Goal: Contribute content: Contribute content

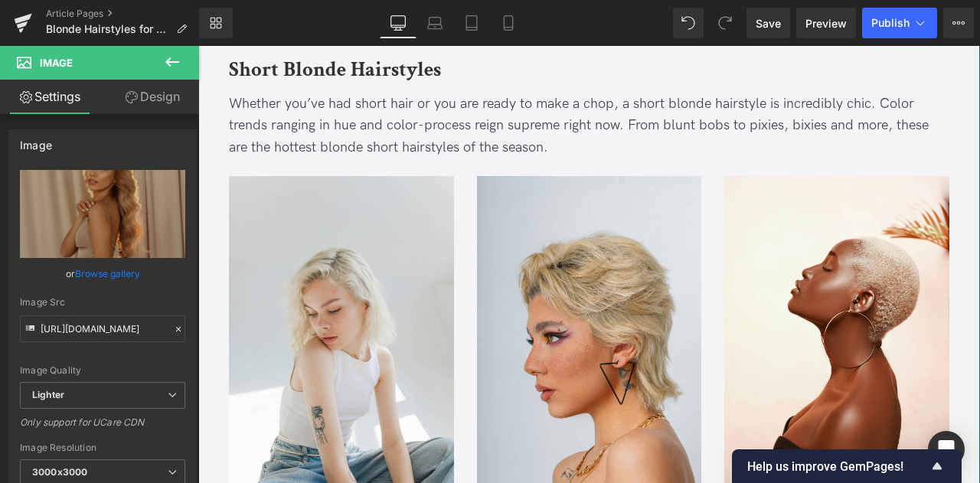
scroll to position [632, 0]
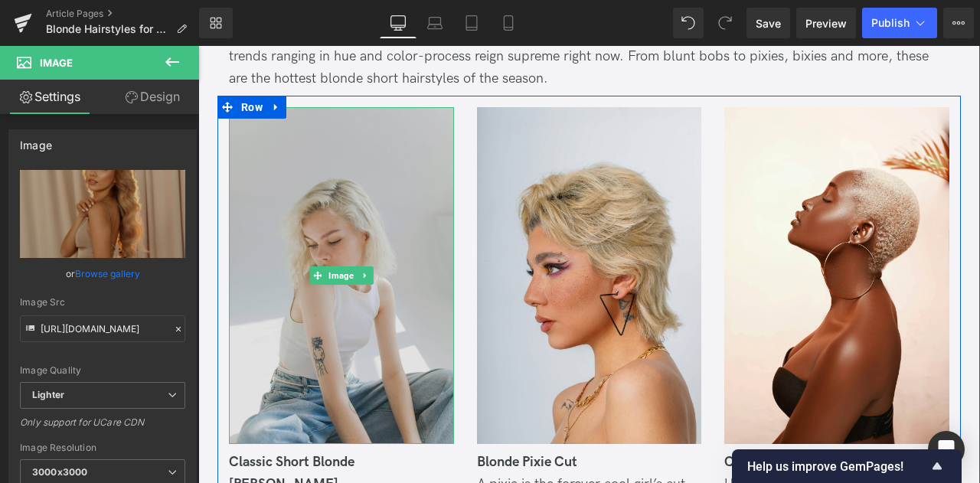
click at [323, 211] on img at bounding box center [341, 275] width 225 height 337
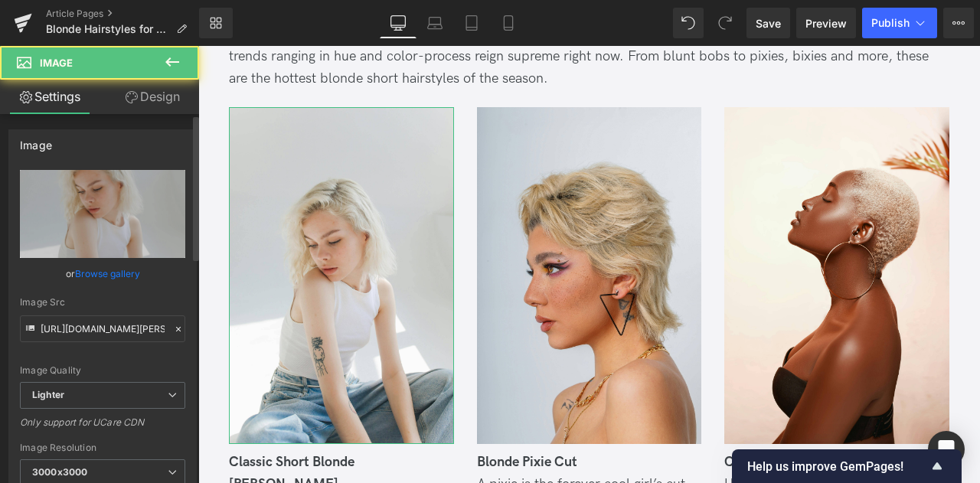
click at [111, 270] on link "Browse gallery" at bounding box center [107, 273] width 65 height 27
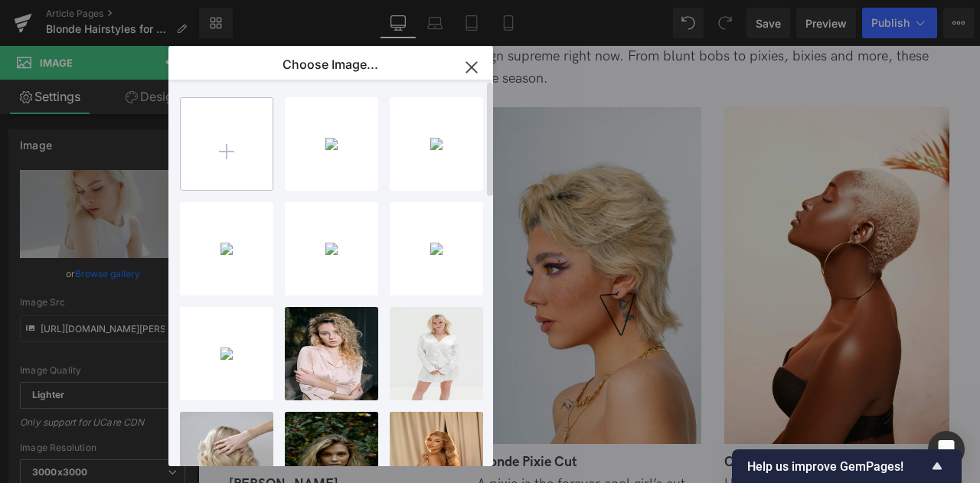
click at [234, 168] on input "file" at bounding box center [227, 144] width 92 height 92
type input "C:\fakepath\4_few.jpg"
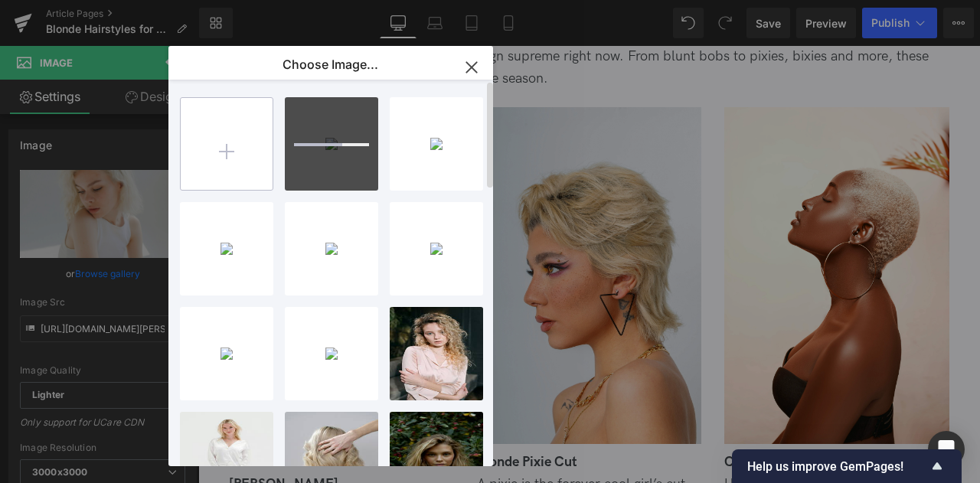
click at [261, 152] on input "file" at bounding box center [227, 144] width 92 height 92
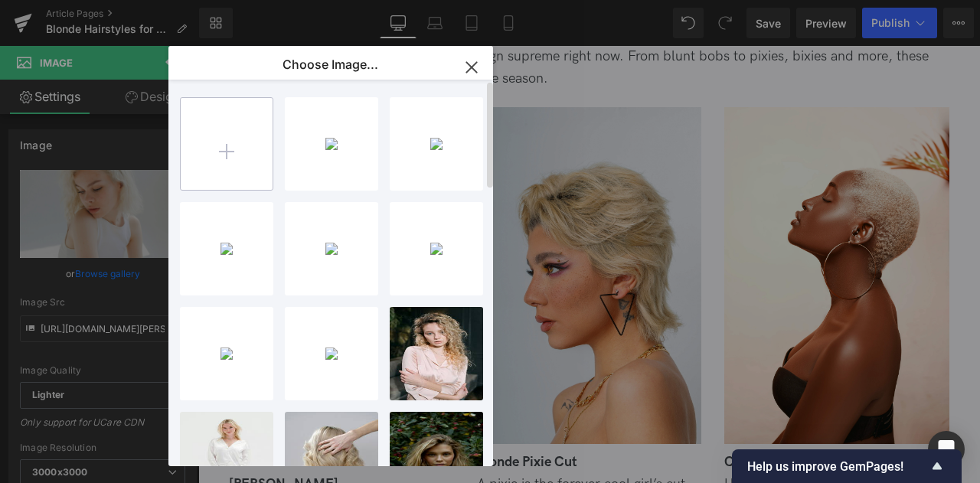
type input "C:\fakepath\3_few.jpg"
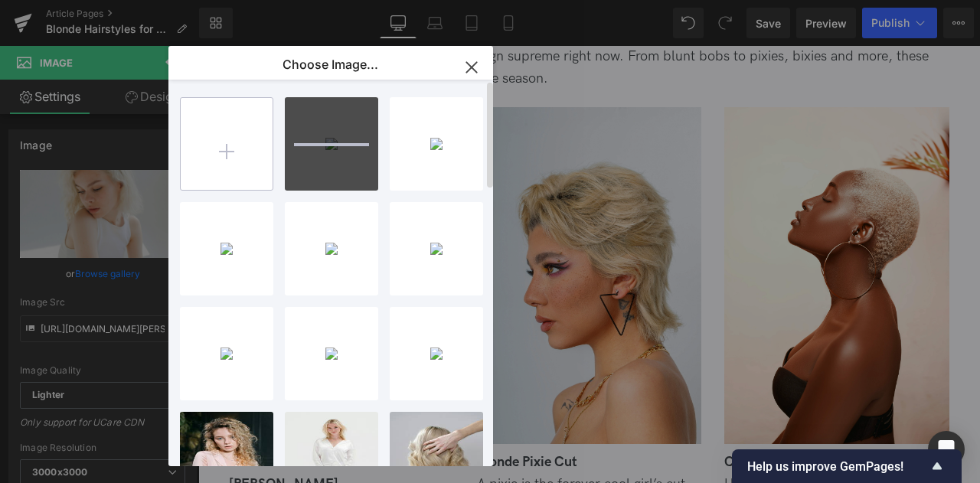
click at [240, 155] on input "file" at bounding box center [227, 144] width 92 height 92
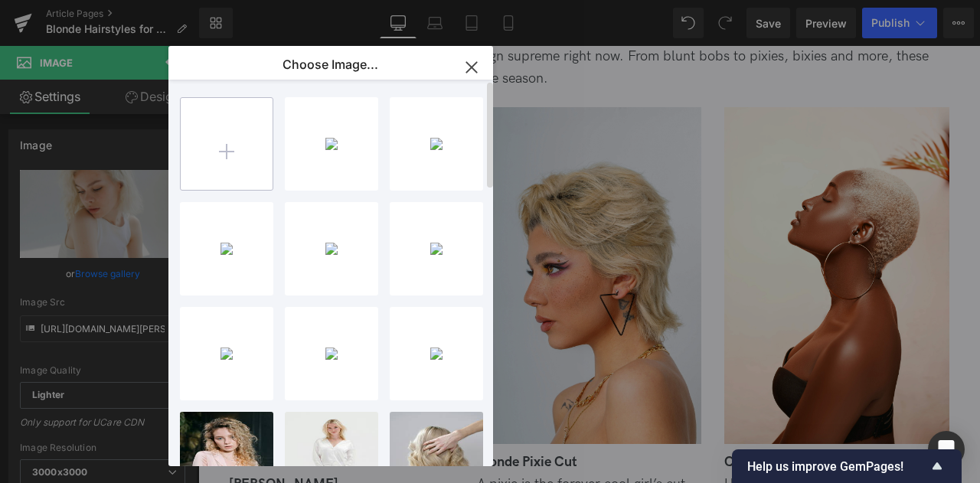
type input "C:\fakepath\2_few.jpg"
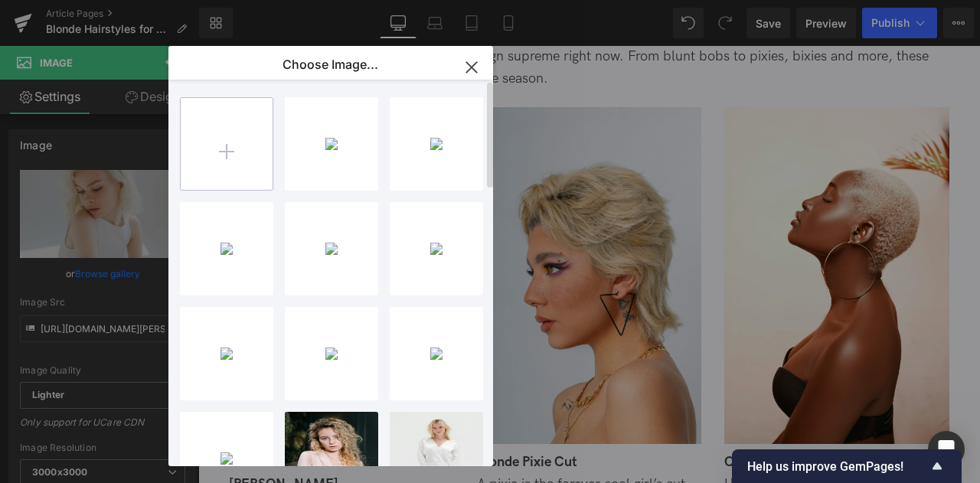
click at [227, 151] on input "file" at bounding box center [227, 144] width 92 height 92
type input "C:\fakepath\1_few.jpg"
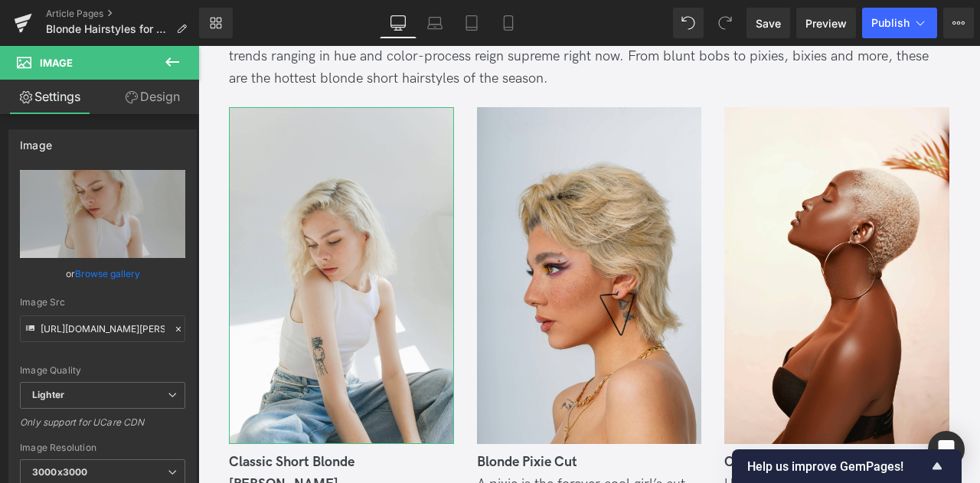
click at [83, 0] on div "You are previewing how the will restyle your page. You can not edit Elements in…" at bounding box center [490, 0] width 980 height 0
click at [88, 272] on link "Browse gallery" at bounding box center [107, 273] width 65 height 27
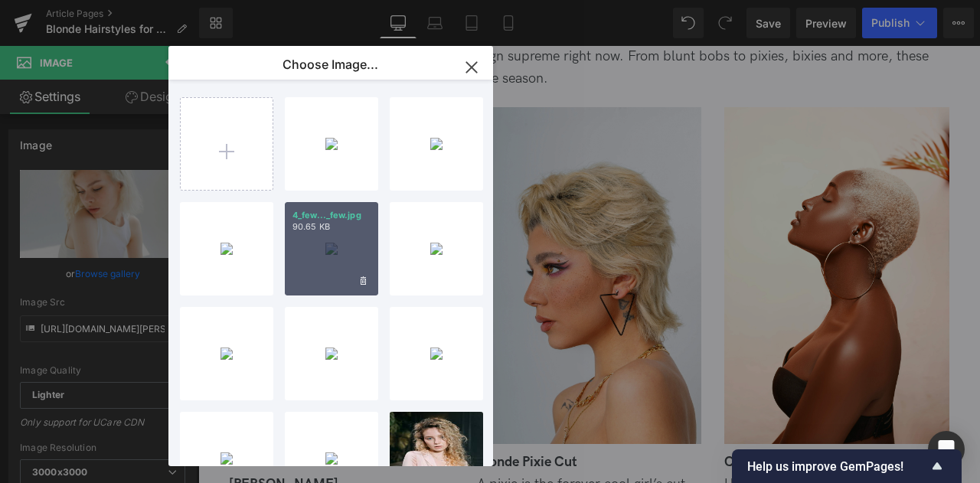
click at [302, 240] on div "4_few..._few.jpg 90.65 KB" at bounding box center [331, 248] width 93 height 93
type input "[URL][DOMAIN_NAME]"
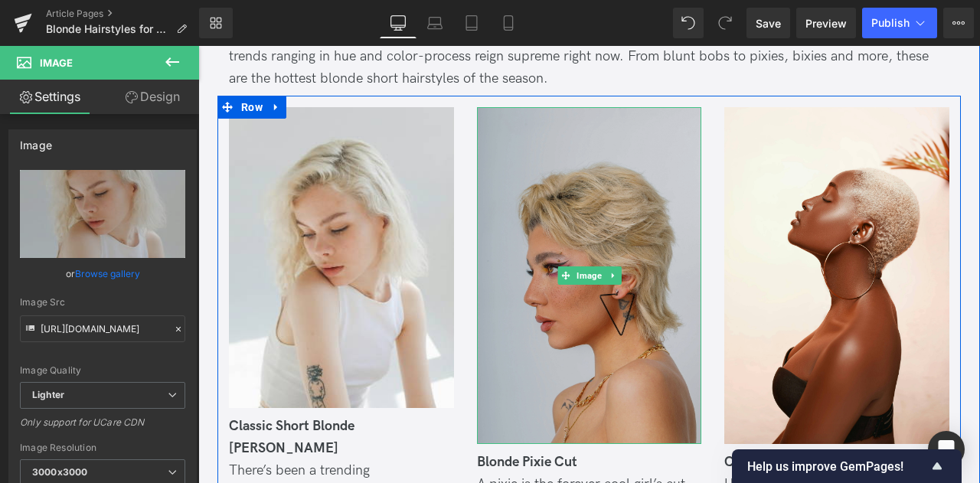
click at [521, 226] on img at bounding box center [589, 275] width 225 height 337
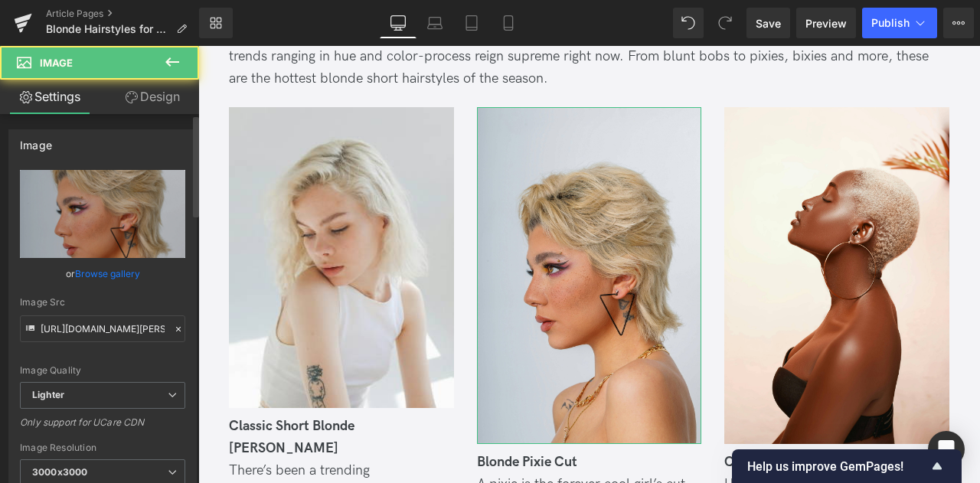
click at [111, 272] on link "Browse gallery" at bounding box center [107, 273] width 65 height 27
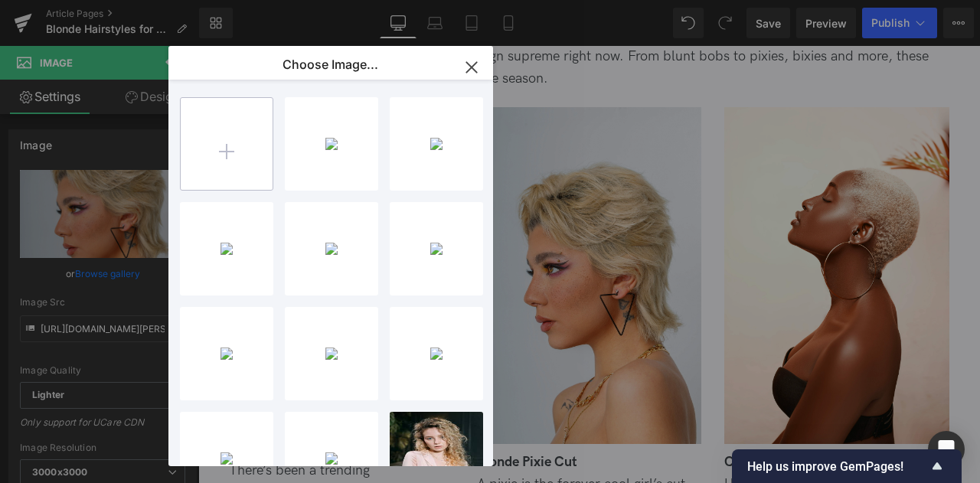
click at [237, 163] on input "file" at bounding box center [227, 144] width 92 height 92
type input "C:\fakepath\20_few.jpg"
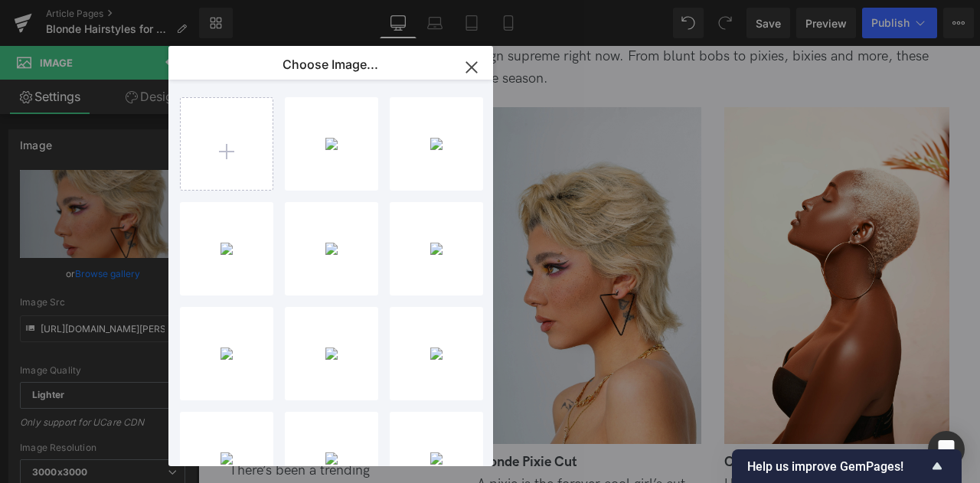
click at [136, 0] on div "You are previewing how the will restyle your page. You can not edit Elements in…" at bounding box center [490, 0] width 980 height 0
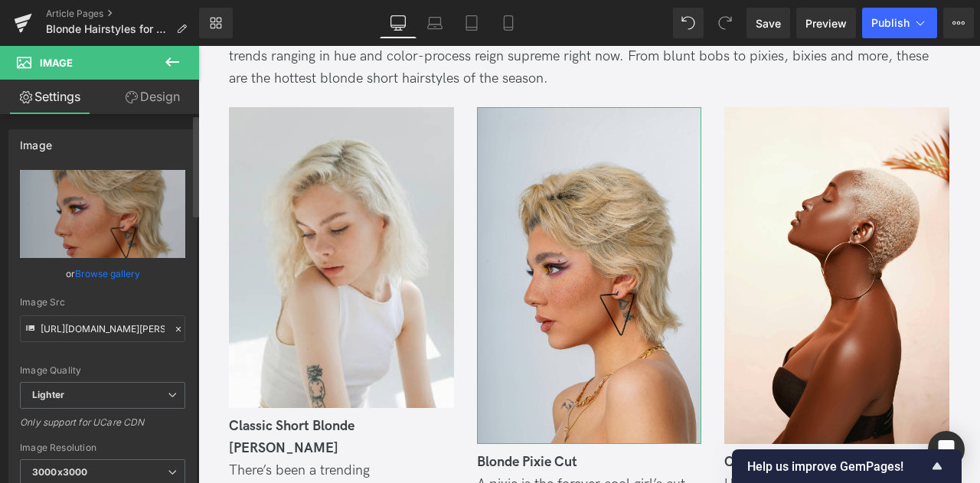
click at [133, 272] on link "Browse gallery" at bounding box center [107, 273] width 65 height 27
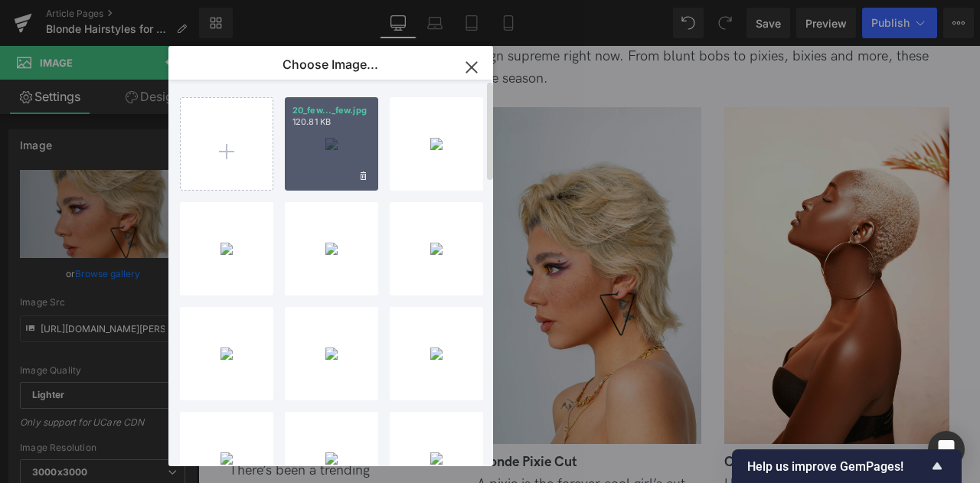
click at [308, 159] on div "20_few..._few.jpg 120.81 KB" at bounding box center [331, 143] width 93 height 93
type input "[URL][DOMAIN_NAME]"
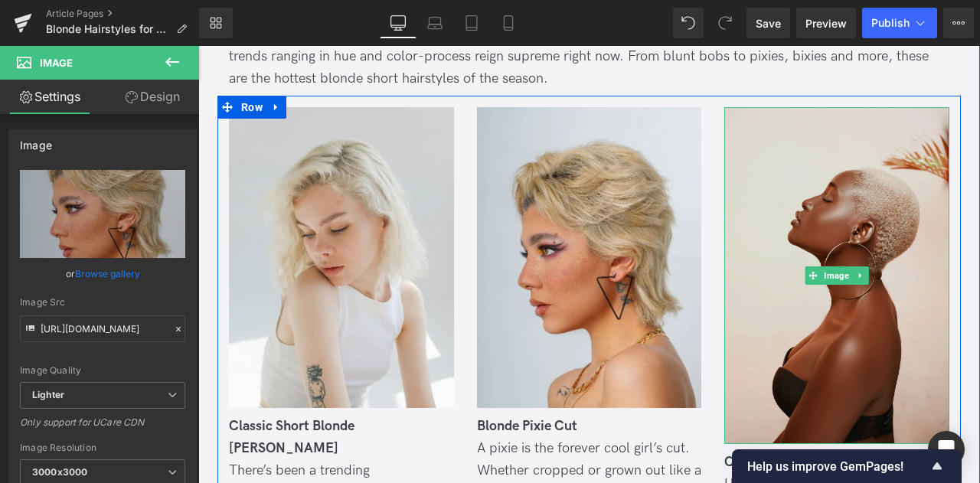
scroll to position [695, 0]
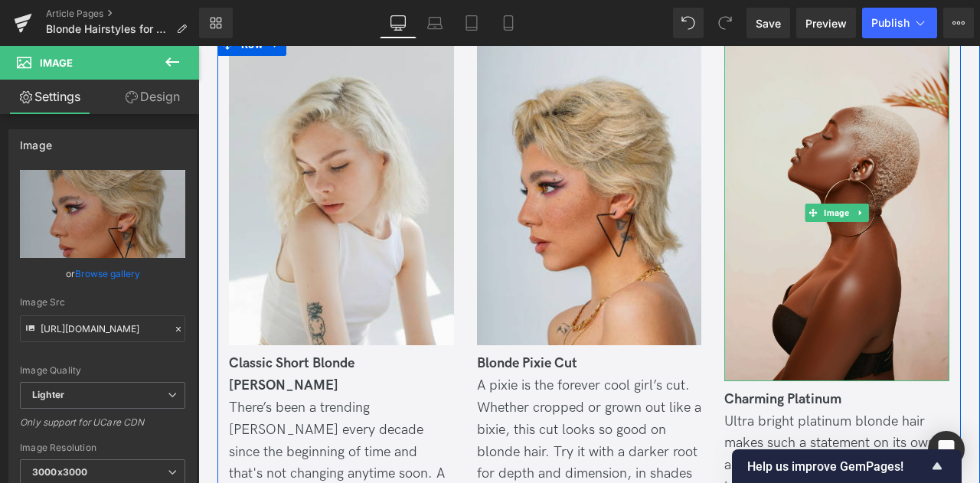
click at [764, 281] on img at bounding box center [836, 212] width 225 height 337
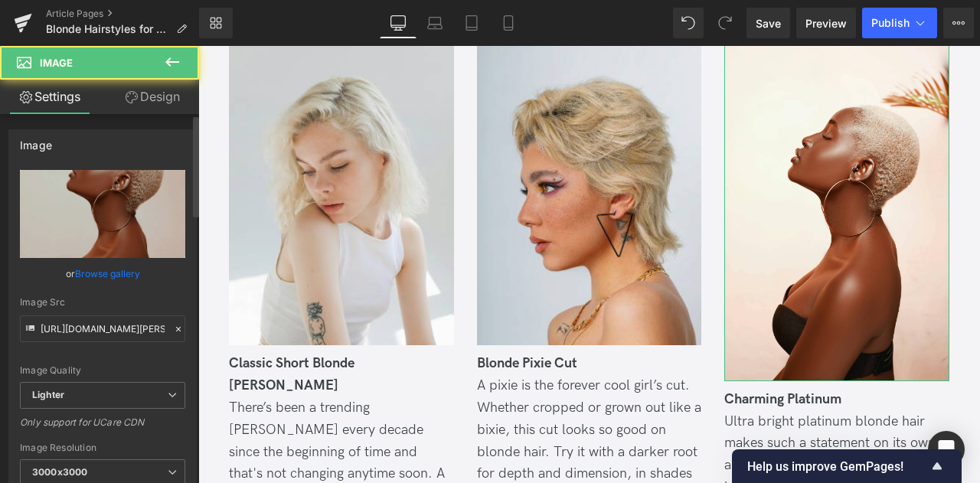
click at [126, 271] on link "Browse gallery" at bounding box center [107, 273] width 65 height 27
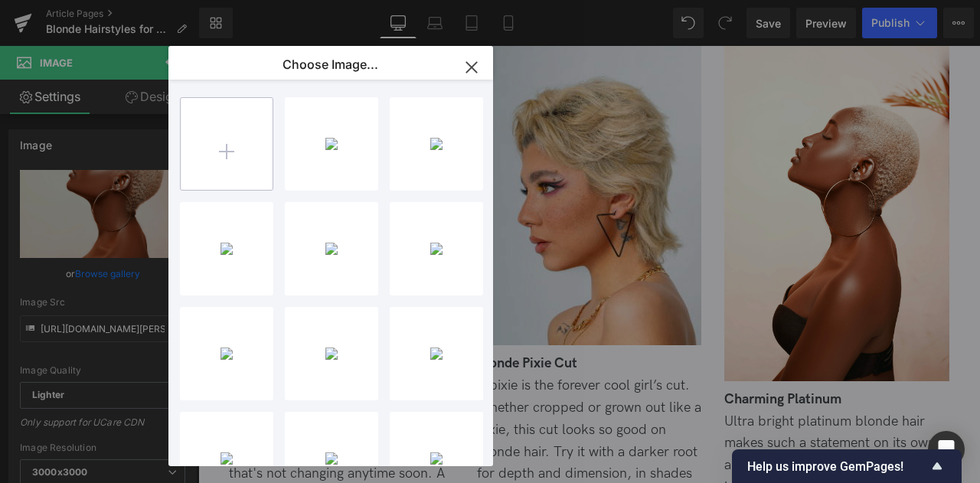
click at [222, 165] on input "file" at bounding box center [227, 144] width 92 height 92
type input "C:\fakepath\5_few.jpg"
click at [113, 0] on div "You are previewing how the will restyle your page. You can not edit Elements in…" at bounding box center [490, 0] width 980 height 0
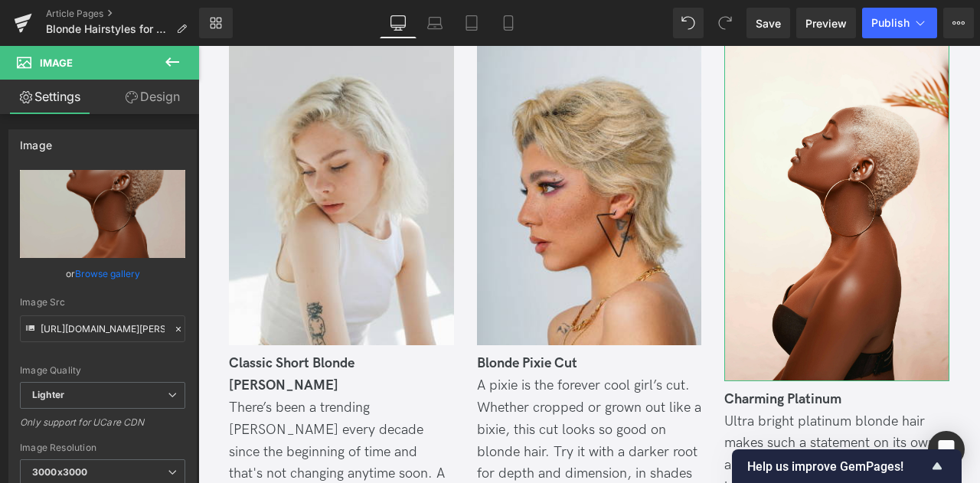
click at [113, 276] on link "Browse gallery" at bounding box center [107, 273] width 65 height 27
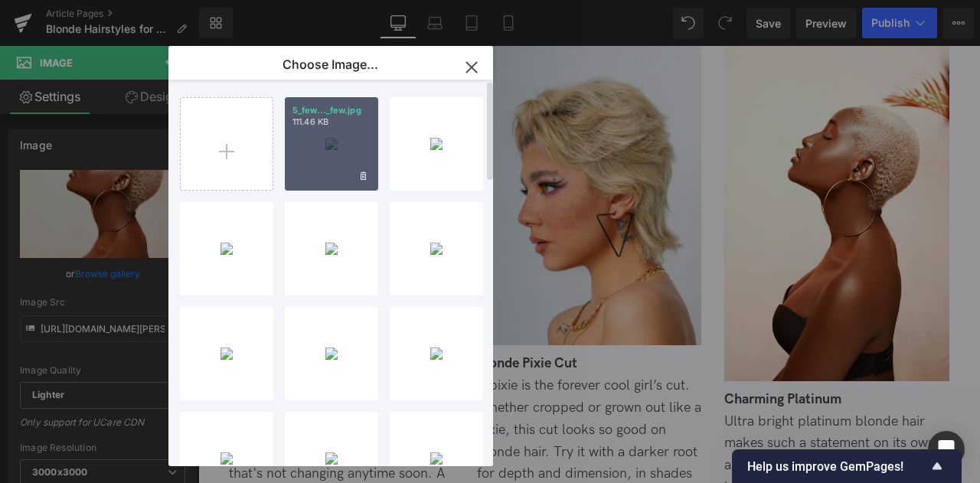
click at [314, 159] on div "5_few..._few.jpg 111.46 KB" at bounding box center [331, 143] width 93 height 93
type input "[URL][DOMAIN_NAME]"
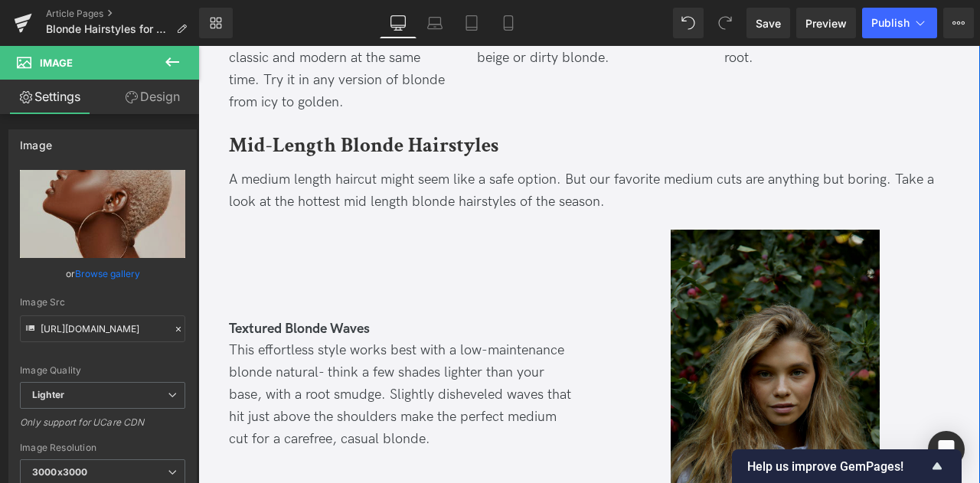
scroll to position [1295, 0]
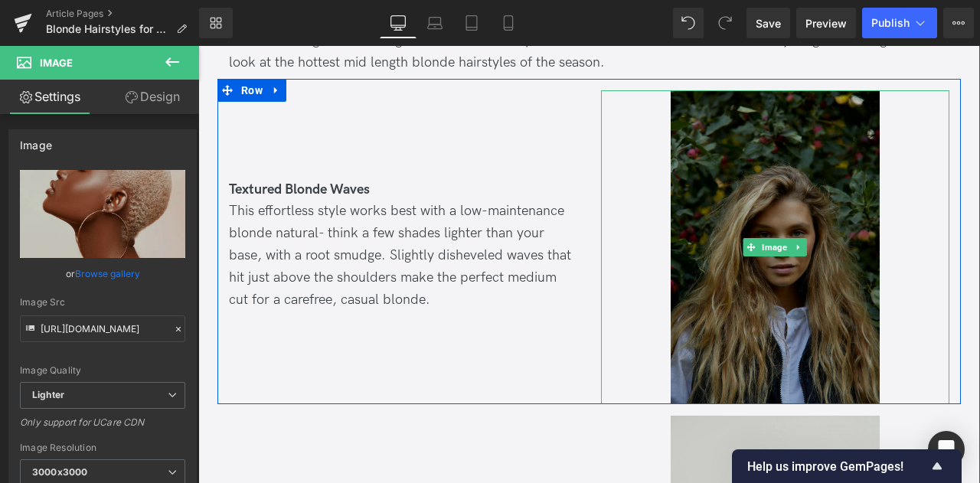
click at [691, 166] on img at bounding box center [775, 247] width 209 height 314
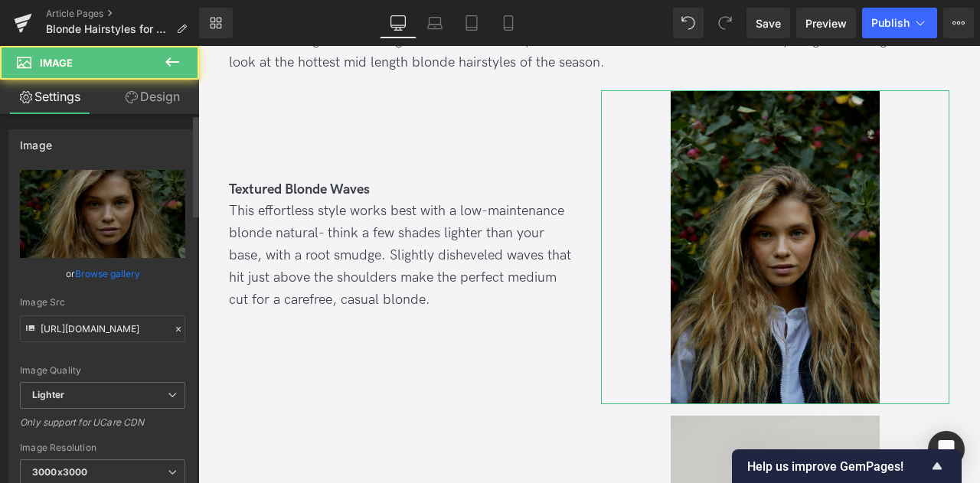
click at [65, 276] on div "or Browse gallery" at bounding box center [102, 274] width 165 height 16
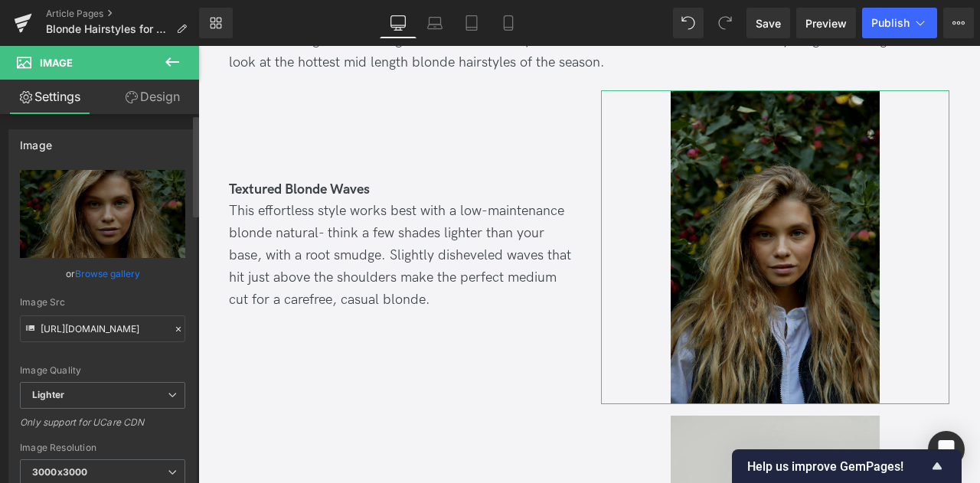
click at [90, 273] on link "Browse gallery" at bounding box center [107, 273] width 65 height 27
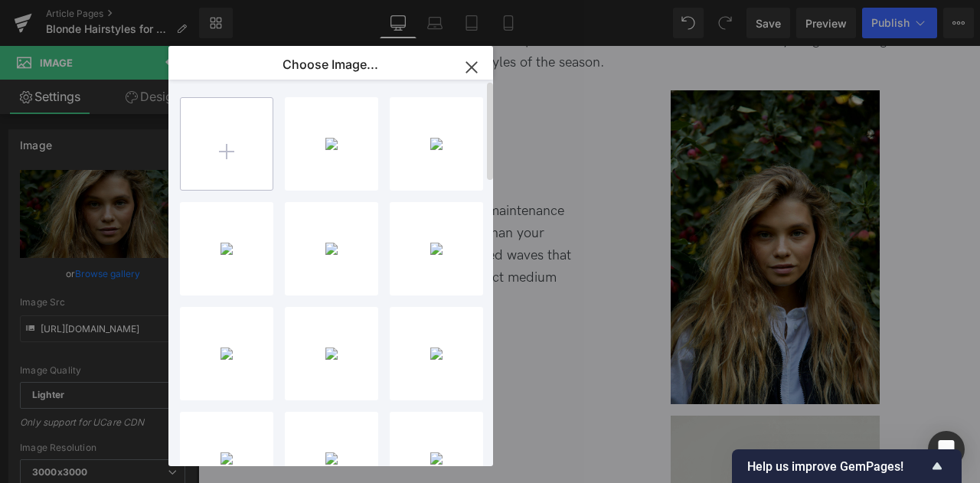
click at [205, 135] on input "file" at bounding box center [227, 144] width 92 height 92
type input "C:\fakepath\8_few.jpg"
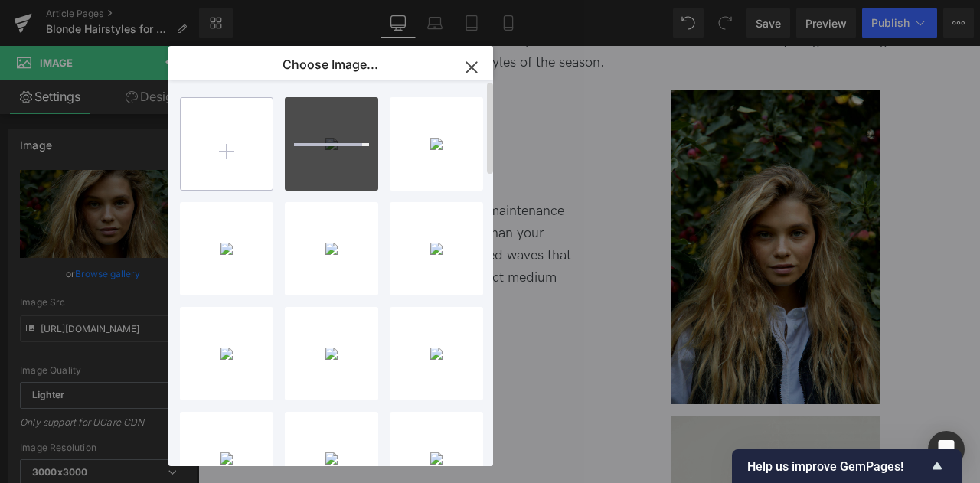
click at [247, 153] on input "file" at bounding box center [227, 144] width 92 height 92
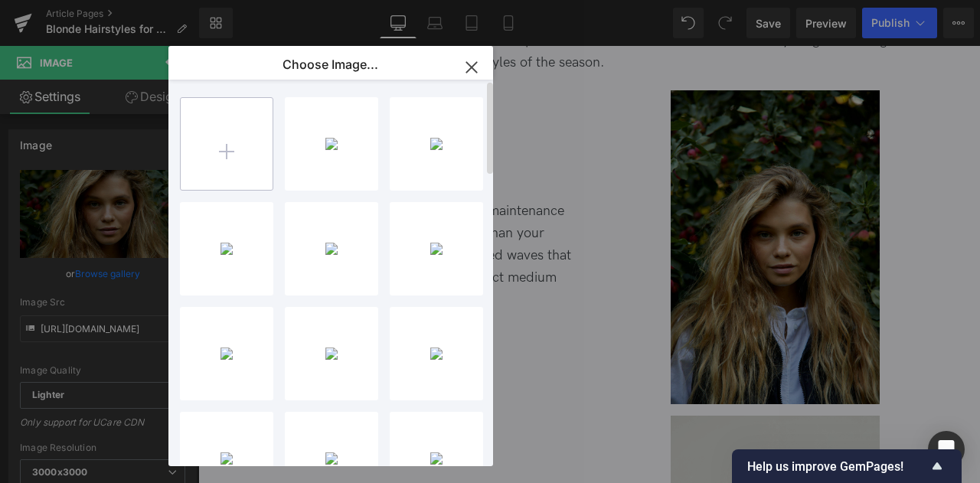
type input "C:\fakepath\9_few.jpg"
click at [233, 155] on input "file" at bounding box center [227, 144] width 92 height 92
type input "C:\fakepath\10_few.jpg"
click at [106, 0] on div "You are previewing how the will restyle your page. You can not edit Elements in…" at bounding box center [490, 0] width 980 height 0
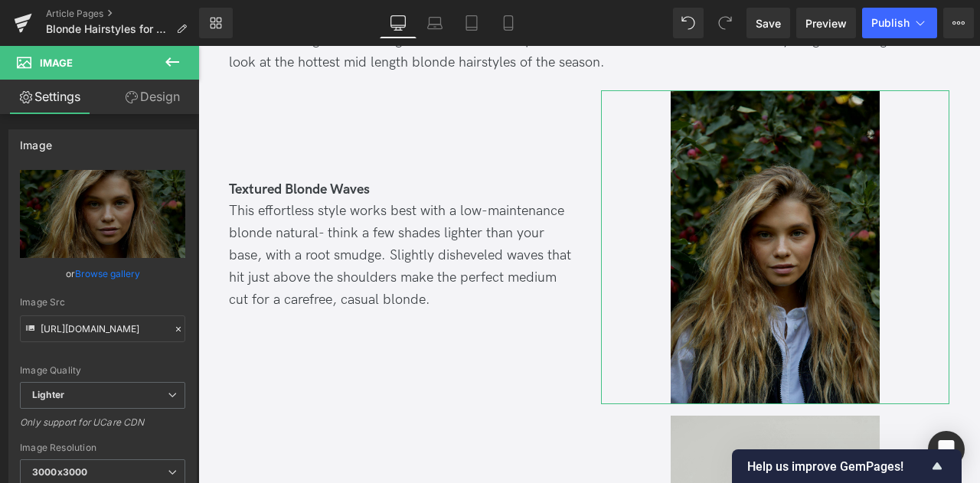
click at [106, 277] on link "Browse gallery" at bounding box center [107, 273] width 65 height 27
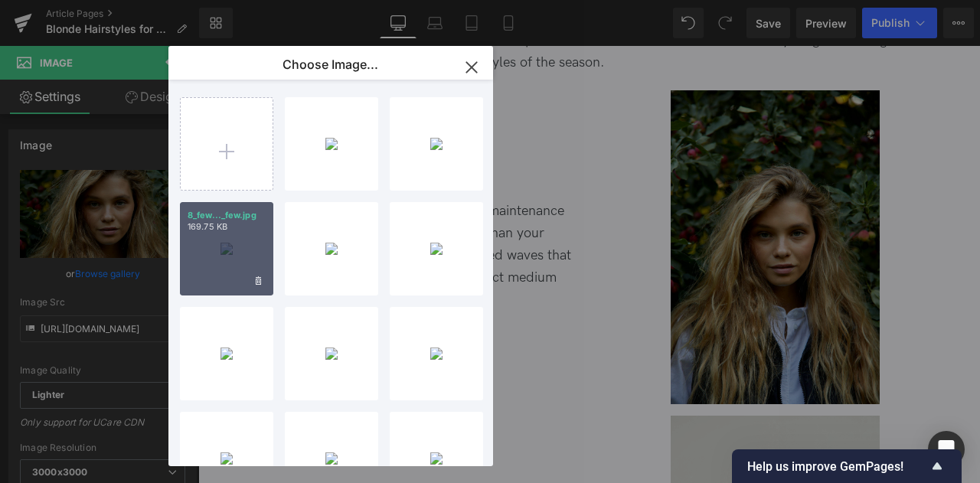
click at [239, 229] on p "169.75 KB" at bounding box center [227, 226] width 78 height 11
type input "[URL][DOMAIN_NAME]"
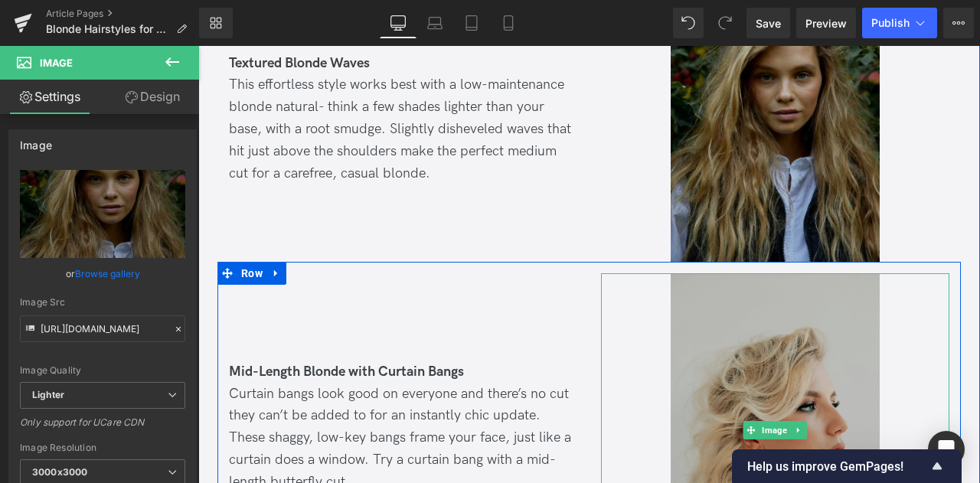
scroll to position [1403, 0]
click at [824, 276] on img at bounding box center [775, 431] width 209 height 314
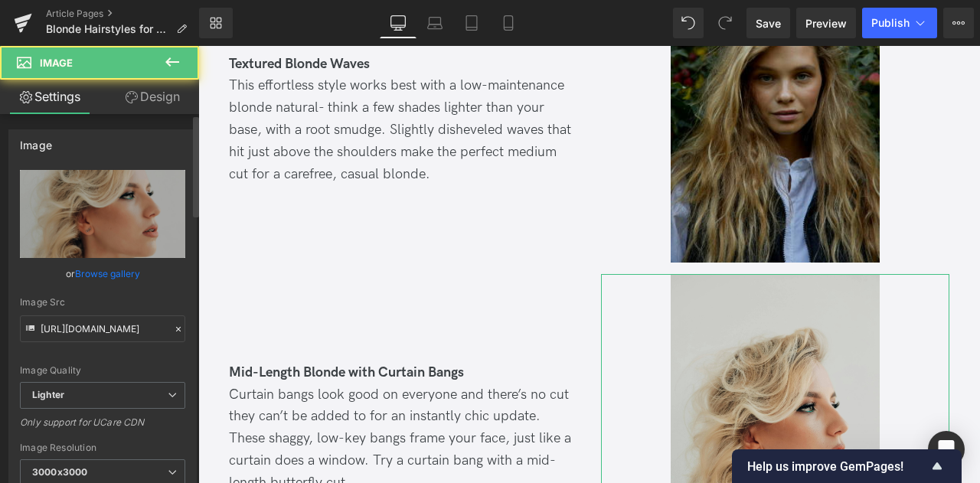
click at [109, 273] on link "Browse gallery" at bounding box center [107, 273] width 65 height 27
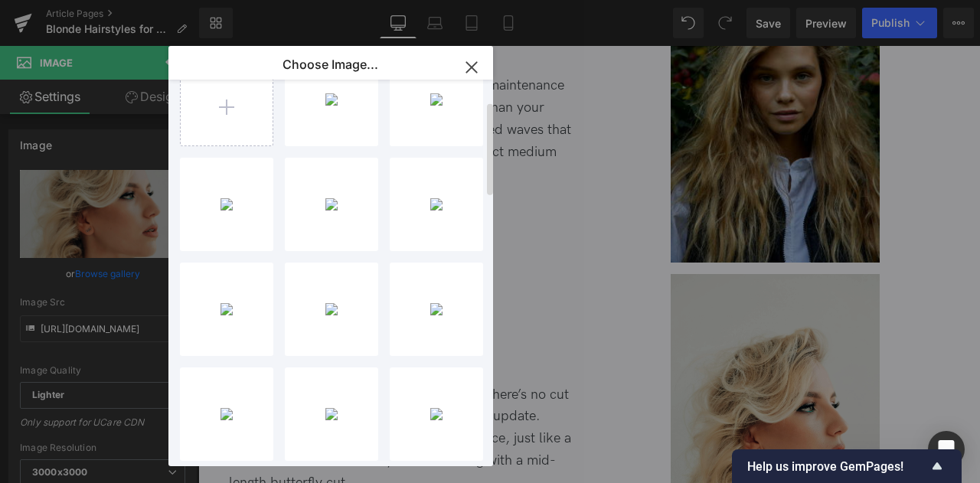
scroll to position [37, 0]
click at [240, 119] on input "file" at bounding box center [227, 107] width 92 height 92
type input "C:\fakepath\15_few.jpg"
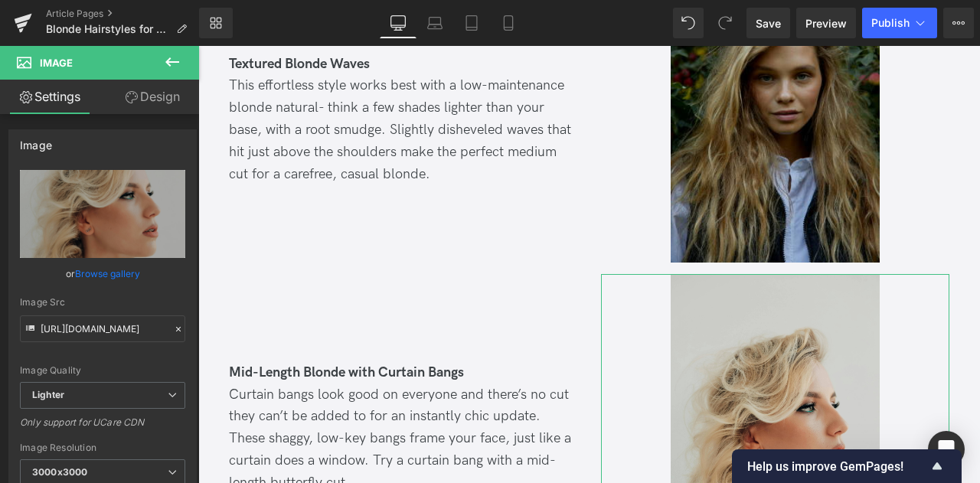
click at [111, 0] on div "You are previewing how the will restyle your page. You can not edit Elements in…" at bounding box center [490, 0] width 980 height 0
click at [96, 270] on link "Browse gallery" at bounding box center [107, 273] width 65 height 27
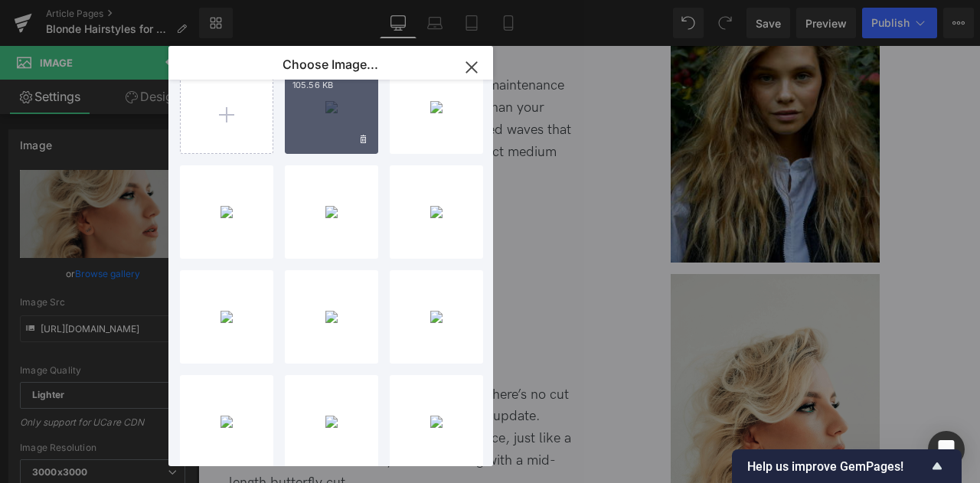
click at [331, 121] on div "15_few..._few.jpg 105.56 KB" at bounding box center [331, 106] width 93 height 93
type input "[URL][DOMAIN_NAME]"
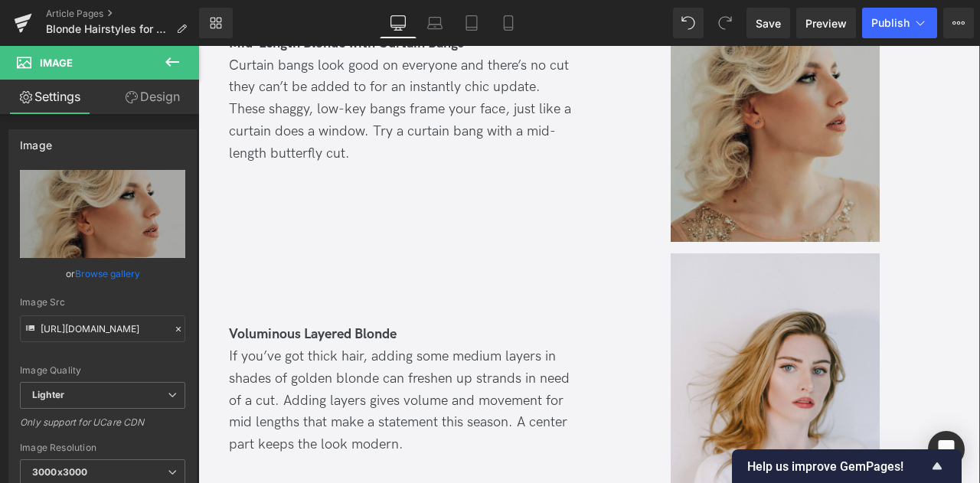
scroll to position [1956, 0]
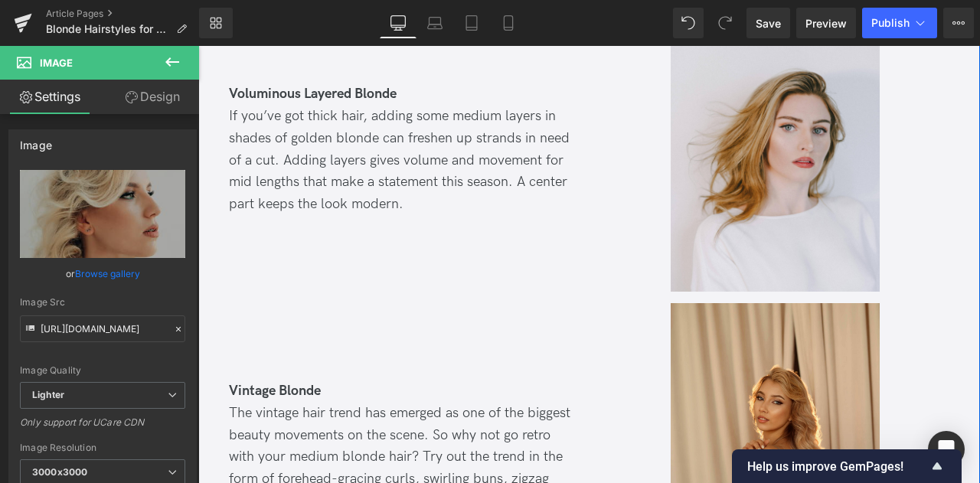
click at [740, 124] on img at bounding box center [775, 152] width 209 height 279
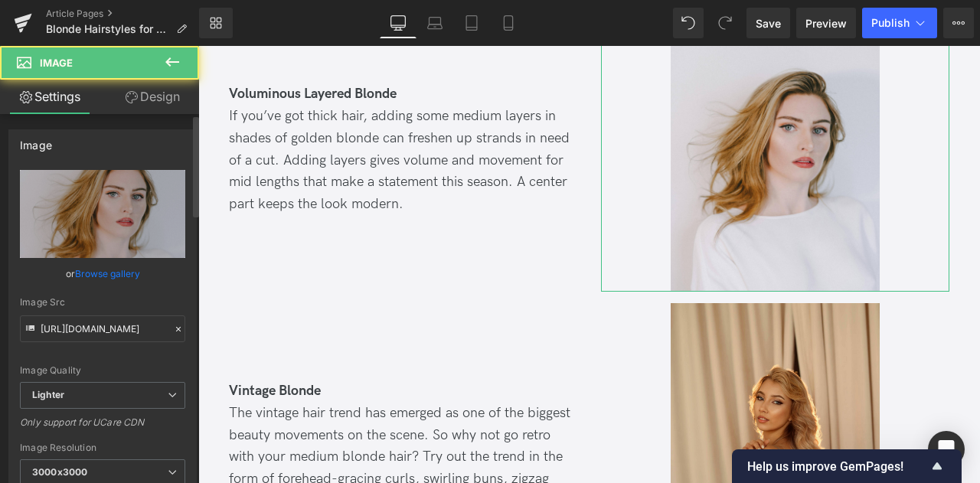
click at [132, 276] on link "Browse gallery" at bounding box center [107, 273] width 65 height 27
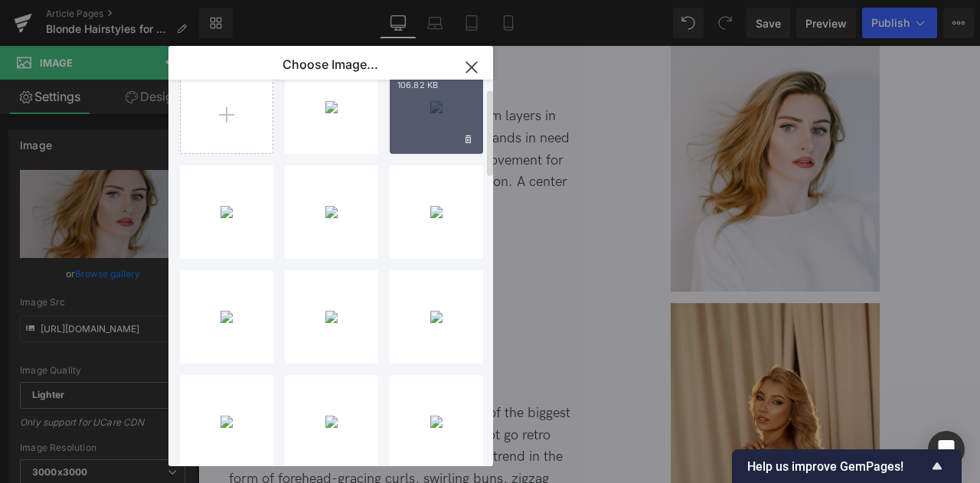
click at [420, 113] on div "10_few..._few.jpg 106.82 KB" at bounding box center [436, 106] width 93 height 93
type input "[URL][DOMAIN_NAME]"
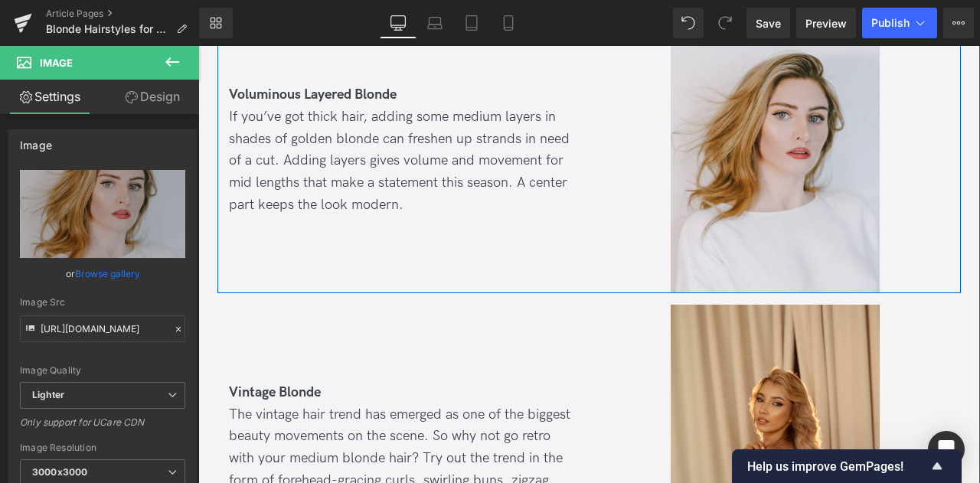
scroll to position [1961, 0]
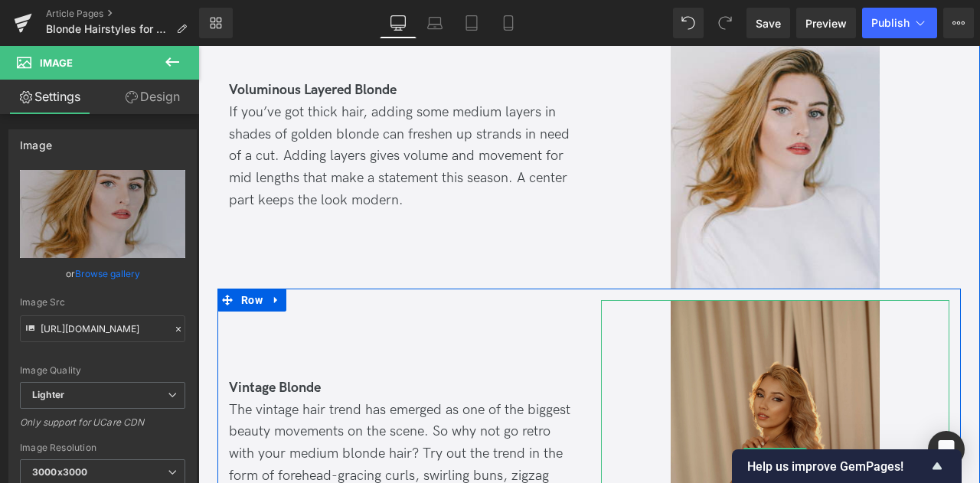
click at [723, 307] on img at bounding box center [775, 457] width 209 height 314
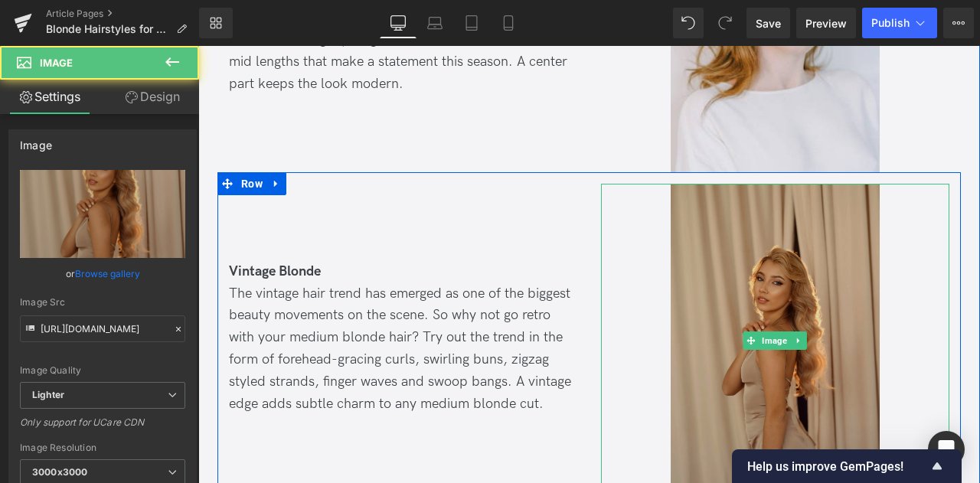
scroll to position [2086, 0]
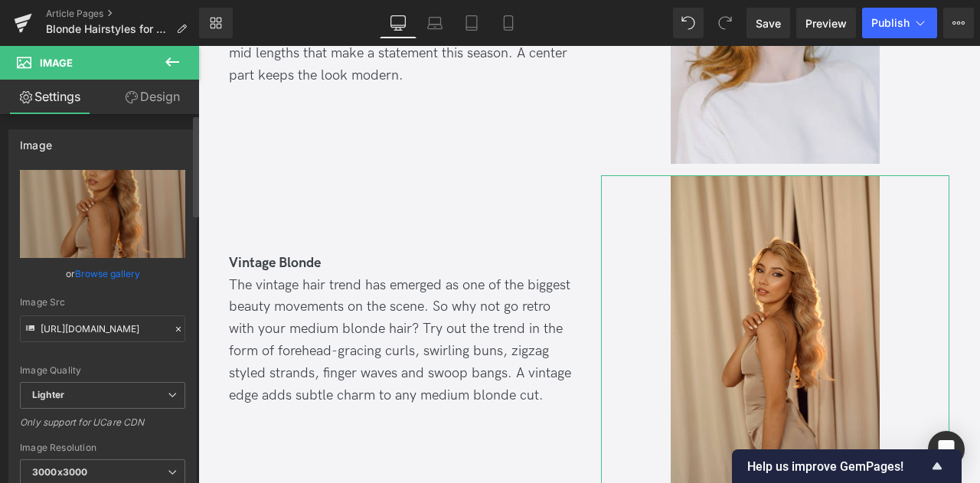
click at [113, 275] on link "Browse gallery" at bounding box center [107, 273] width 65 height 27
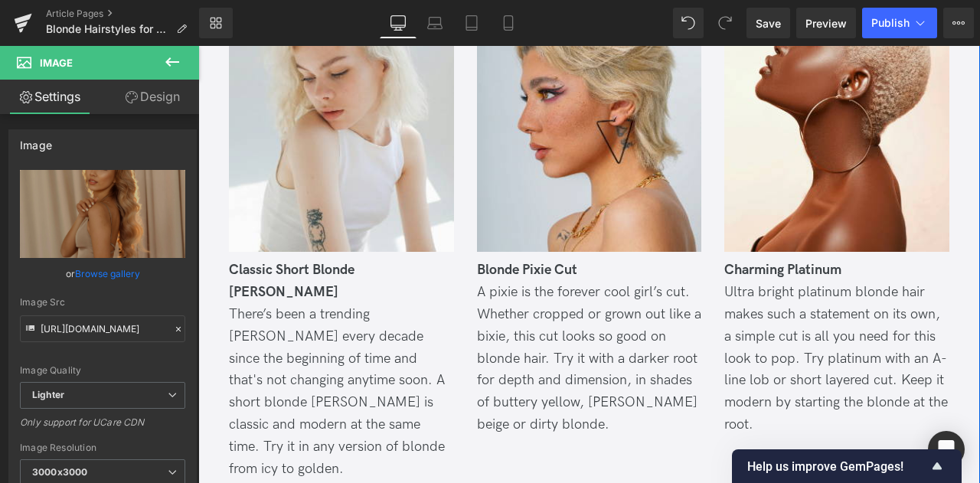
scroll to position [726, 0]
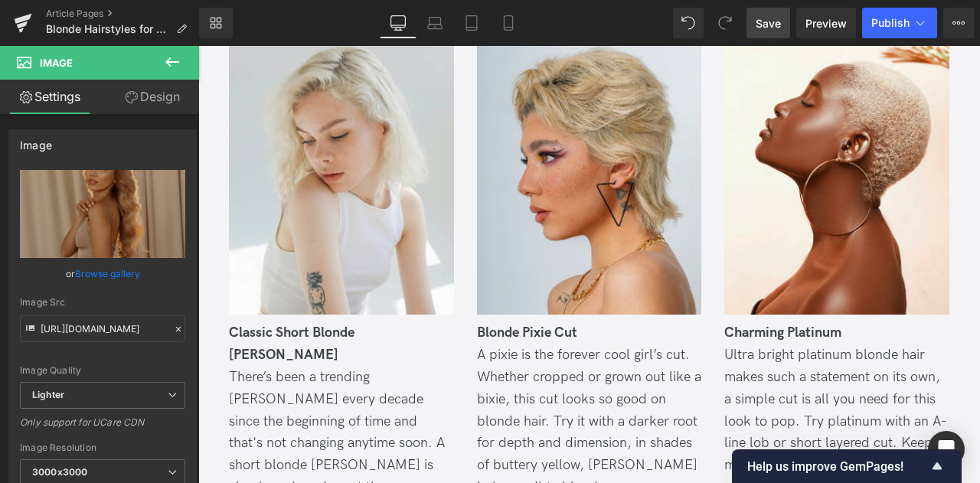
click at [763, 22] on span "Save" at bounding box center [768, 23] width 25 height 16
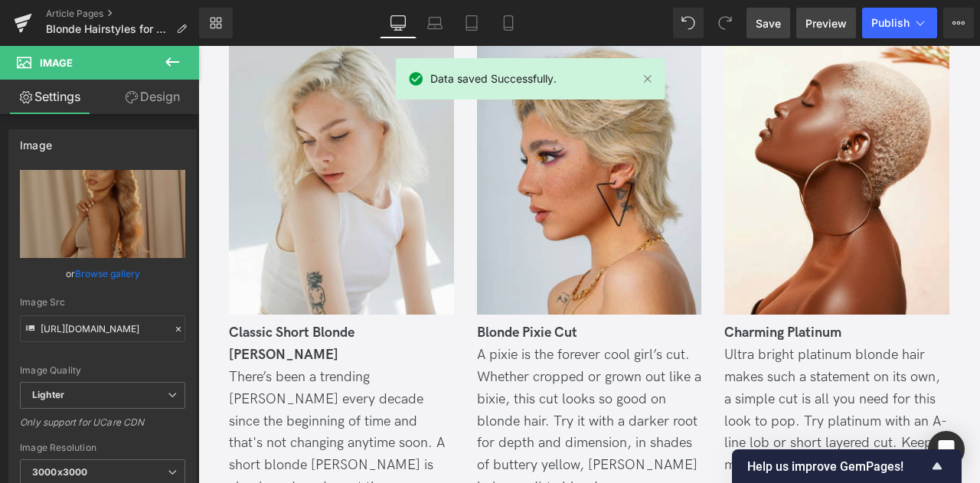
click at [832, 29] on span "Preview" at bounding box center [825, 23] width 41 height 16
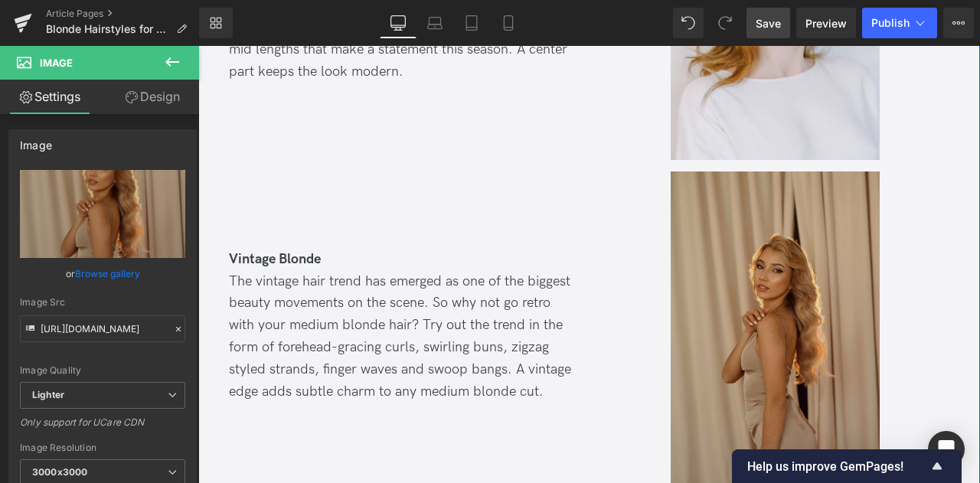
scroll to position [2090, 0]
click at [748, 191] on img at bounding box center [775, 328] width 209 height 314
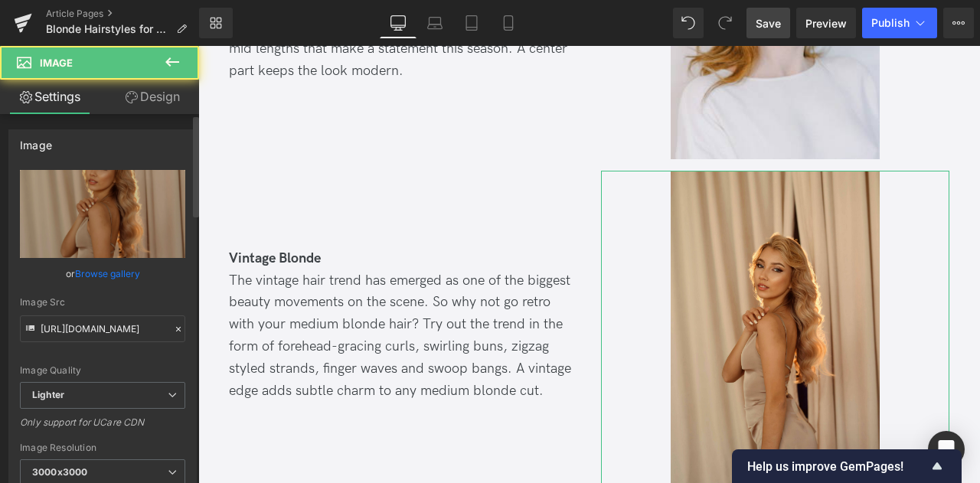
click at [70, 281] on div "Image Quality Lighter Lightest Lighter Lighter Lightest Only support for UCare …" at bounding box center [102, 276] width 165 height 212
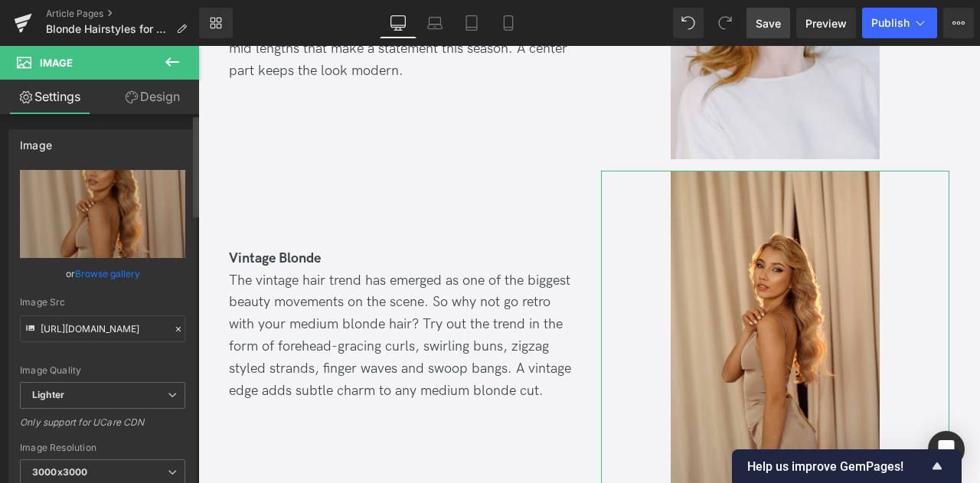
click at [103, 261] on link "Browse gallery" at bounding box center [107, 273] width 65 height 27
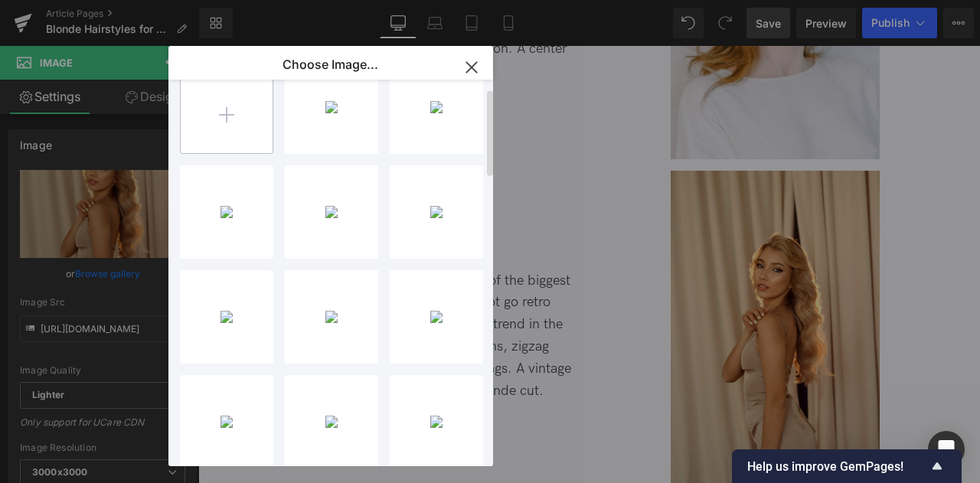
click at [213, 119] on input "file" at bounding box center [227, 107] width 92 height 92
type input "C:\fakepath\21_few.jpg"
click at [103, 0] on div "You are previewing how the will restyle your page. You can not edit Elements in…" at bounding box center [490, 0] width 980 height 0
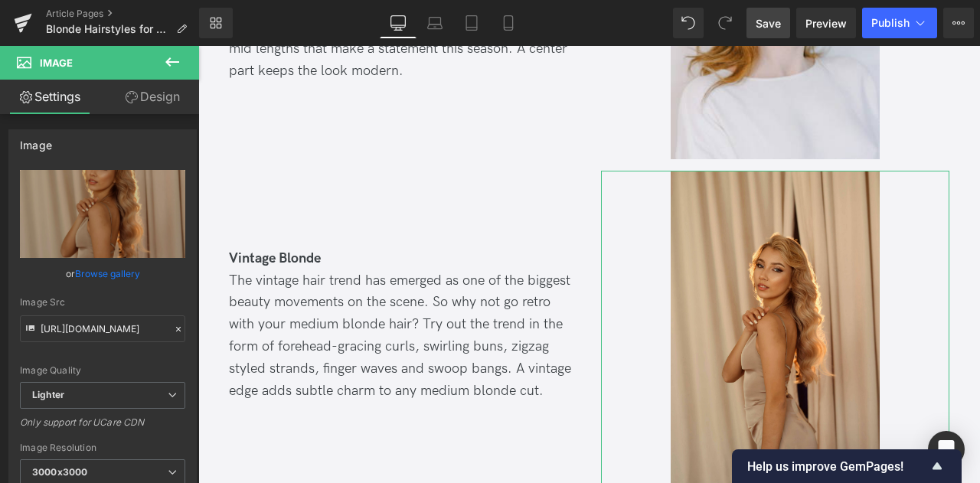
click at [103, 273] on link "Browse gallery" at bounding box center [107, 273] width 65 height 27
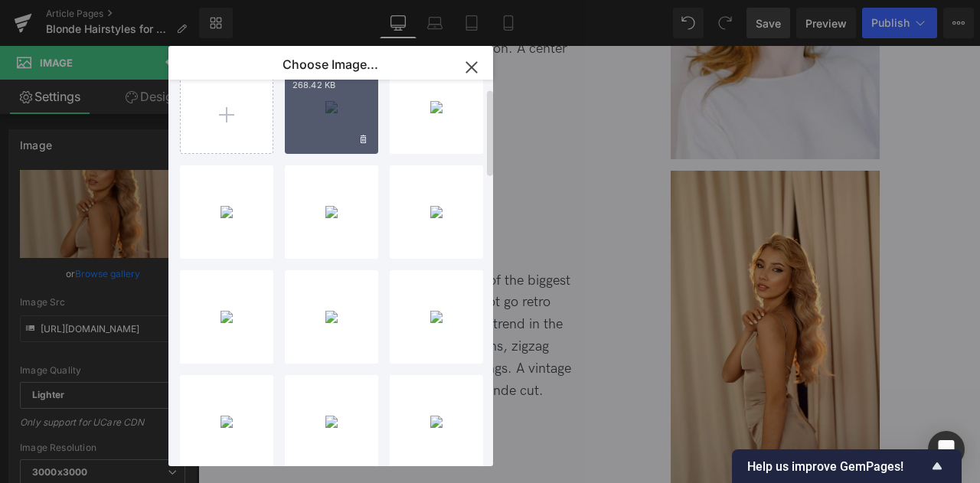
click at [323, 119] on div "21_few..._few.jpg 268.42 KB" at bounding box center [331, 106] width 93 height 93
type input "[URL][DOMAIN_NAME]"
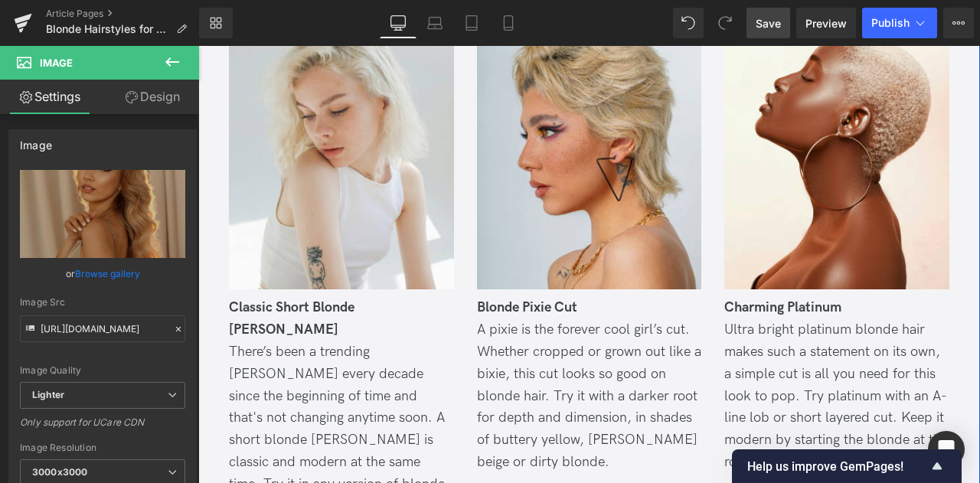
scroll to position [737, 0]
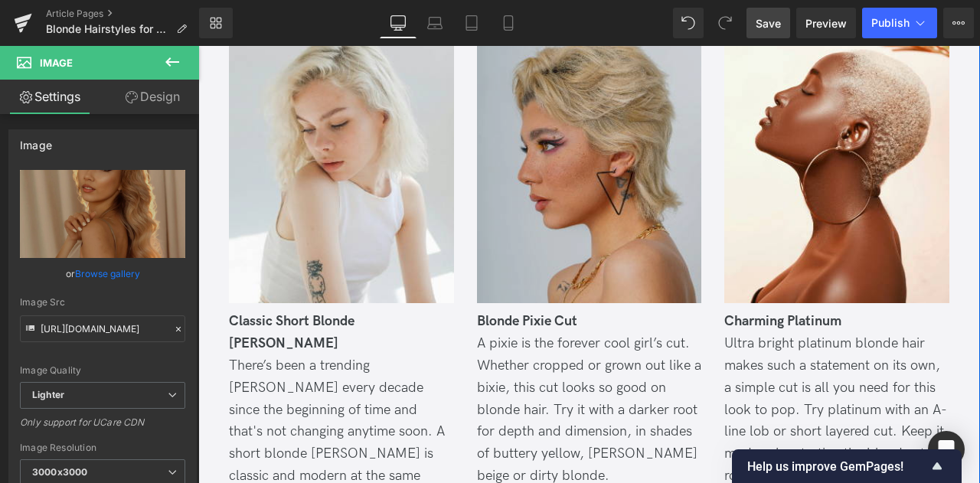
click at [549, 166] on img at bounding box center [589, 152] width 225 height 301
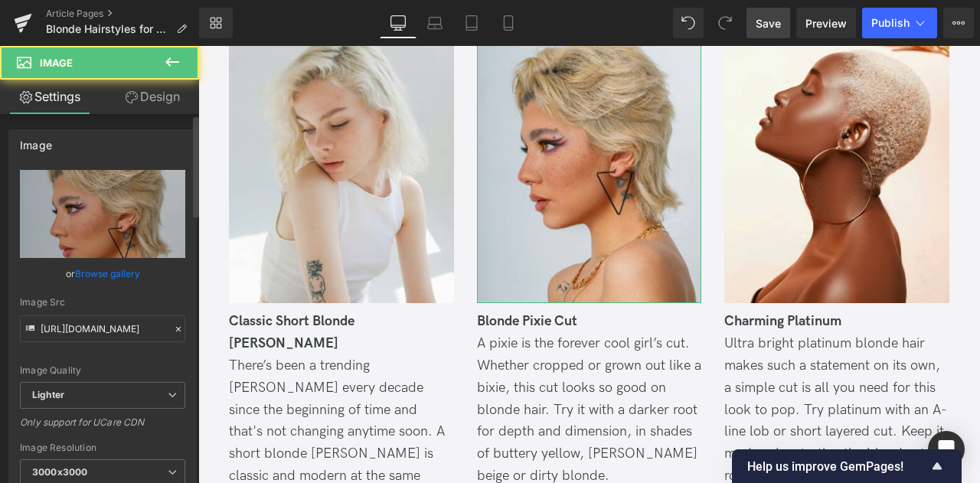
click at [113, 274] on link "Browse gallery" at bounding box center [107, 273] width 65 height 27
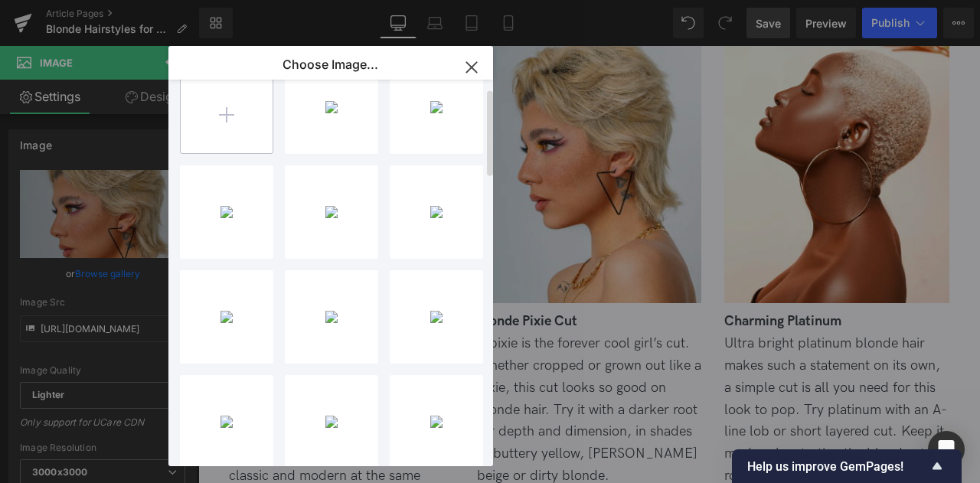
click at [240, 129] on input "file" at bounding box center [227, 107] width 92 height 92
type input "C:\fakepath\20_few.jpg"
click at [116, 0] on div "You are previewing how the will restyle your page. You can not edit Elements in…" at bounding box center [490, 0] width 980 height 0
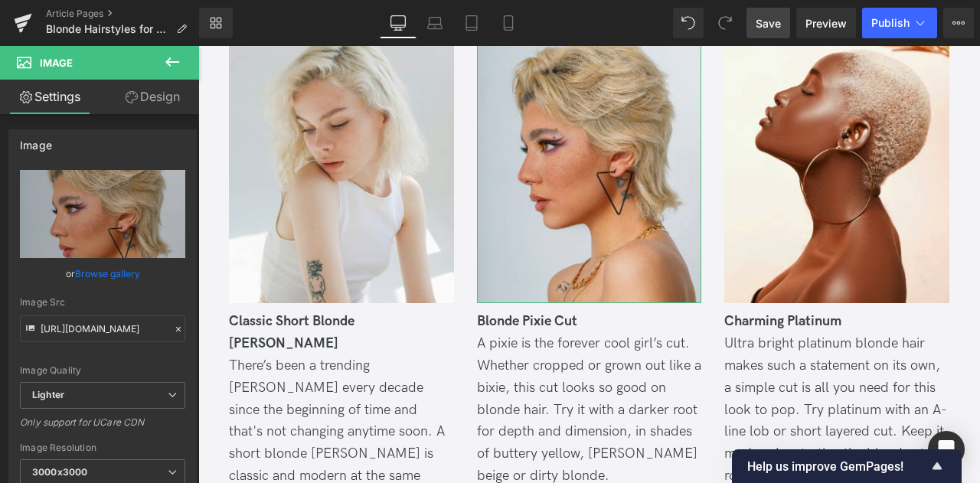
click at [116, 273] on link "Browse gallery" at bounding box center [107, 273] width 65 height 27
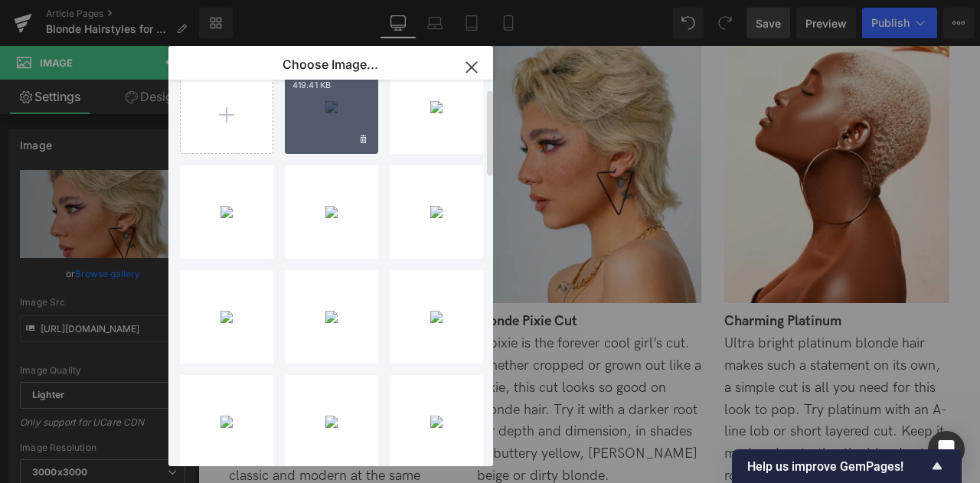
click at [308, 129] on div "20_few..._few.jpg 419.41 KB" at bounding box center [331, 106] width 93 height 93
type input "[URL][DOMAIN_NAME]"
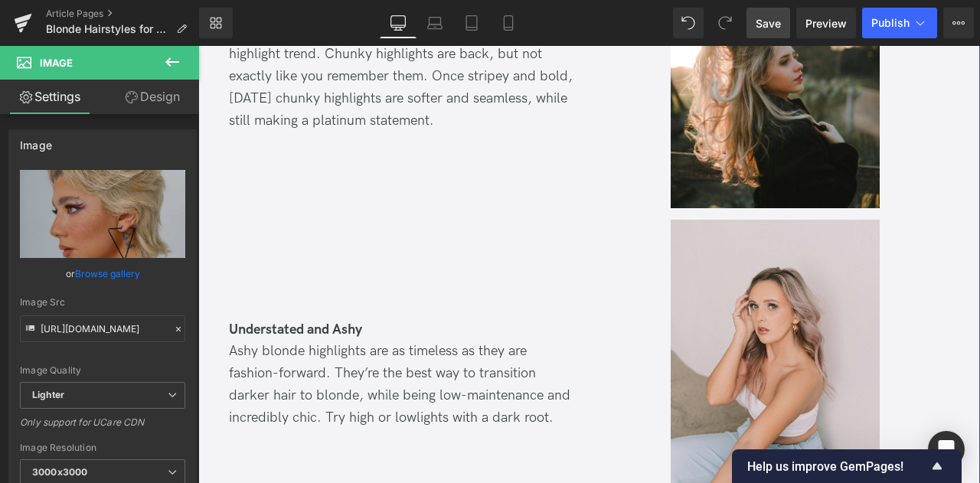
scroll to position [5232, 0]
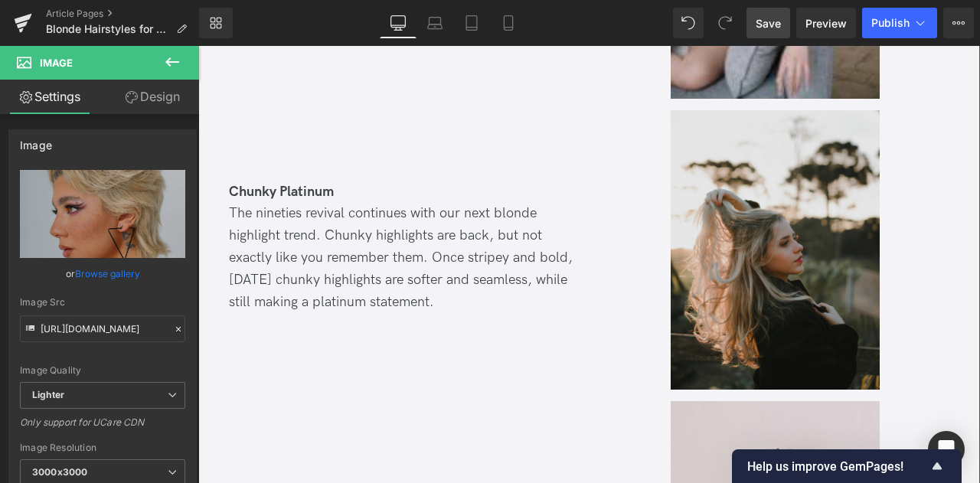
click at [760, 221] on img at bounding box center [775, 250] width 209 height 280
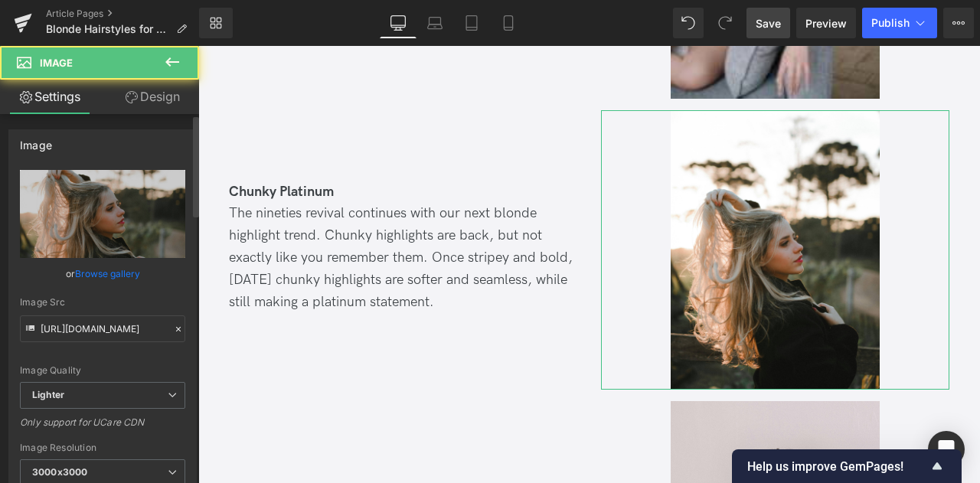
click at [105, 274] on link "Browse gallery" at bounding box center [107, 273] width 65 height 27
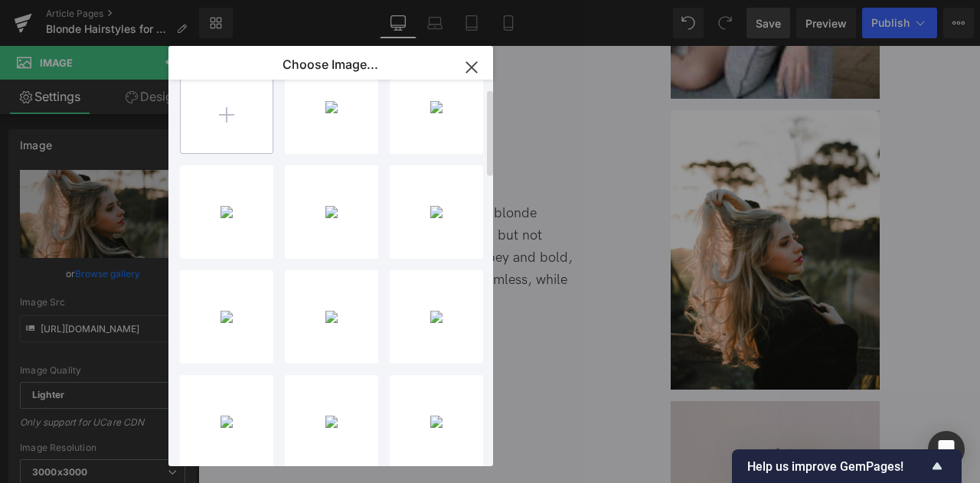
click at [189, 115] on input "file" at bounding box center [227, 107] width 92 height 92
type input "C:\fakepath\19_few.jpg"
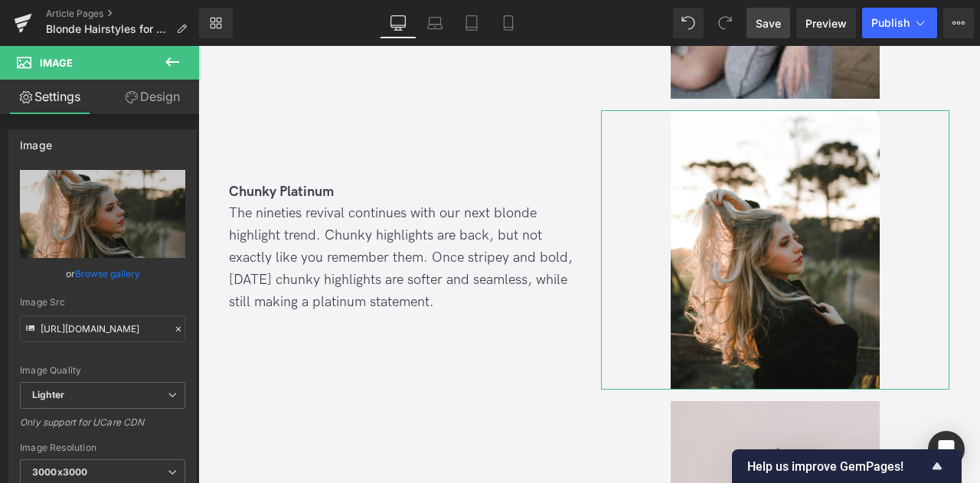
click at [92, 0] on div "You are previewing how the will restyle your page. You can not edit Elements in…" at bounding box center [490, 0] width 980 height 0
click at [92, 274] on link "Browse gallery" at bounding box center [107, 273] width 65 height 27
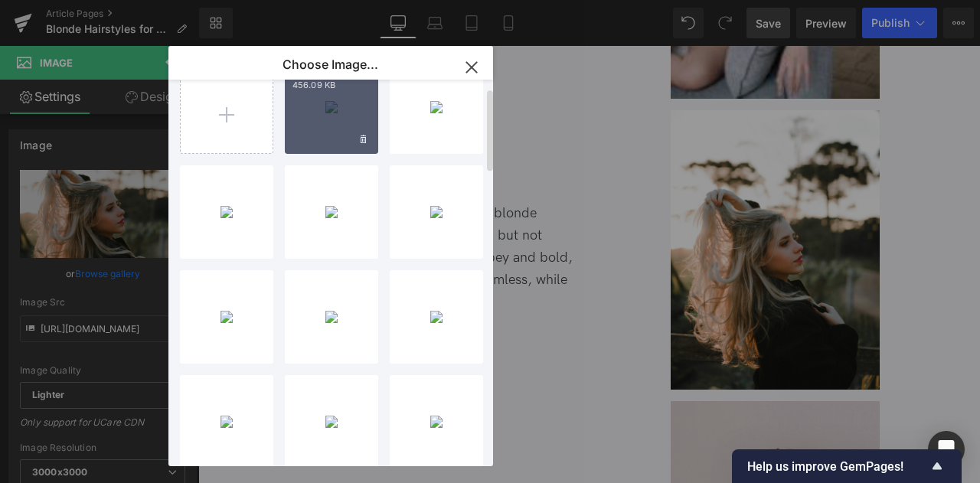
click at [316, 110] on div "19_few..._few.jpg 456.09 KB" at bounding box center [331, 106] width 93 height 93
type input "[URL][DOMAIN_NAME]"
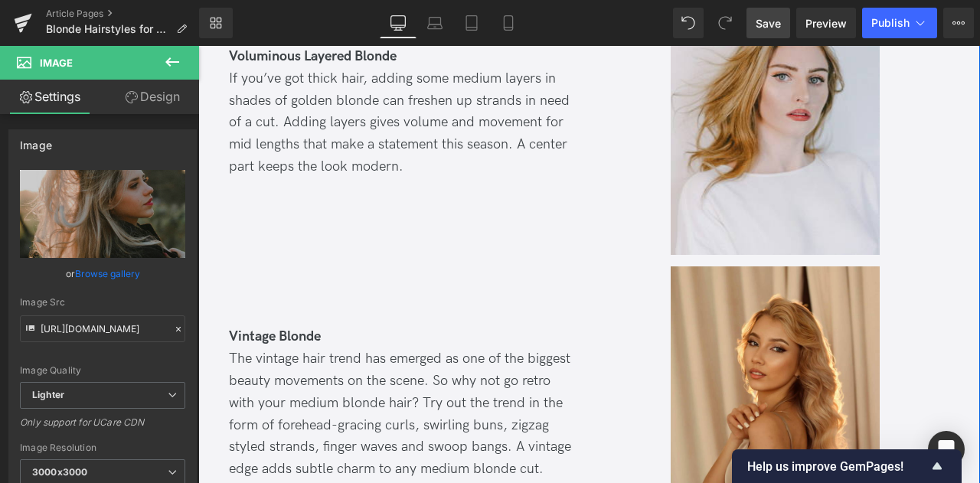
scroll to position [1892, 0]
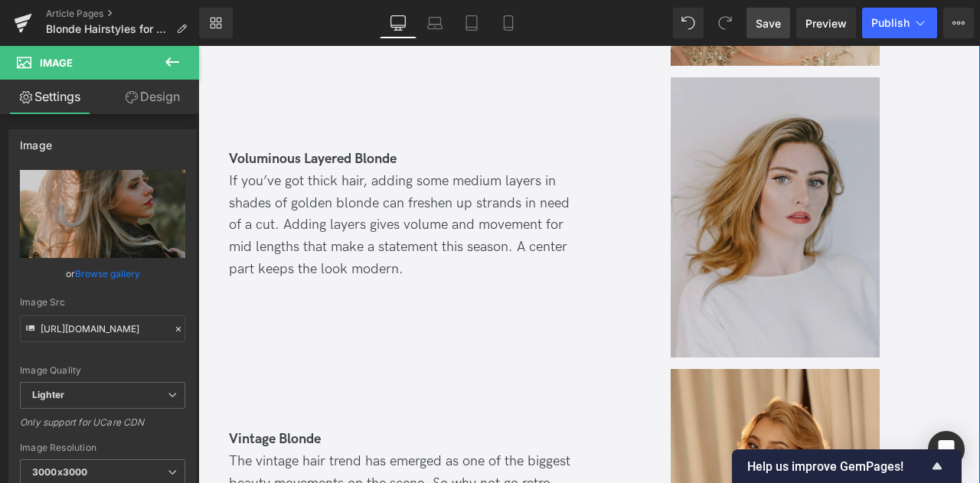
click at [819, 165] on img at bounding box center [775, 217] width 209 height 280
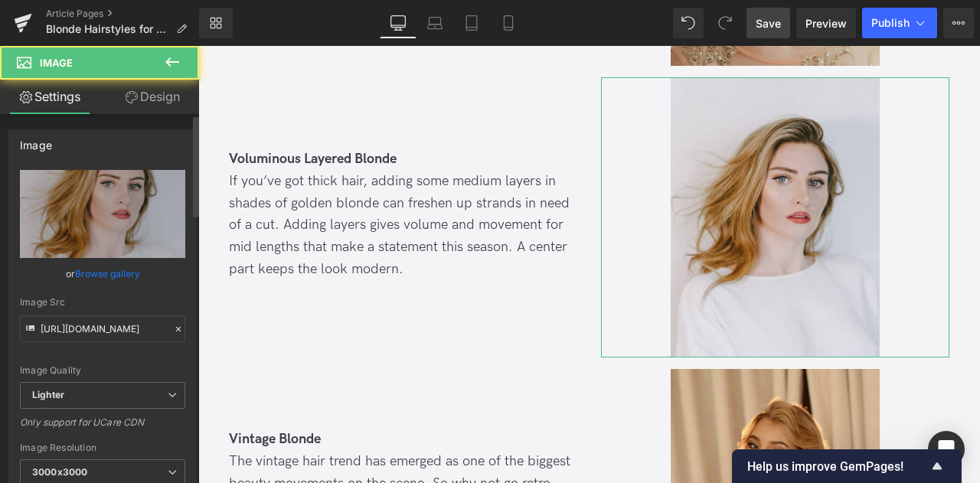
click at [121, 270] on link "Browse gallery" at bounding box center [107, 273] width 65 height 27
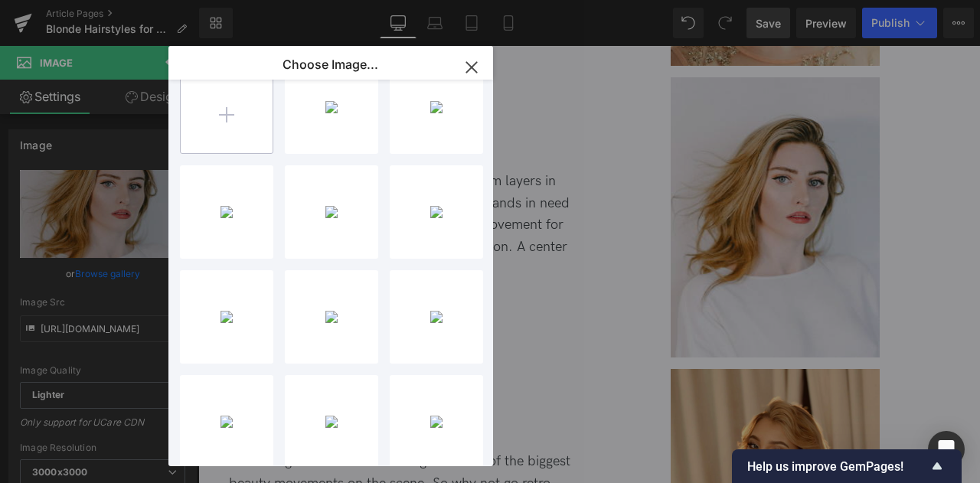
click at [241, 131] on input "file" at bounding box center [227, 107] width 92 height 92
type input "C:\fakepath\18_few.jpg"
click at [106, 0] on div "You are previewing how the will restyle your page. You can not edit Elements in…" at bounding box center [490, 0] width 980 height 0
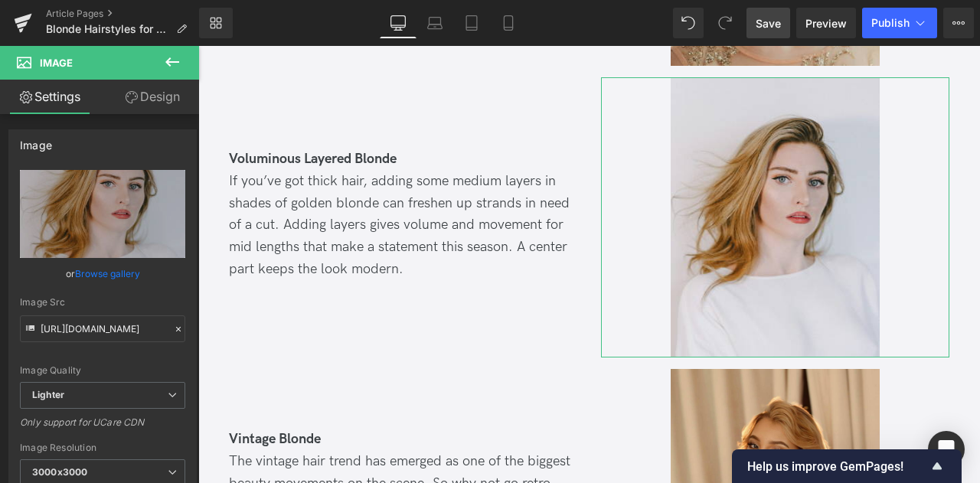
click at [106, 275] on link "Browse gallery" at bounding box center [107, 273] width 65 height 27
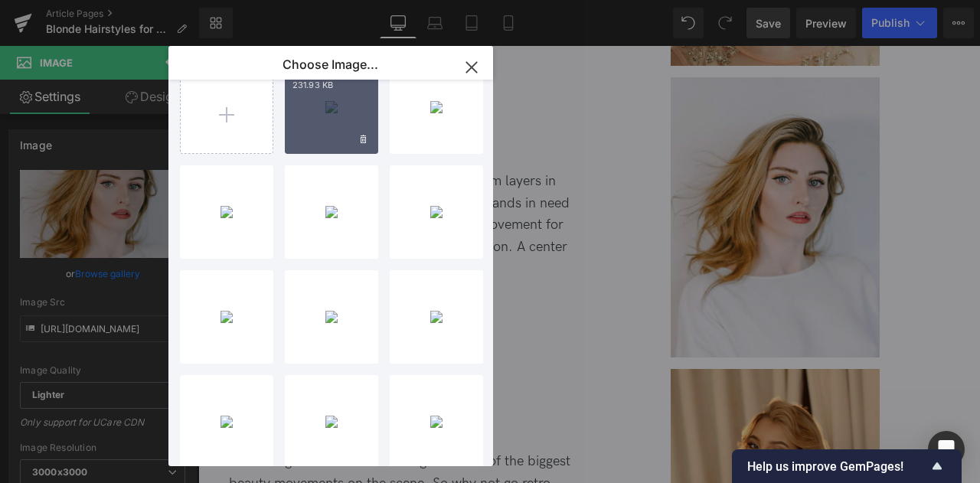
click at [328, 102] on div "18_few..._few.jpg 231.93 KB" at bounding box center [331, 106] width 93 height 93
type input "[URL][DOMAIN_NAME]"
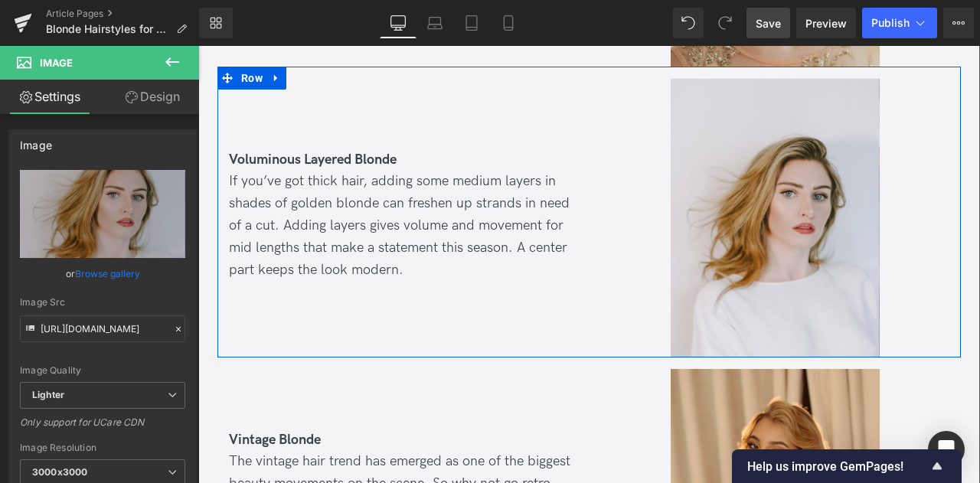
scroll to position [1807, 0]
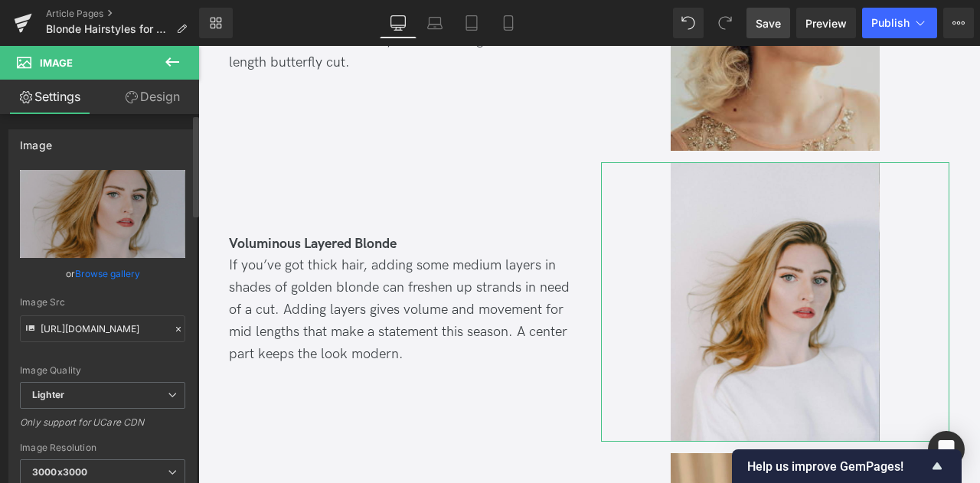
click at [103, 275] on link "Browse gallery" at bounding box center [107, 273] width 65 height 27
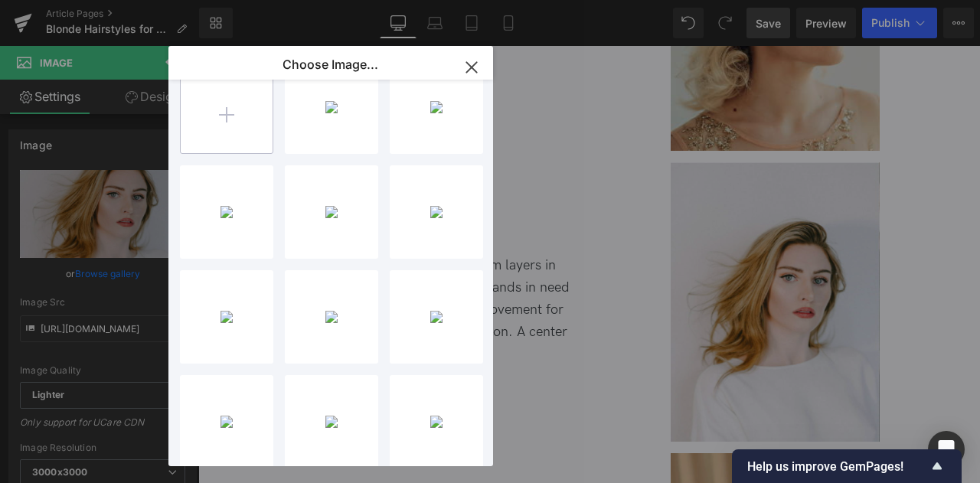
click at [194, 145] on input "file" at bounding box center [227, 107] width 92 height 92
type input "C:\fakepath\18_few.jpg"
click at [109, 0] on div "You are previewing how the will restyle your page. You can not edit Elements in…" at bounding box center [490, 0] width 980 height 0
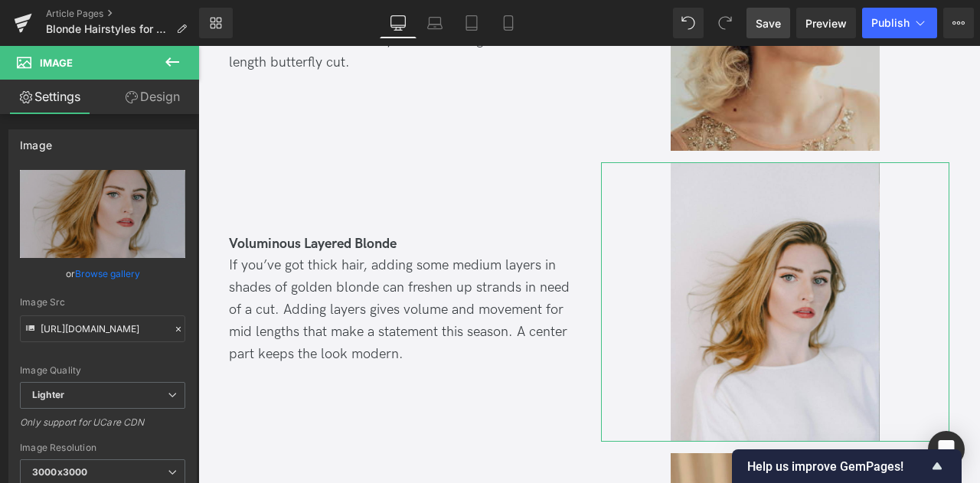
click at [109, 274] on link "Browse gallery" at bounding box center [107, 273] width 65 height 27
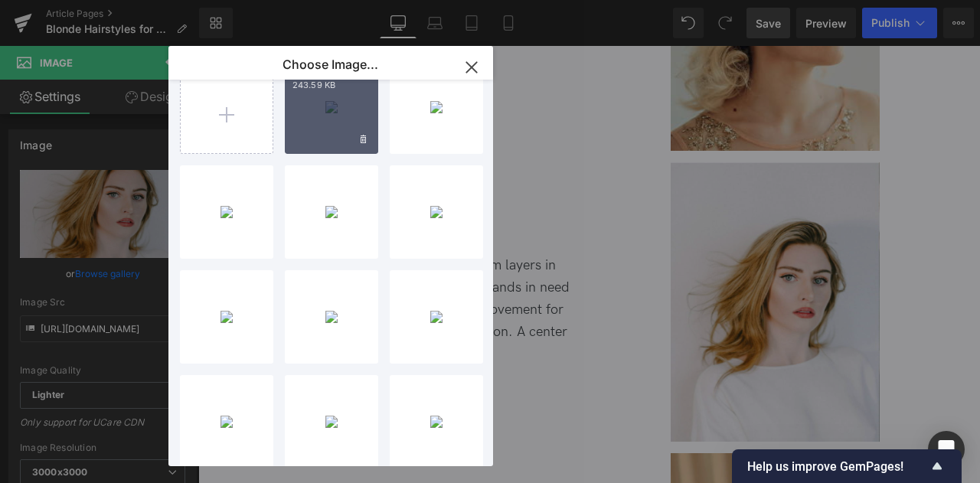
click at [314, 126] on div "18_few..._few.jpg 243.59 KB" at bounding box center [331, 106] width 93 height 93
type input "[URL][DOMAIN_NAME]"
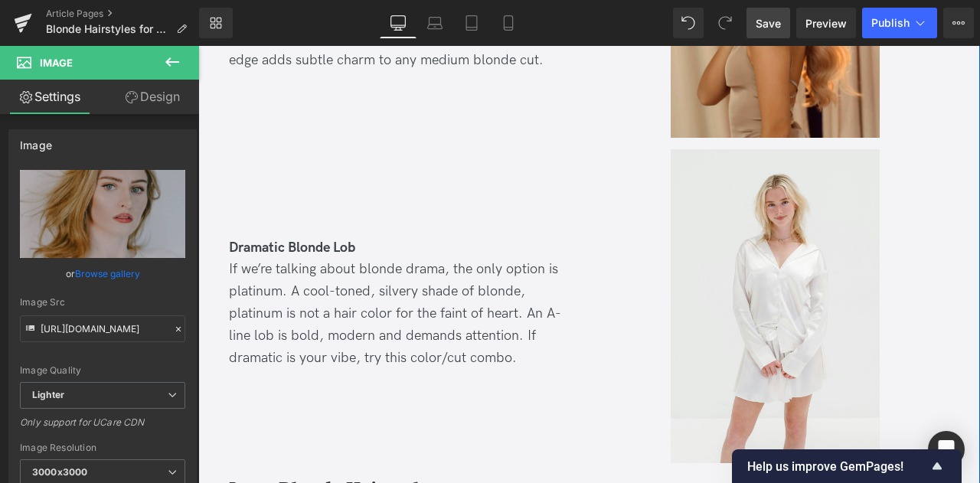
scroll to position [2403, 0]
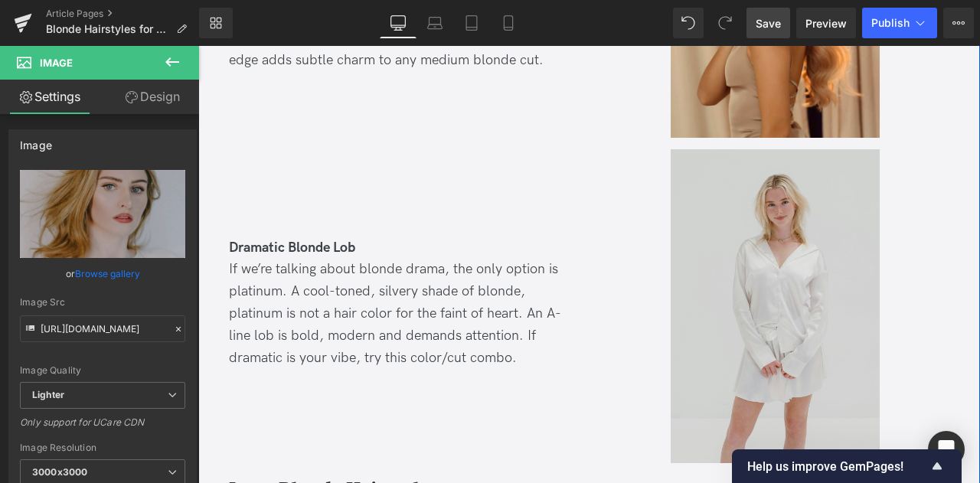
click at [754, 212] on img at bounding box center [775, 306] width 209 height 314
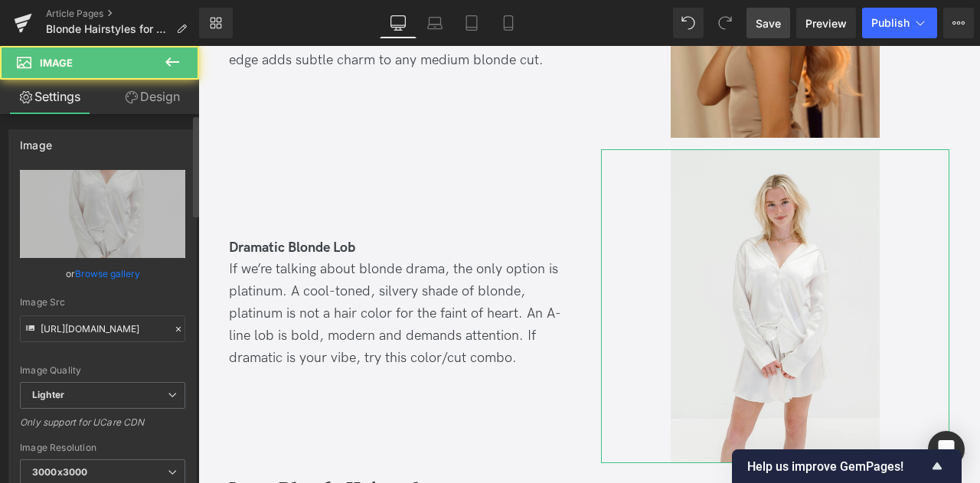
click at [114, 273] on link "Browse gallery" at bounding box center [107, 273] width 65 height 27
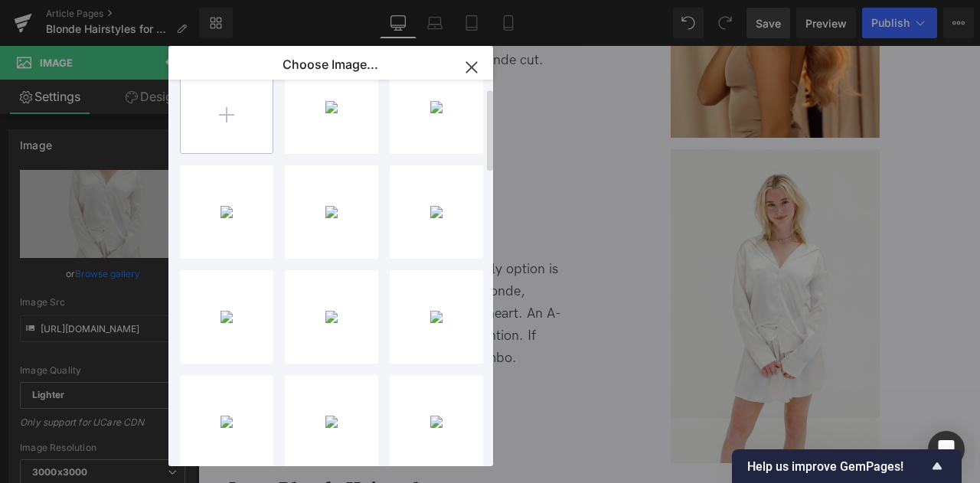
click at [240, 125] on input "file" at bounding box center [227, 107] width 92 height 92
type input "C:\fakepath\17_few.jpg"
click at [114, 0] on div "You are previewing how the will restyle your page. You can not edit Elements in…" at bounding box center [490, 0] width 980 height 0
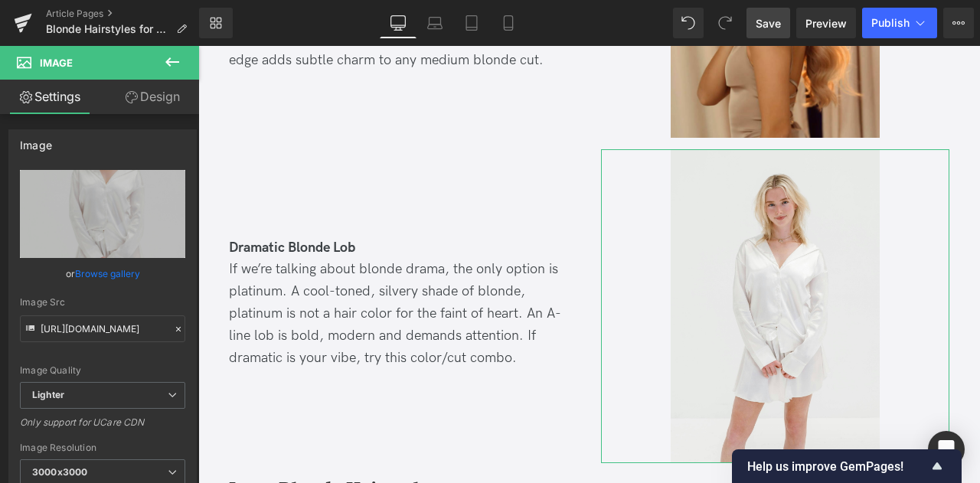
click at [114, 279] on link "Browse gallery" at bounding box center [107, 273] width 65 height 27
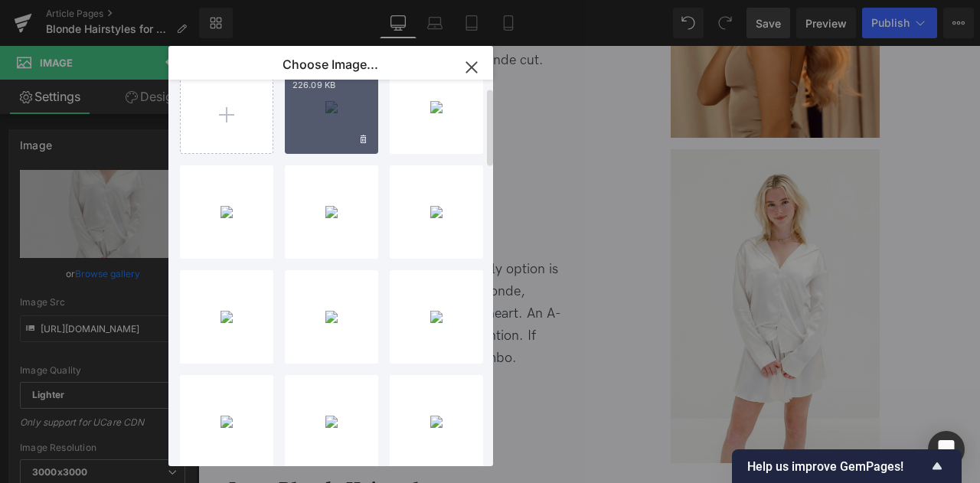
click at [325, 123] on div "17_few..._few.jpg 226.09 KB" at bounding box center [331, 106] width 93 height 93
type input "[URL][DOMAIN_NAME]"
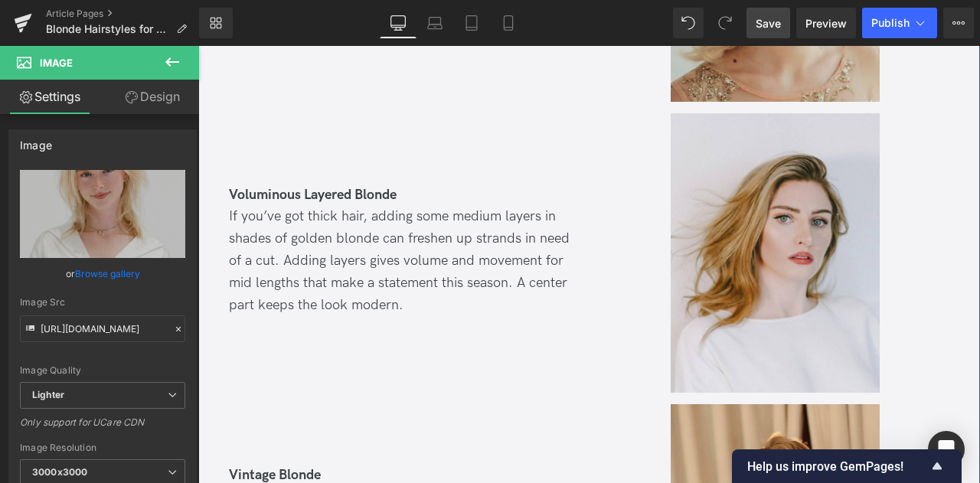
scroll to position [1580, 0]
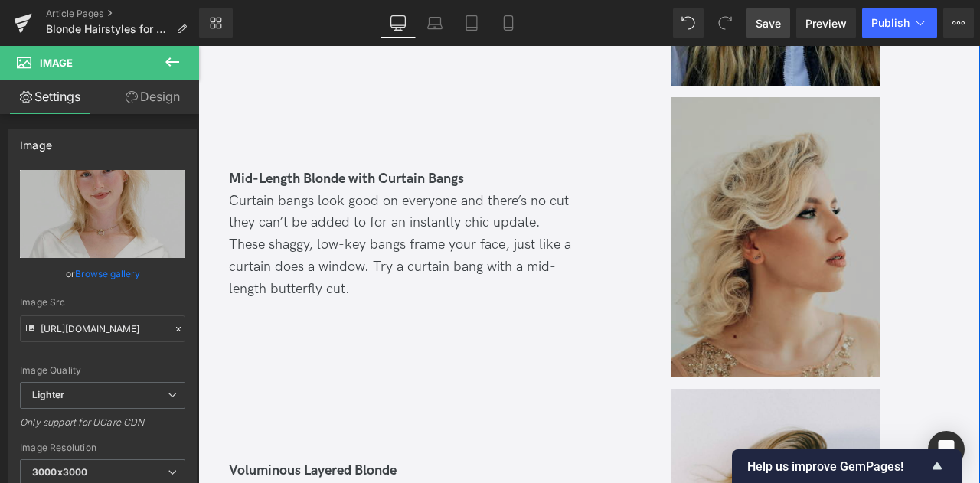
click at [737, 172] on img at bounding box center [775, 237] width 209 height 280
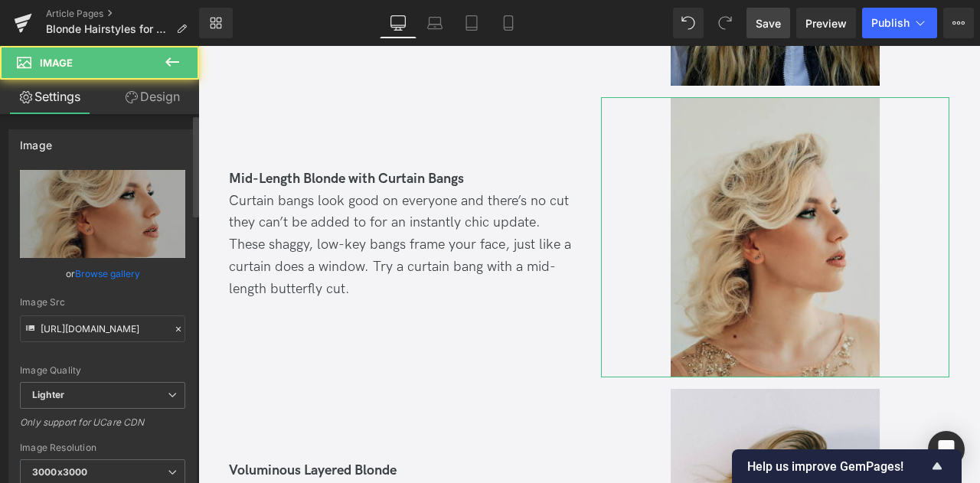
click at [134, 272] on link "Browse gallery" at bounding box center [107, 273] width 65 height 27
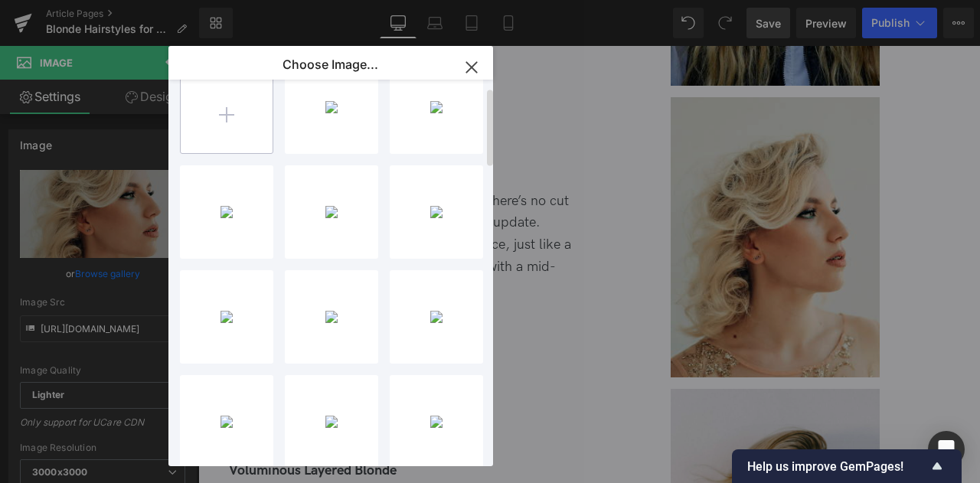
click at [199, 127] on input "file" at bounding box center [227, 107] width 92 height 92
type input "C:\fakepath\15_few.jpg"
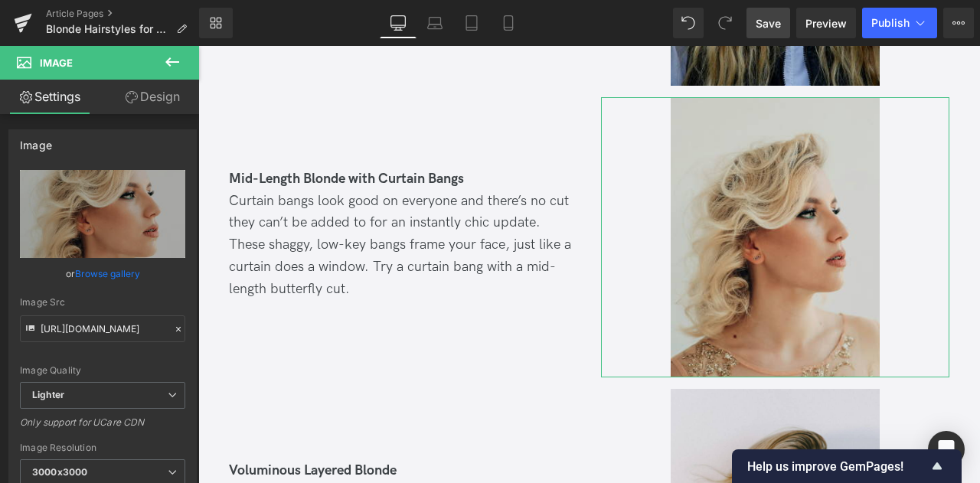
click at [107, 0] on div "You are previewing how the will restyle your page. You can not edit Elements in…" at bounding box center [490, 0] width 980 height 0
click at [107, 277] on link "Browse gallery" at bounding box center [107, 273] width 65 height 27
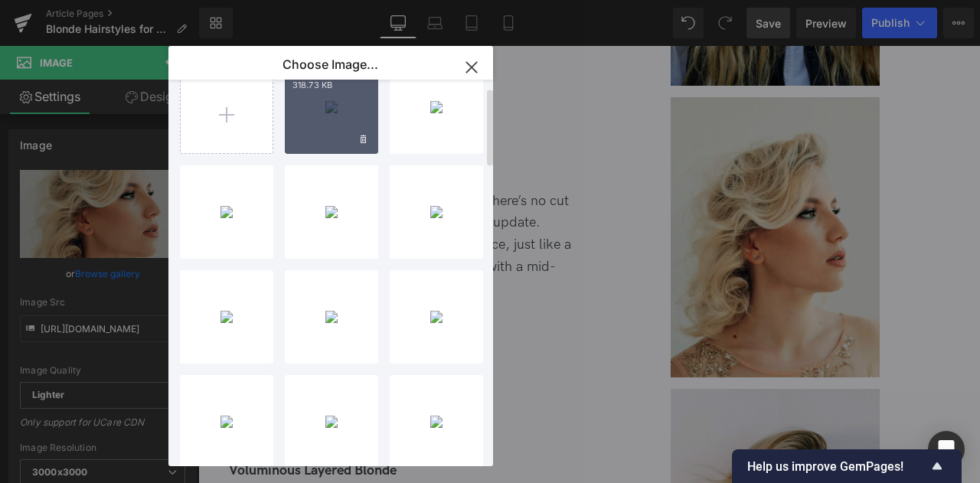
click at [300, 128] on div "15_few..._few.jpg 318.73 KB" at bounding box center [331, 106] width 93 height 93
type input "[URL][DOMAIN_NAME]"
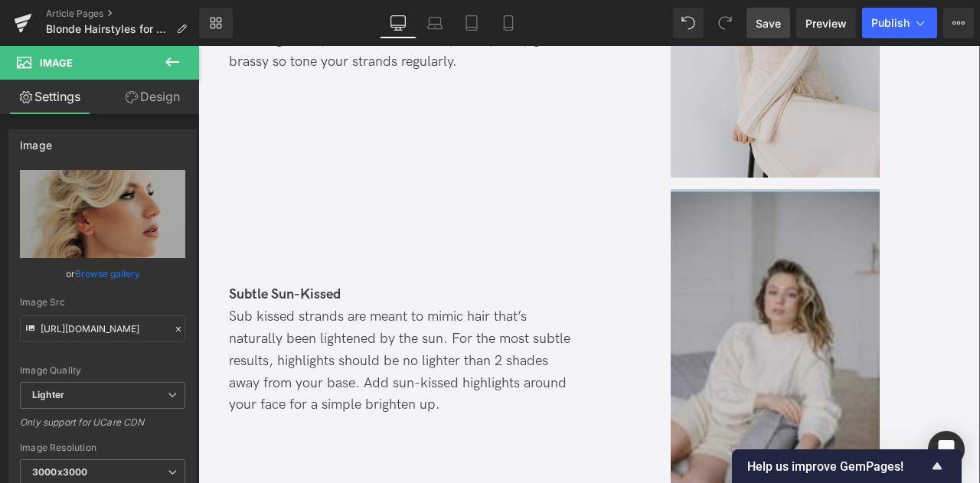
scroll to position [4776, 0]
click at [739, 290] on img at bounding box center [775, 355] width 209 height 328
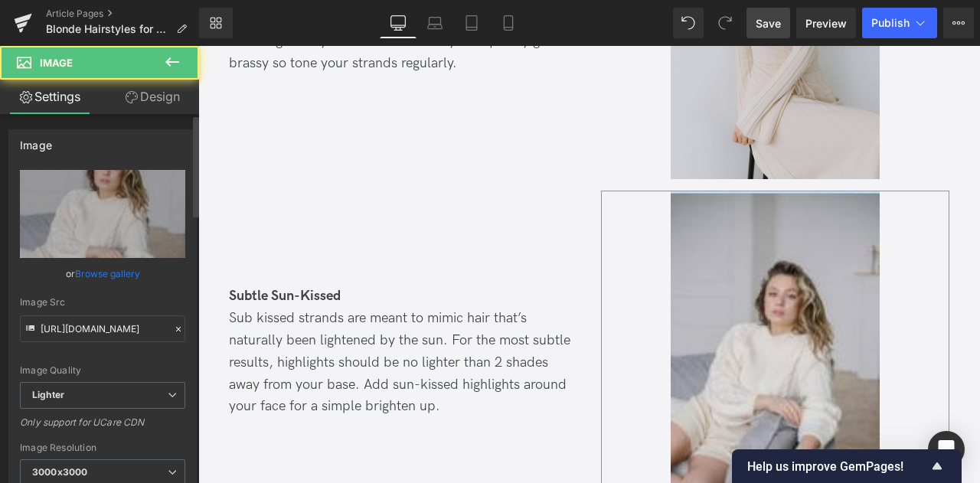
click at [113, 274] on link "Browse gallery" at bounding box center [107, 273] width 65 height 27
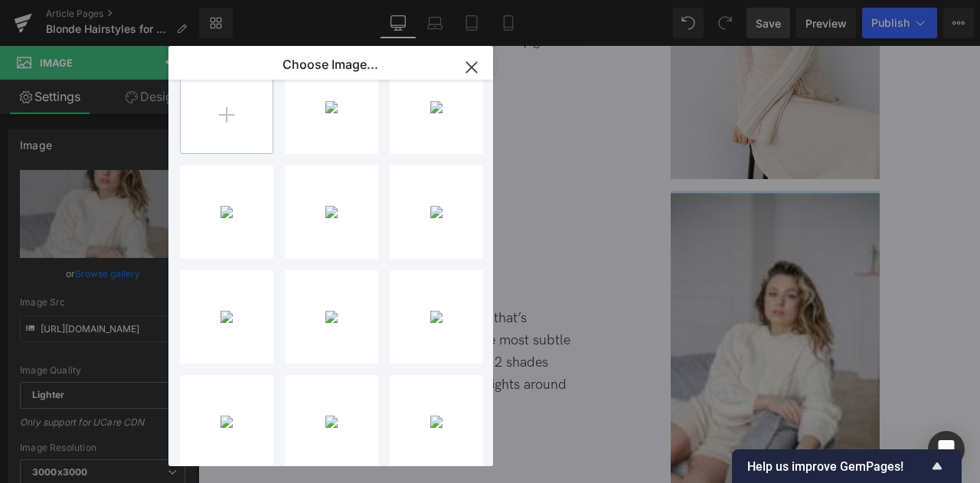
click at [229, 117] on input "file" at bounding box center [227, 107] width 92 height 92
type input "C:\fakepath\14_few.jpg"
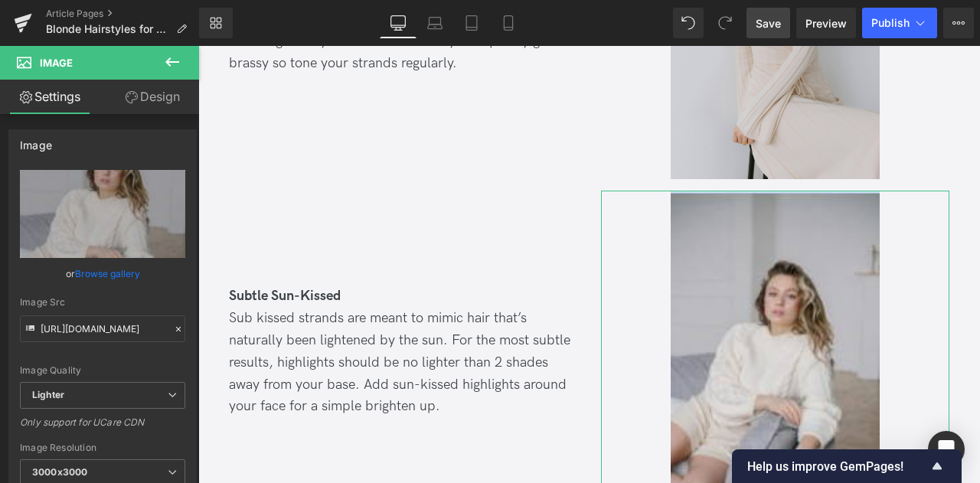
click at [109, 0] on div "You are previewing how the will restyle your page. You can not edit Elements in…" at bounding box center [490, 0] width 980 height 0
click at [109, 267] on link "Browse gallery" at bounding box center [107, 273] width 65 height 27
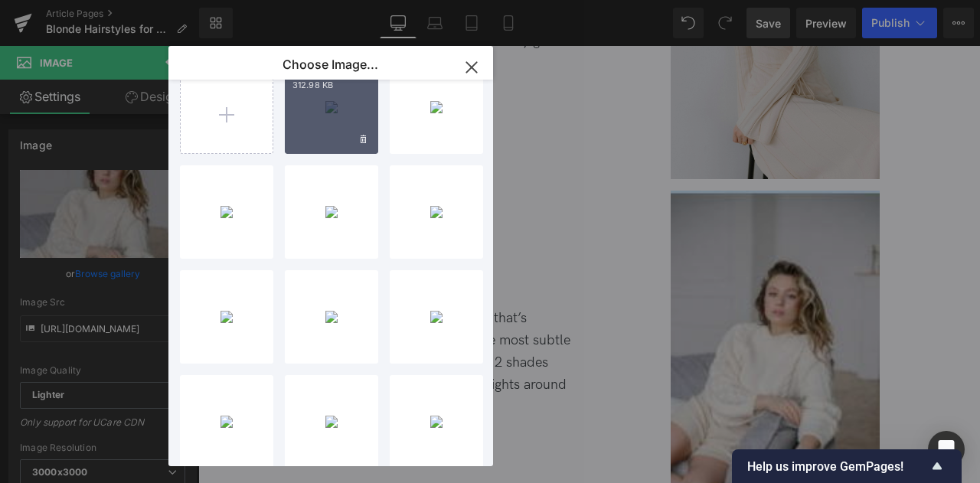
click at [308, 126] on div "14_few..._few.jpg 312.98 KB" at bounding box center [331, 106] width 93 height 93
type input "[URL][DOMAIN_NAME]"
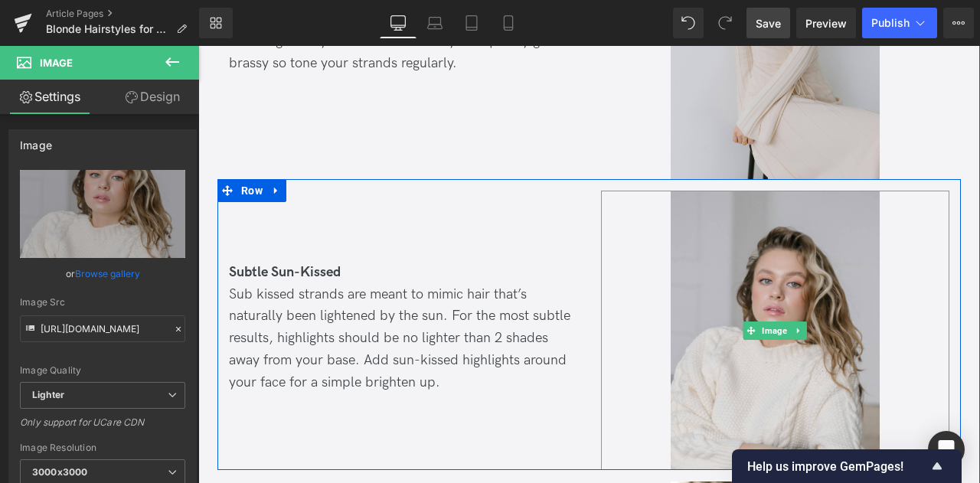
scroll to position [4625, 0]
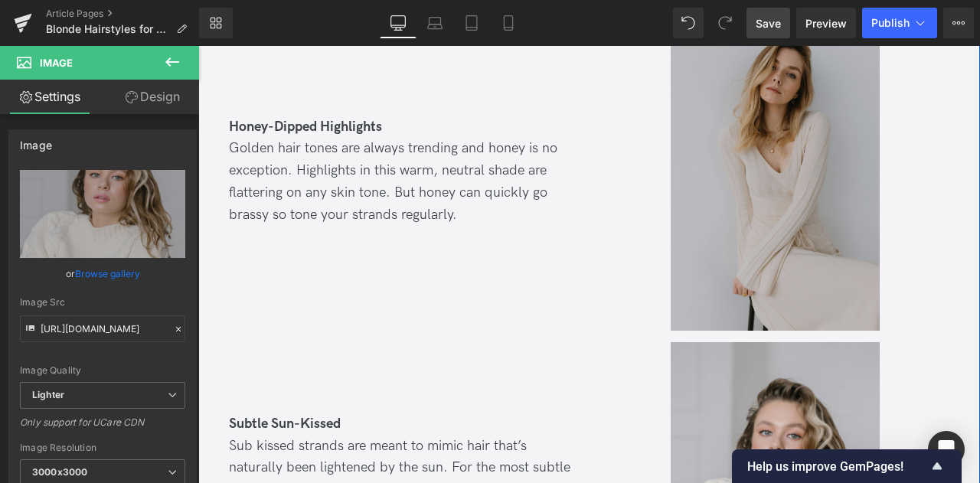
click at [711, 147] on img at bounding box center [775, 174] width 209 height 314
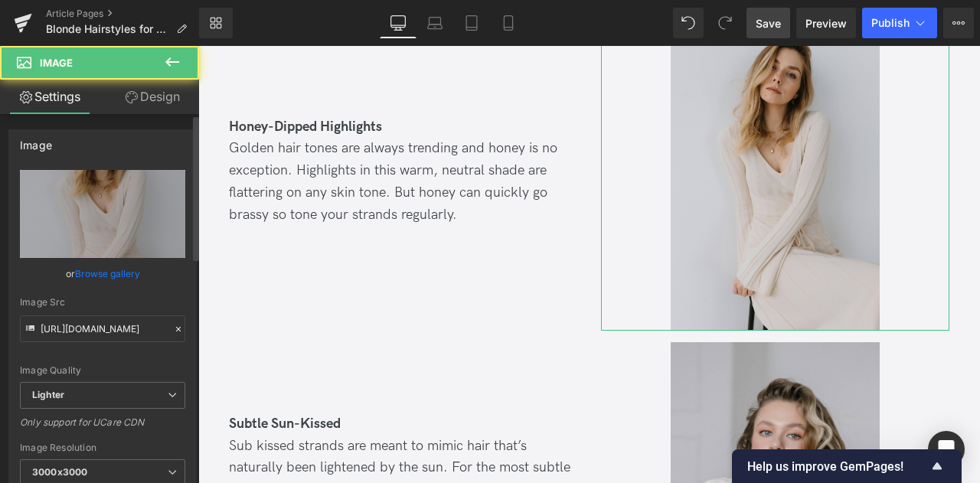
click at [103, 276] on link "Browse gallery" at bounding box center [107, 273] width 65 height 27
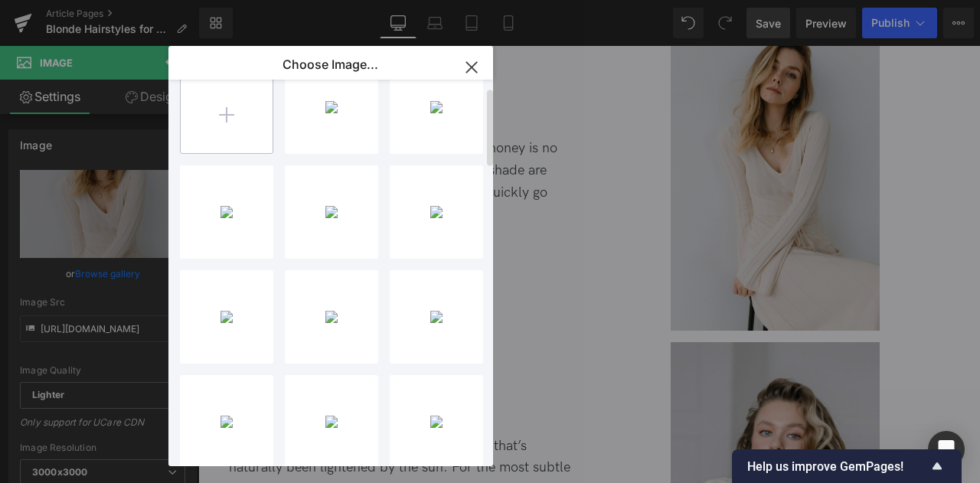
click at [242, 146] on input "file" at bounding box center [227, 107] width 92 height 92
type input "C:\fakepath\13_few.jpg"
click at [103, 0] on div "You are previewing how the will restyle your page. You can not edit Elements in…" at bounding box center [490, 0] width 980 height 0
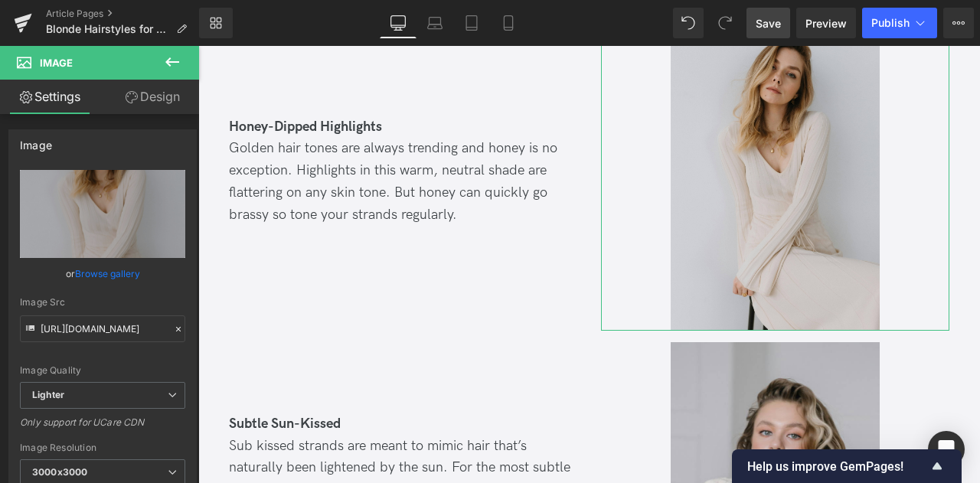
click at [103, 273] on link "Browse gallery" at bounding box center [107, 273] width 65 height 27
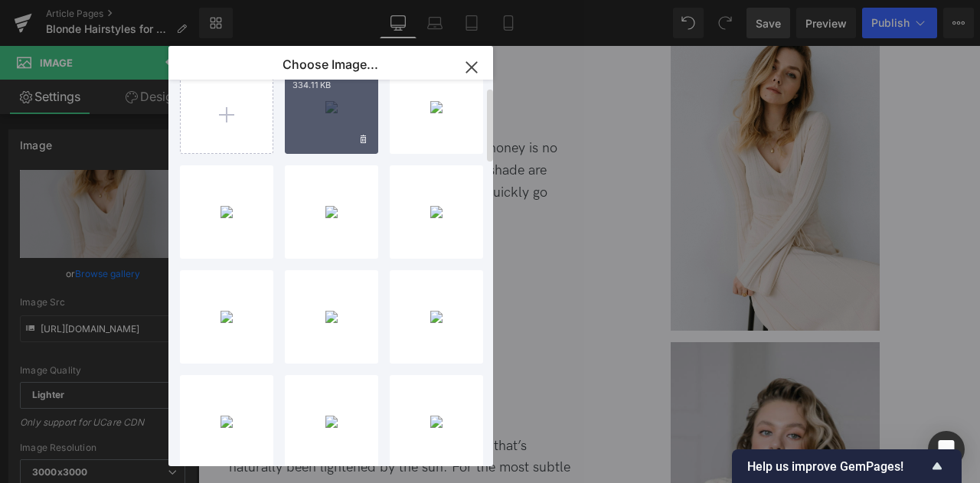
drag, startPoint x: 345, startPoint y: 101, endPoint x: 145, endPoint y: 92, distance: 200.1
click at [345, 101] on div "13_few..._few.jpg 334.11 KB" at bounding box center [331, 106] width 93 height 93
type input "[URL][DOMAIN_NAME]"
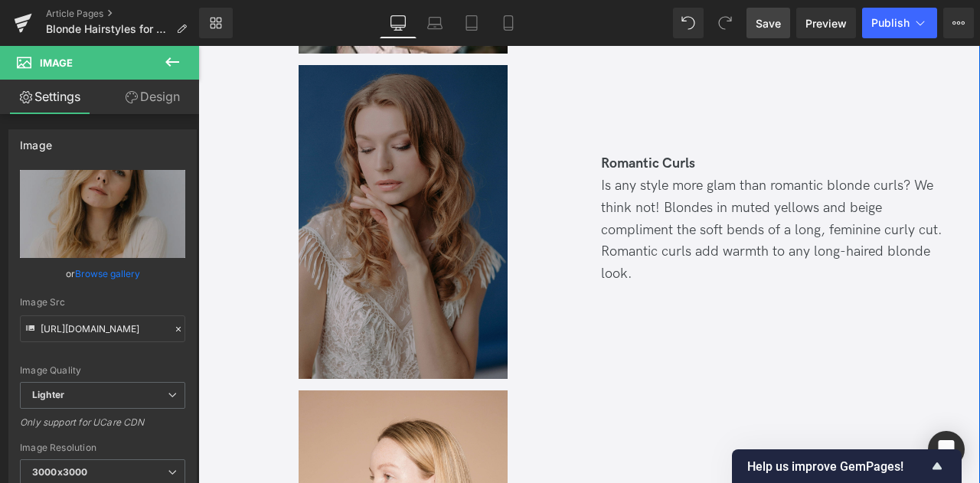
scroll to position [3684, 0]
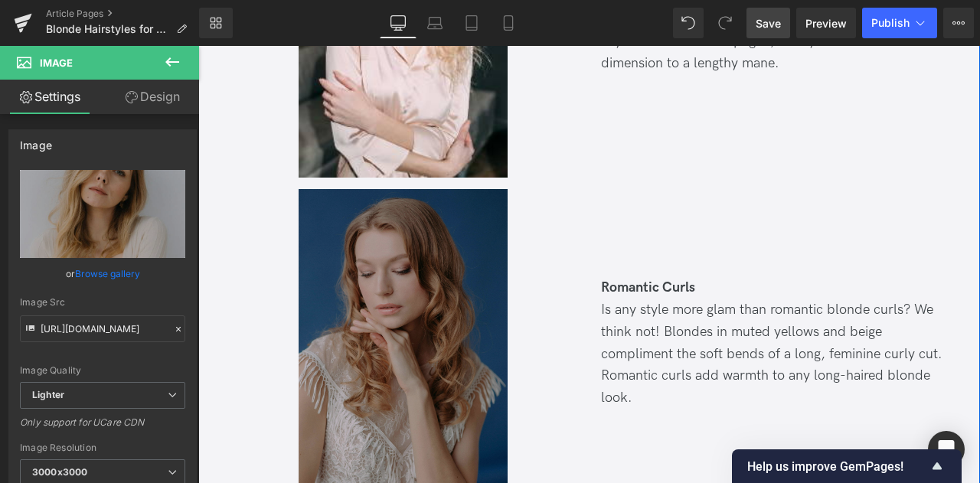
click at [355, 189] on img at bounding box center [403, 346] width 209 height 314
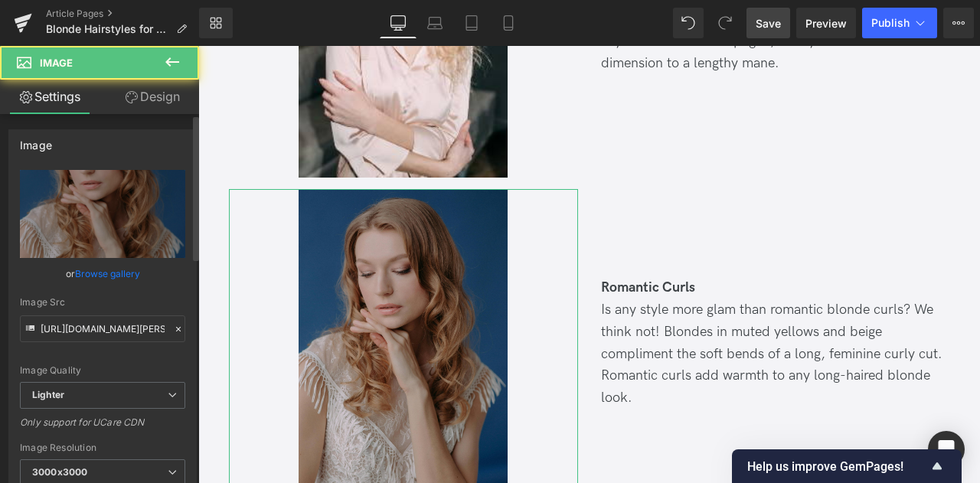
click at [93, 276] on link "Browse gallery" at bounding box center [107, 273] width 65 height 27
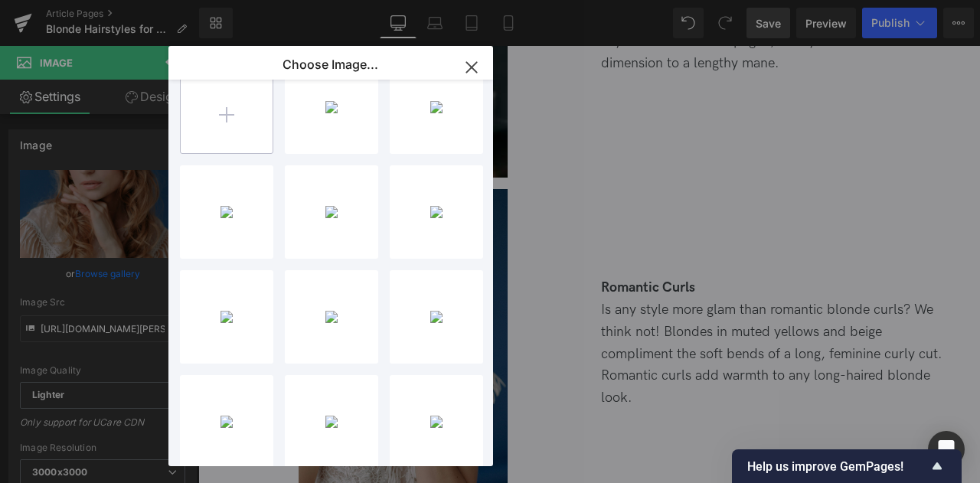
click at [239, 126] on input "file" at bounding box center [227, 107] width 92 height 92
type input "C:\fakepath\12_few.jpg"
click at [113, 0] on div "You are previewing how the will restyle your page. You can not edit Elements in…" at bounding box center [490, 0] width 980 height 0
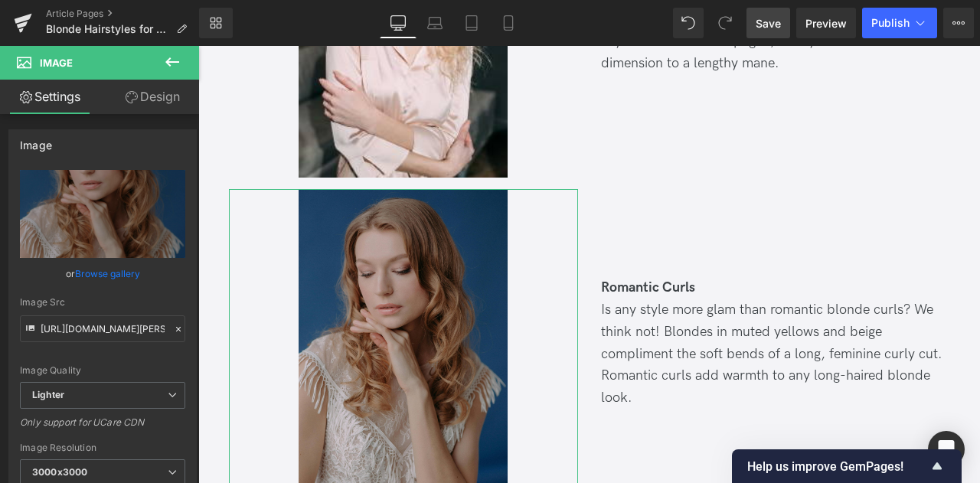
click at [113, 273] on link "Browse gallery" at bounding box center [107, 273] width 65 height 27
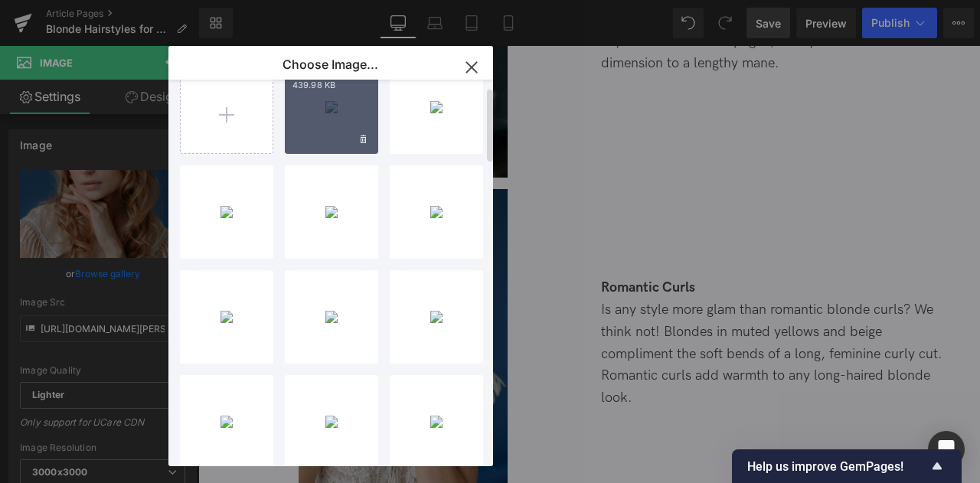
click at [328, 94] on div "12_few..._few.jpg 439.98 KB" at bounding box center [331, 106] width 93 height 93
type input "[URL][DOMAIN_NAME]"
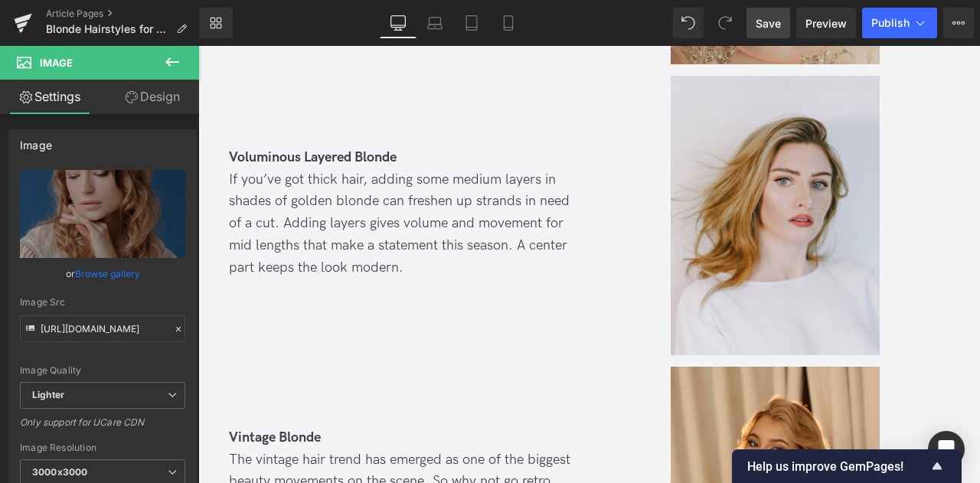
scroll to position [1893, 0]
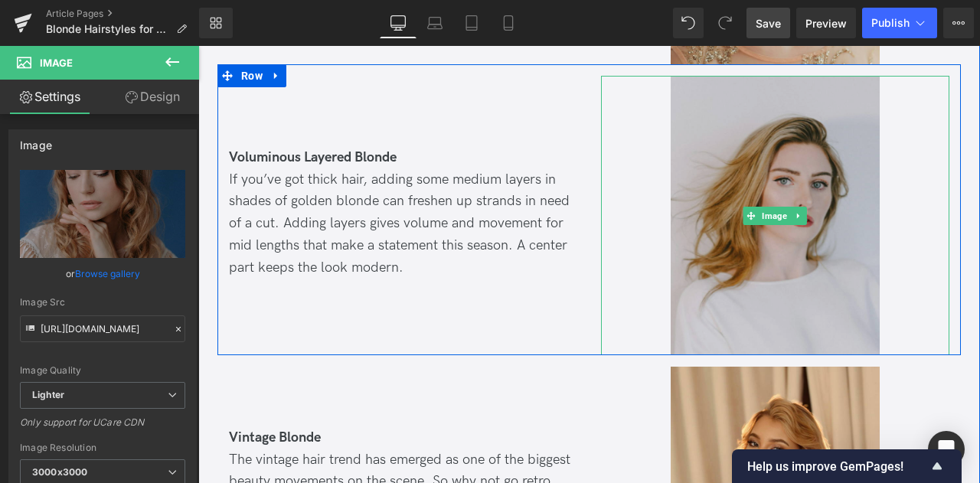
click at [768, 145] on img at bounding box center [775, 215] width 209 height 279
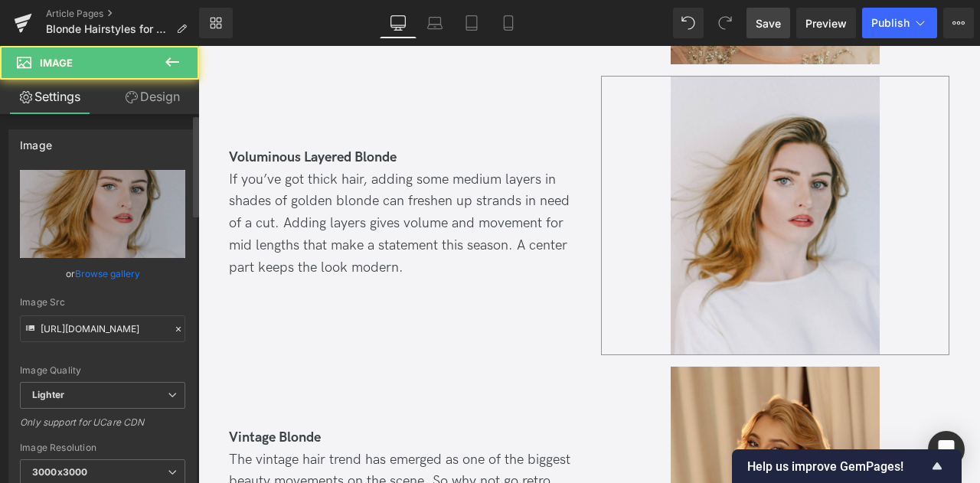
click at [114, 279] on link "Browse gallery" at bounding box center [107, 273] width 65 height 27
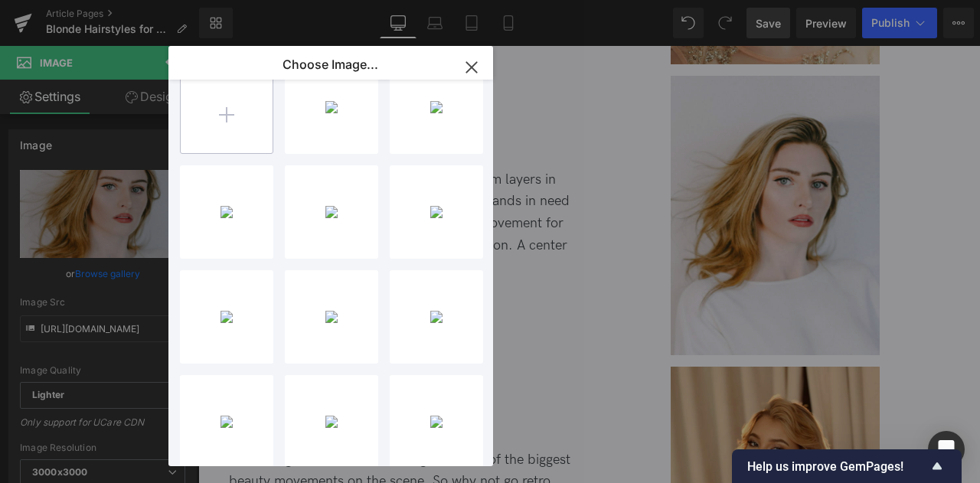
click at [204, 123] on input "file" at bounding box center [227, 107] width 92 height 92
type input "C:\fakepath\10_few.jpg"
click at [93, 0] on div "You are previewing how the will restyle your page. You can not edit Elements in…" at bounding box center [490, 0] width 980 height 0
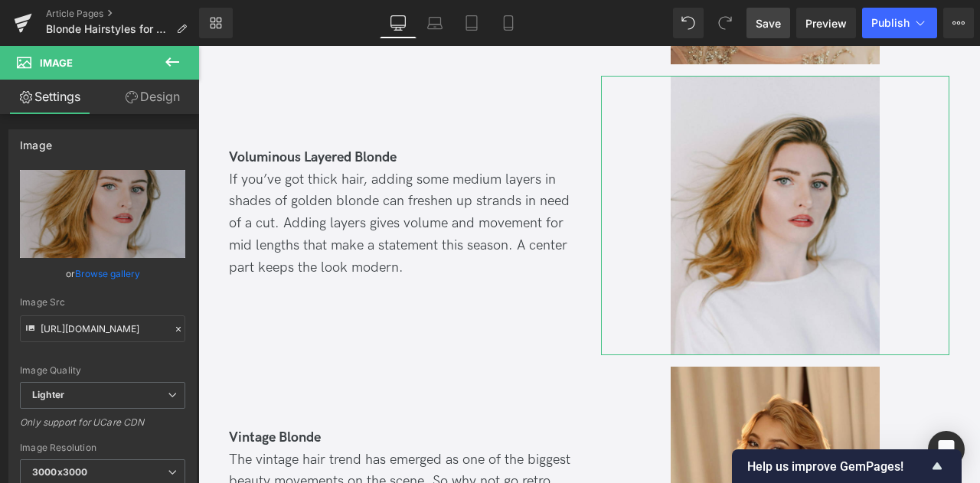
click at [93, 271] on link "Browse gallery" at bounding box center [107, 273] width 65 height 27
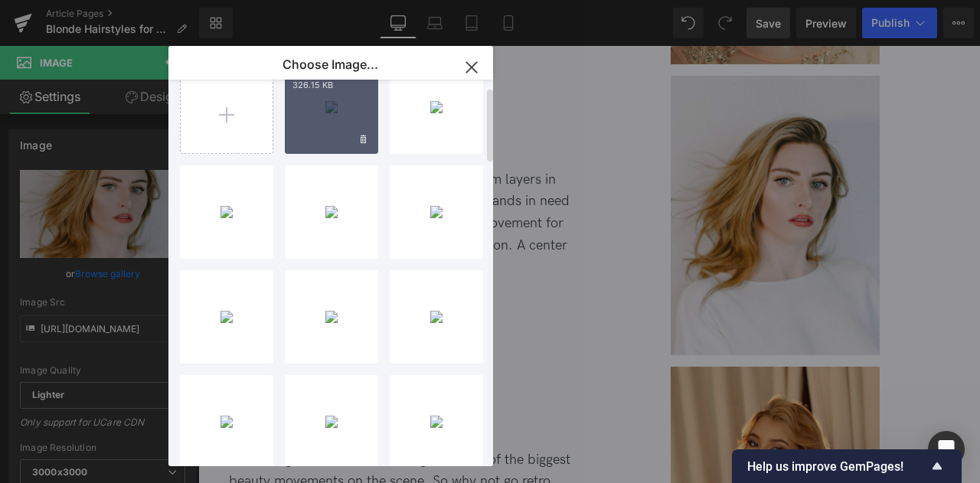
click at [319, 127] on div "10_few..._few.jpg 326.15 KB" at bounding box center [331, 106] width 93 height 93
type input "[URL][DOMAIN_NAME]"
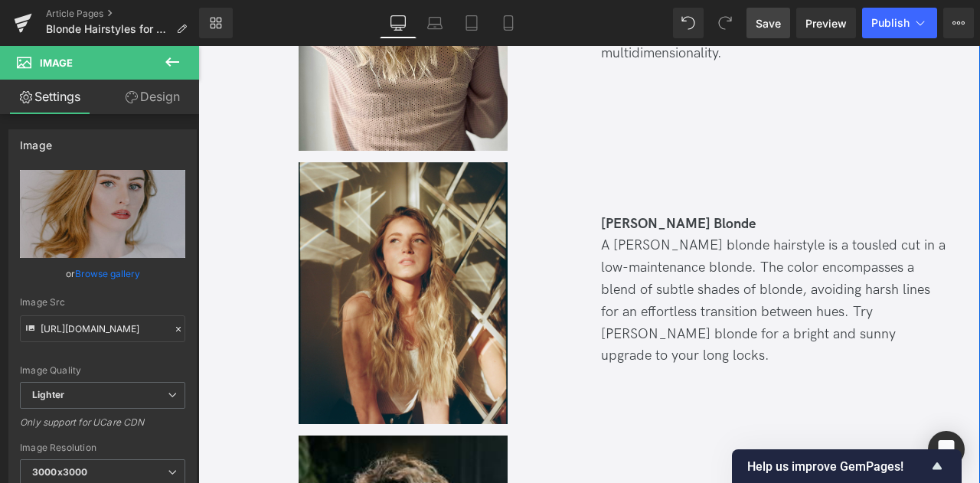
scroll to position [3115, 0]
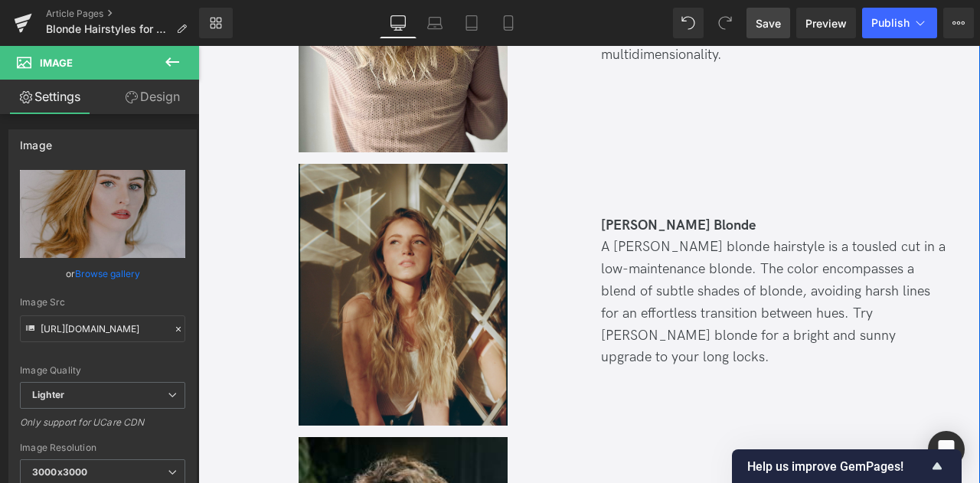
click at [386, 205] on img at bounding box center [403, 295] width 209 height 262
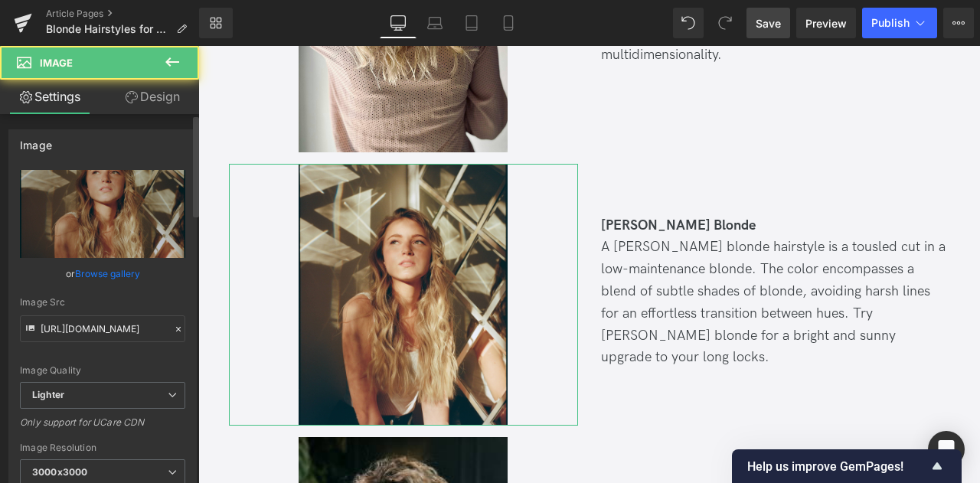
click at [106, 276] on link "Browse gallery" at bounding box center [107, 273] width 65 height 27
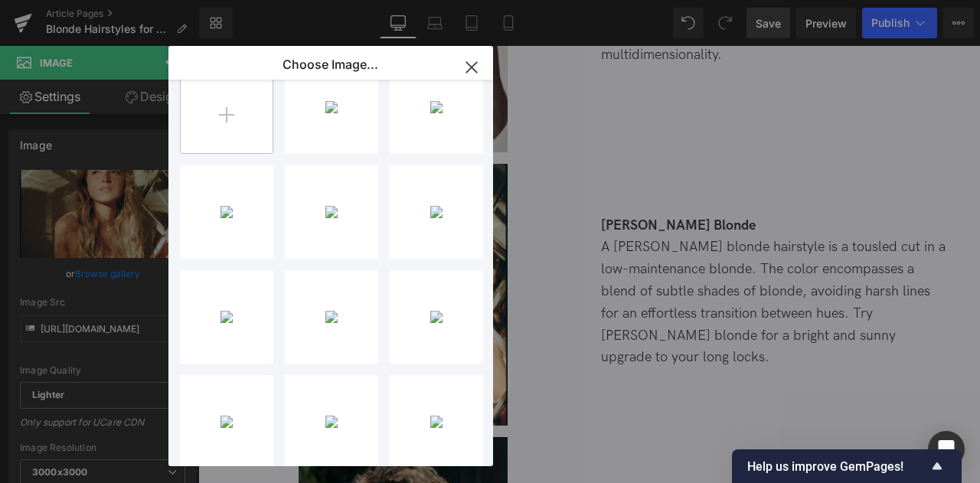
click at [222, 129] on input "file" at bounding box center [227, 107] width 92 height 92
type input "C:\fakepath\9_few.jpg"
click at [279, 120] on div "9_few..._few.jpg 565.69 KB Delete image? Yes No 10_few..._few.jpg 326.15 KB Del…" at bounding box center [339, 276] width 319 height 393
click at [237, 111] on input "file" at bounding box center [227, 107] width 92 height 92
type input "C:\fakepath\8_few.jpg"
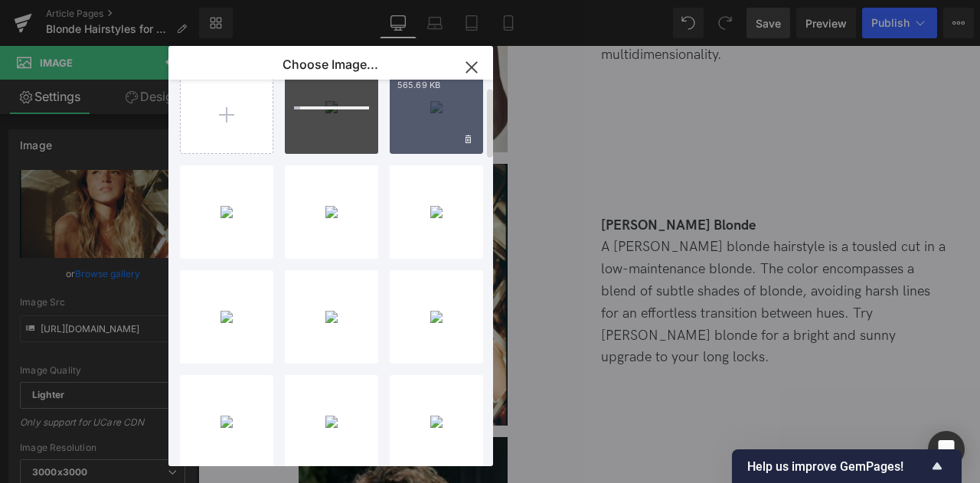
click at [426, 109] on div "9_few..._few.jpg 565.69 KB" at bounding box center [436, 106] width 93 height 93
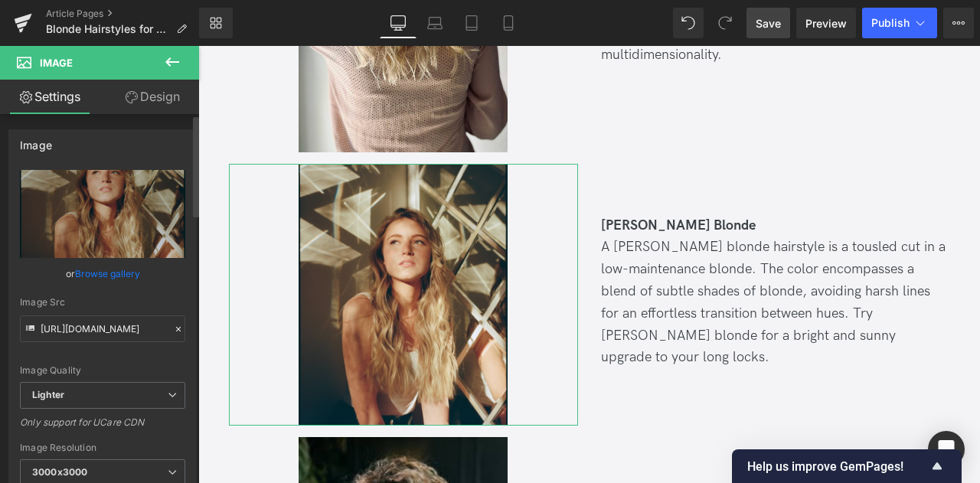
click at [109, 279] on link "Browse gallery" at bounding box center [107, 273] width 65 height 27
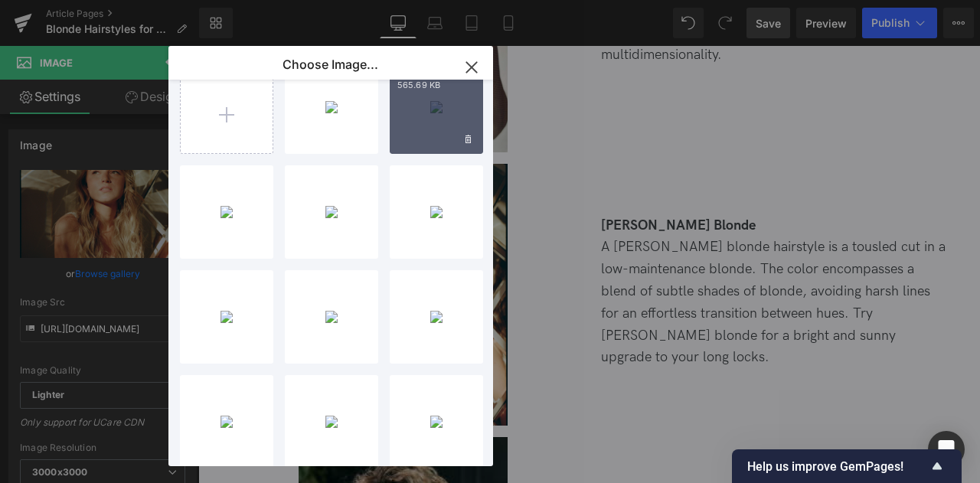
click at [428, 106] on div "9_few..._few.jpg 565.69 KB" at bounding box center [436, 106] width 93 height 93
type input "[URL][DOMAIN_NAME]"
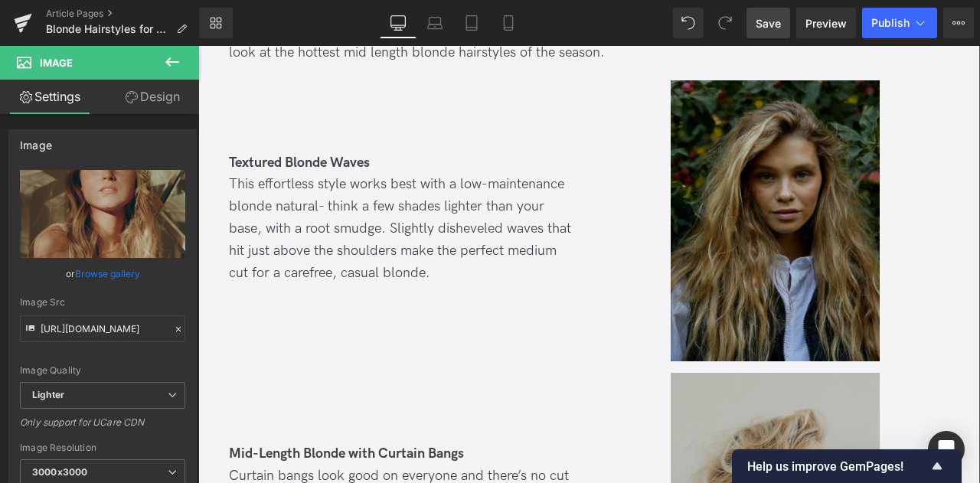
scroll to position [1299, 0]
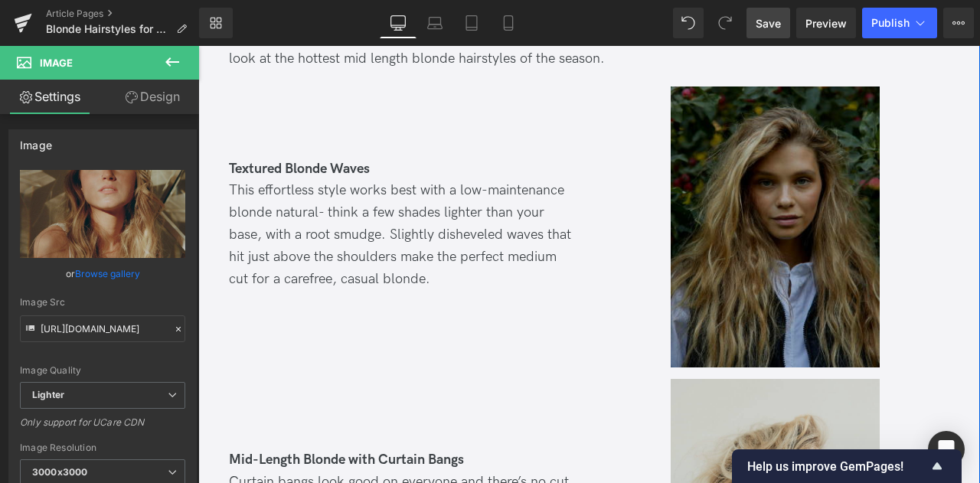
click at [715, 183] on img at bounding box center [775, 227] width 209 height 280
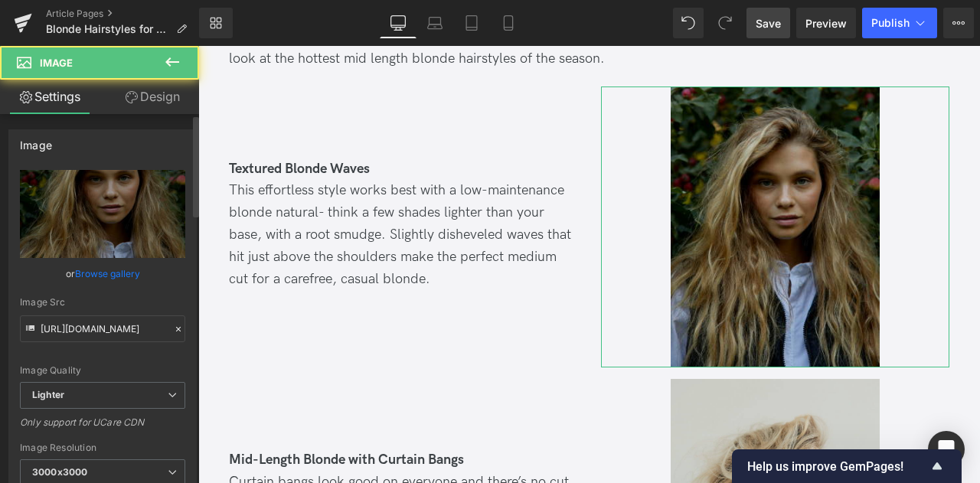
click at [80, 272] on link "Browse gallery" at bounding box center [107, 273] width 65 height 27
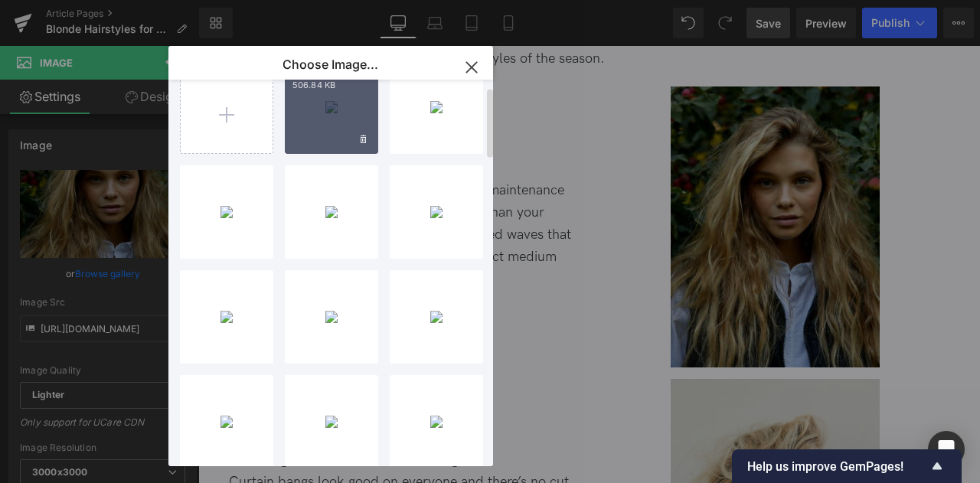
click at [315, 109] on div "8_few..._few.jpg 506.84 KB" at bounding box center [331, 106] width 93 height 93
type input "[URL][DOMAIN_NAME]"
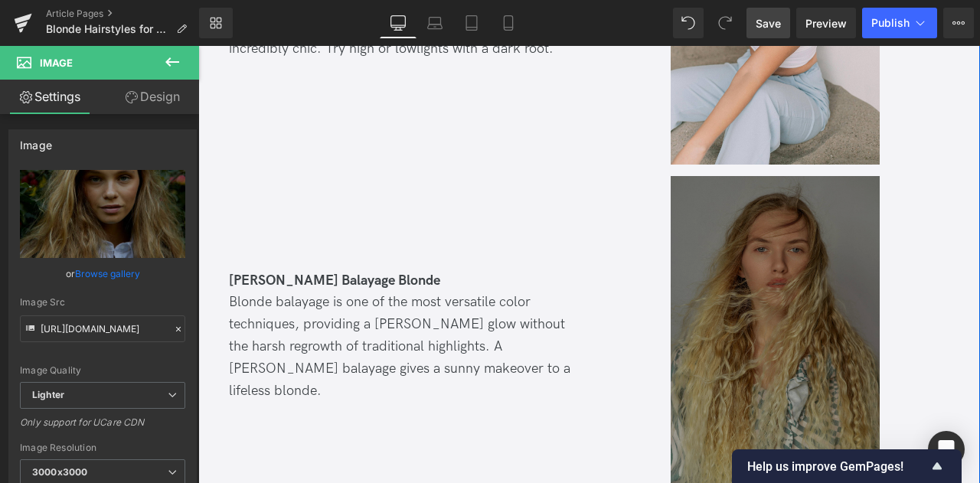
scroll to position [5651, 0]
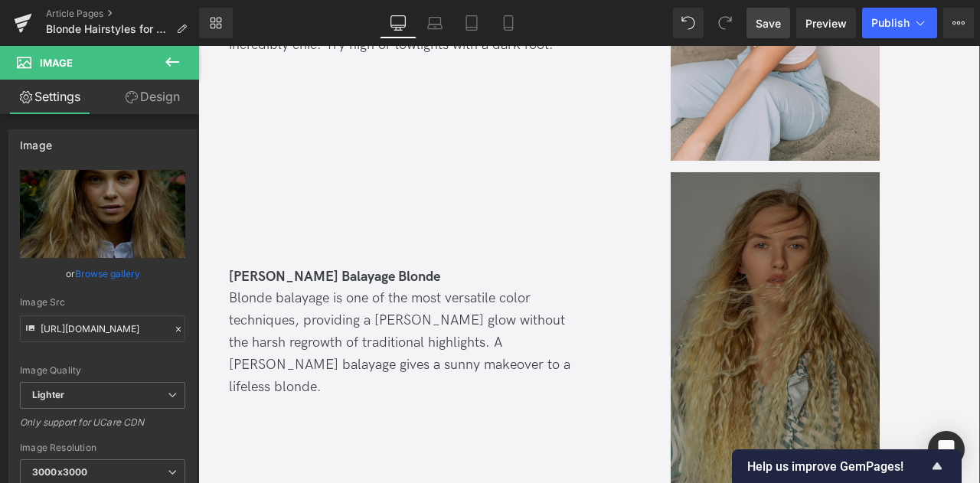
click at [753, 282] on div "Image" at bounding box center [775, 334] width 349 height 325
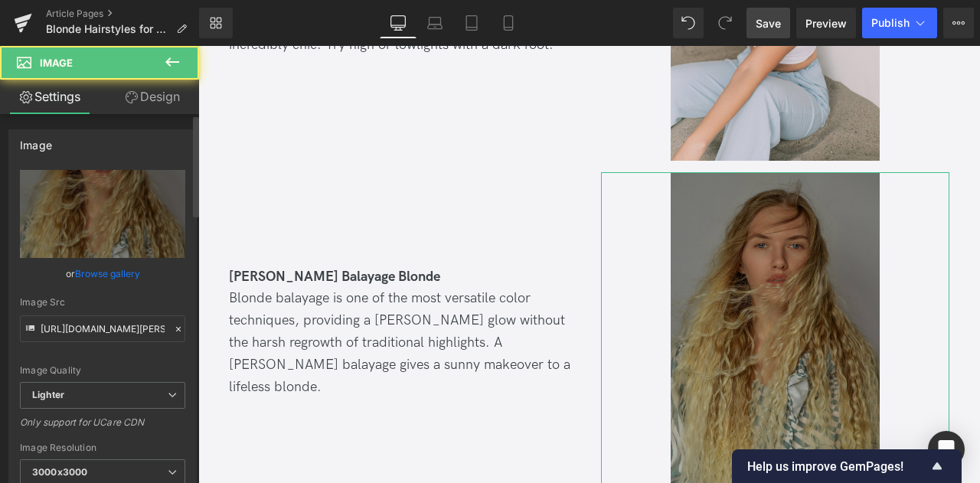
click at [79, 276] on link "Browse gallery" at bounding box center [107, 273] width 65 height 27
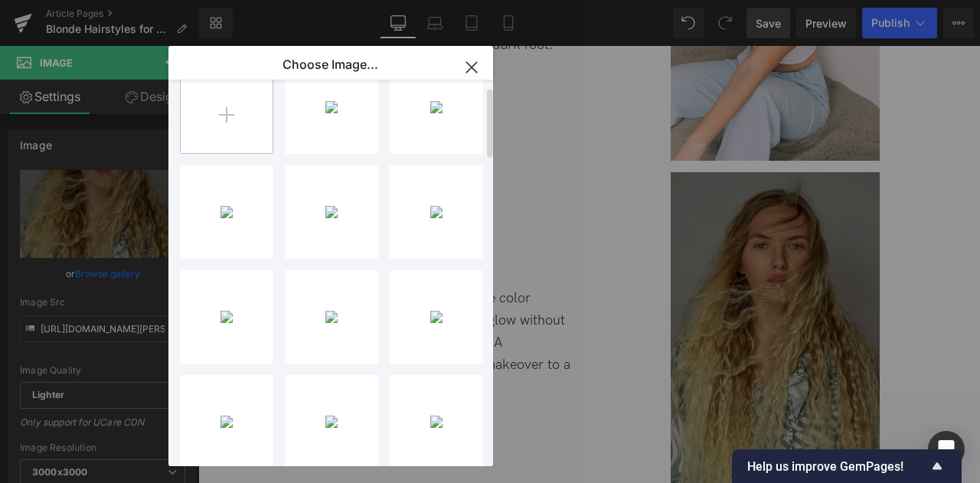
click at [227, 116] on input "file" at bounding box center [227, 107] width 92 height 92
type input "C:\fakepath\7_few.jpg"
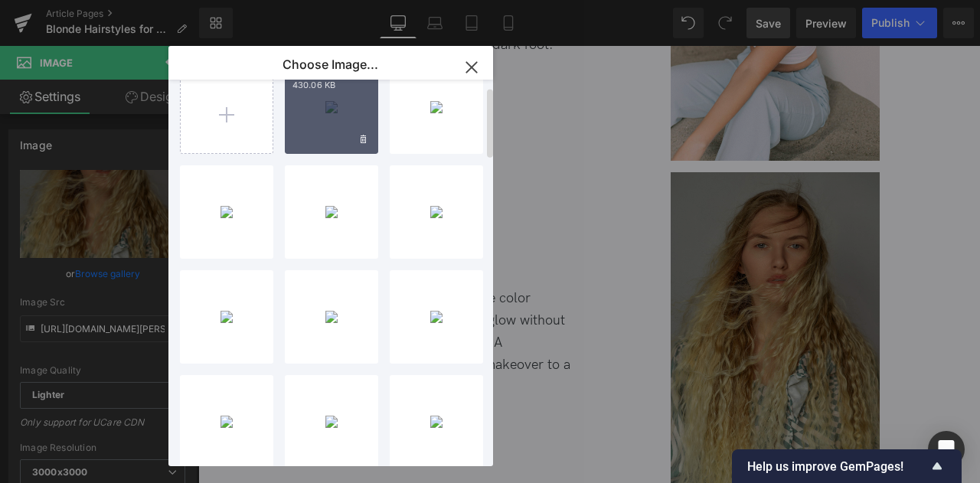
click at [84, 0] on div "You are previewing how the will restyle your page. You can not edit Elements in…" at bounding box center [490, 0] width 980 height 0
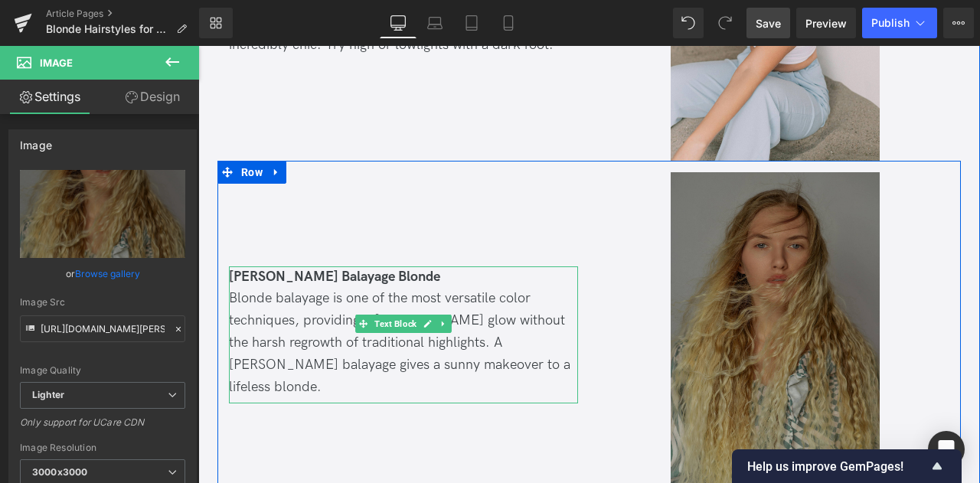
scroll to position [5698, 0]
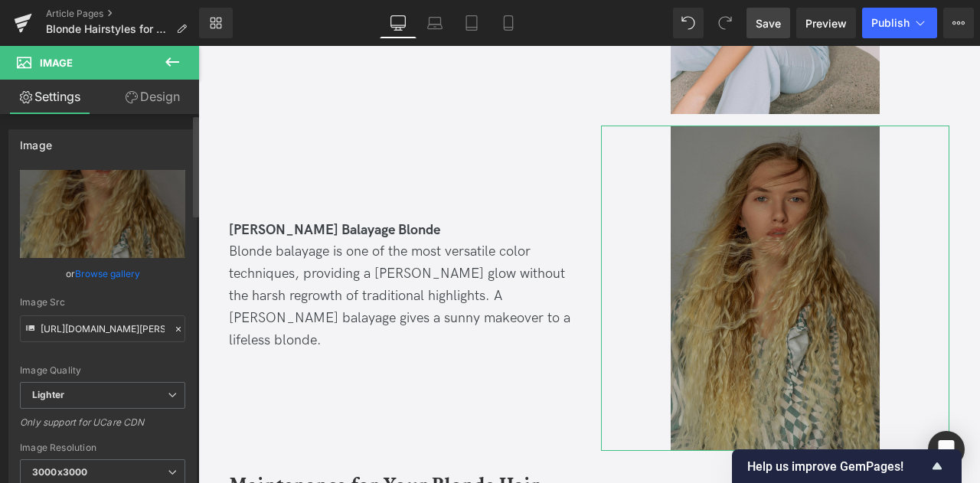
click at [116, 275] on link "Browse gallery" at bounding box center [107, 273] width 65 height 27
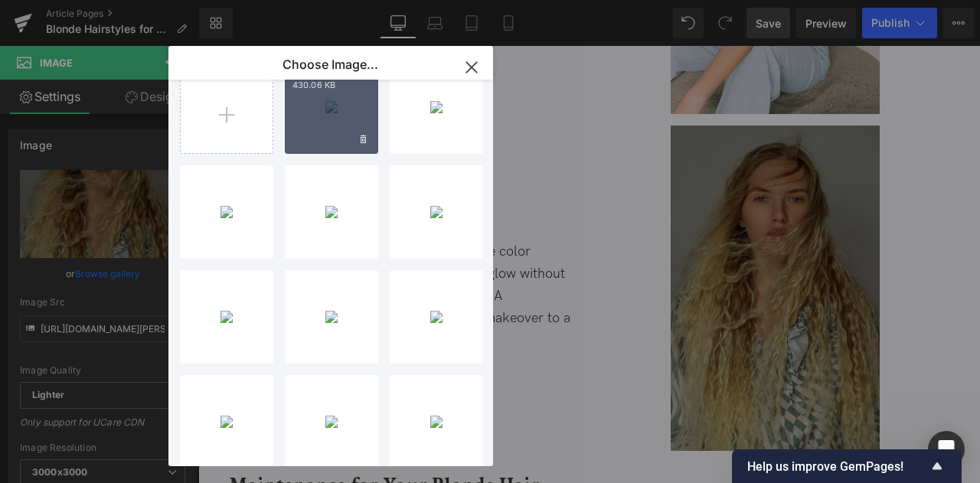
click at [364, 99] on div "7_few..._few.jpg 430.06 KB" at bounding box center [331, 106] width 93 height 93
type input "[URL][DOMAIN_NAME]"
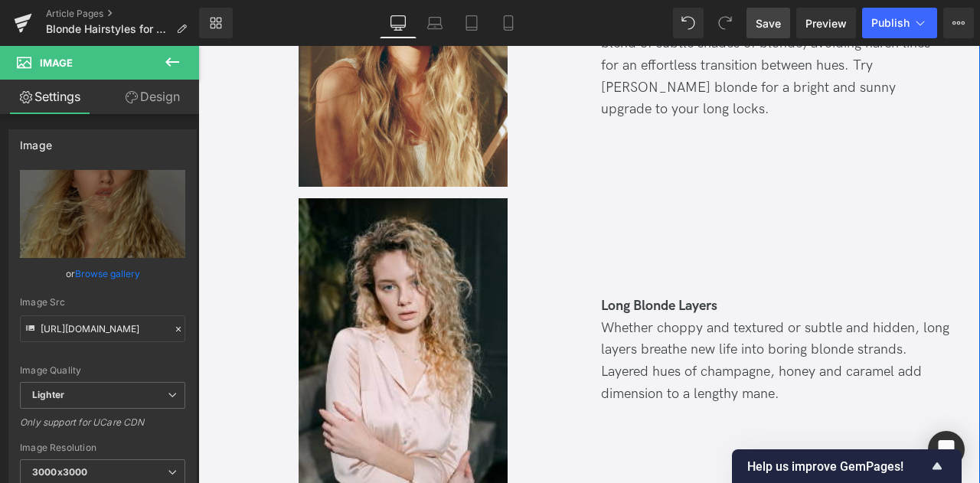
scroll to position [3371, 0]
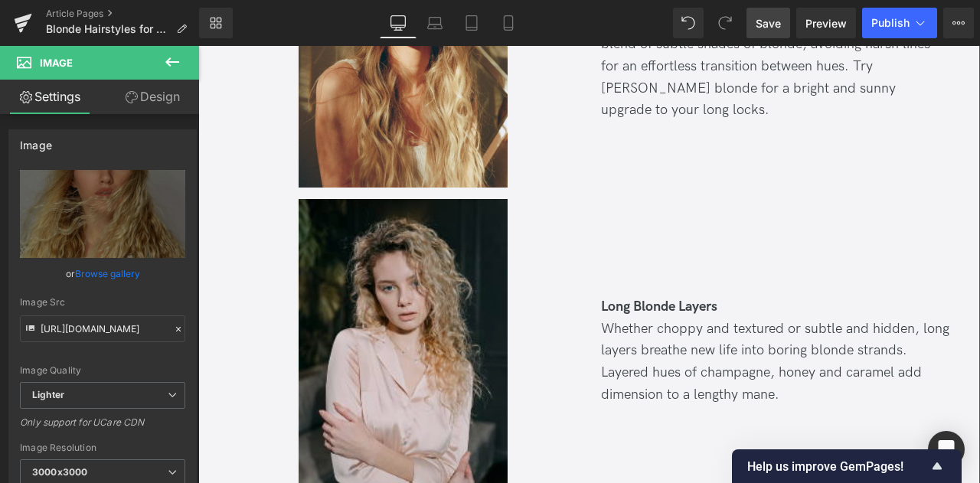
click at [386, 249] on img at bounding box center [403, 354] width 209 height 310
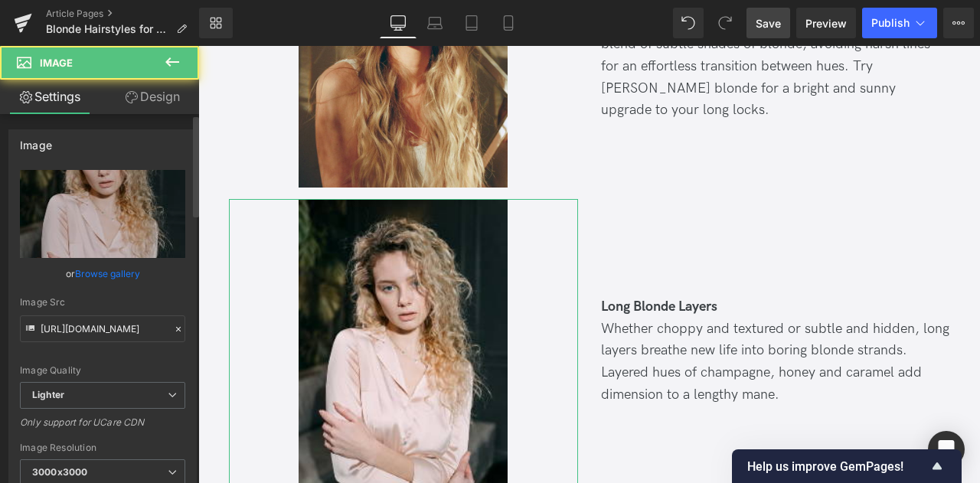
click at [122, 271] on link "Browse gallery" at bounding box center [107, 273] width 65 height 27
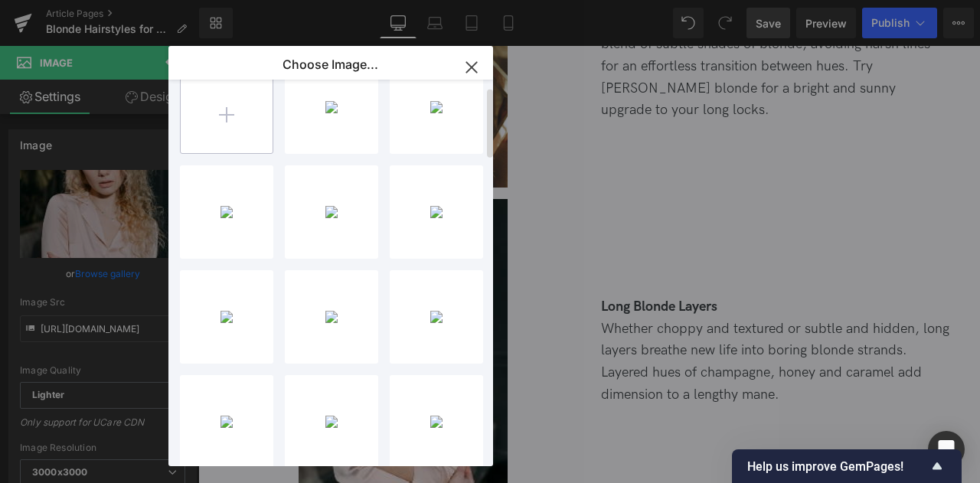
click at [247, 113] on input "file" at bounding box center [227, 107] width 92 height 92
type input "C:\fakepath\6_few.jpg"
click at [113, 0] on div "You are previewing how the will restyle your page. You can not edit Elements in…" at bounding box center [490, 0] width 980 height 0
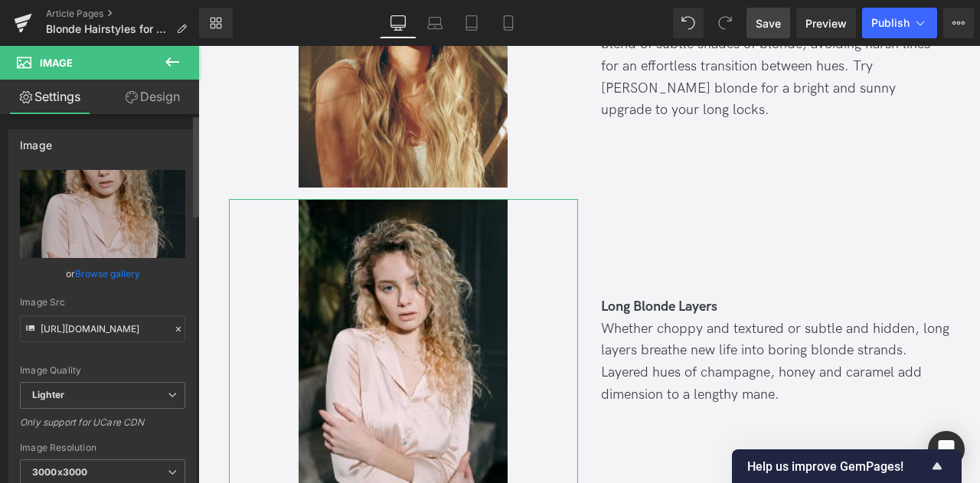
click at [104, 272] on link "Browse gallery" at bounding box center [107, 273] width 65 height 27
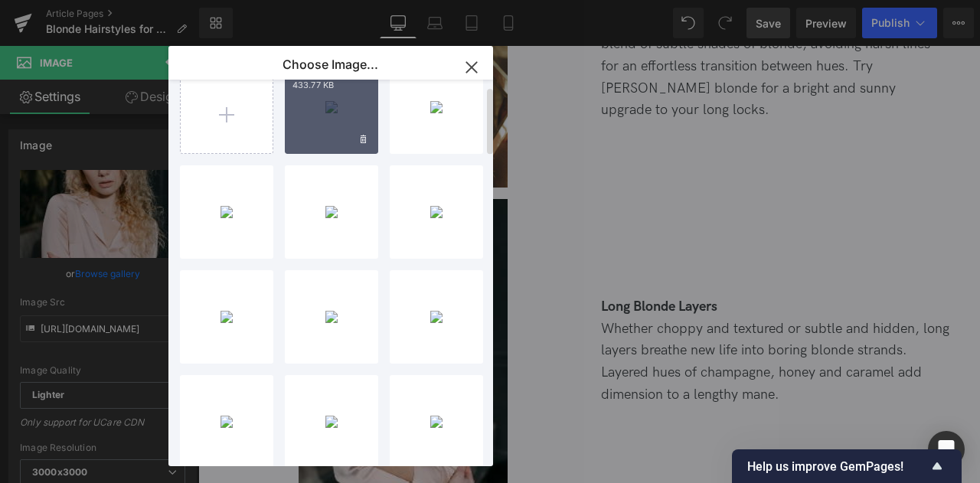
click at [305, 128] on div "6_few..._few.jpg 433.77 KB" at bounding box center [331, 106] width 93 height 93
type input "[URL][DOMAIN_NAME]"
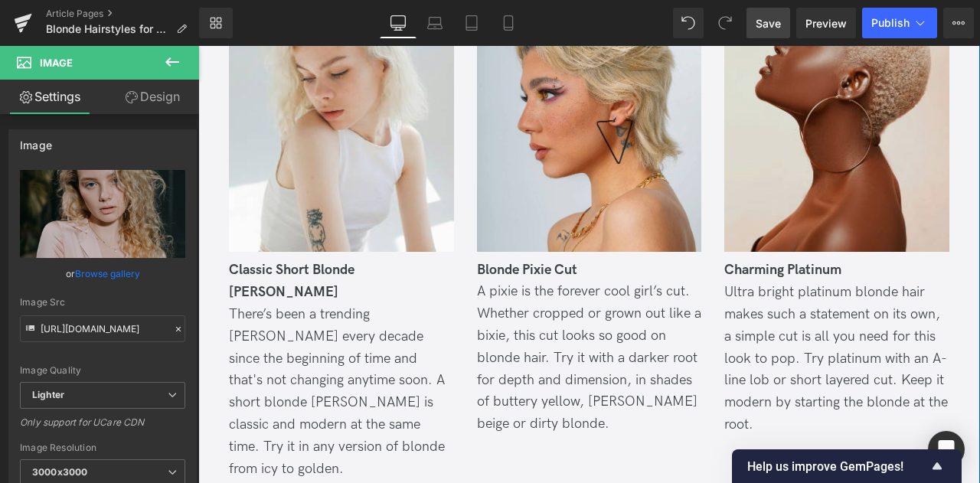
scroll to position [762, 0]
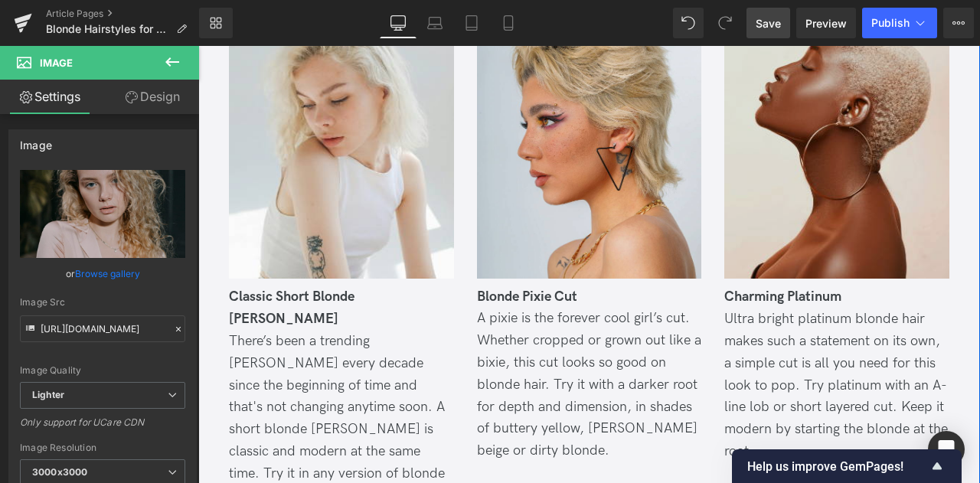
click at [763, 137] on img at bounding box center [836, 128] width 225 height 301
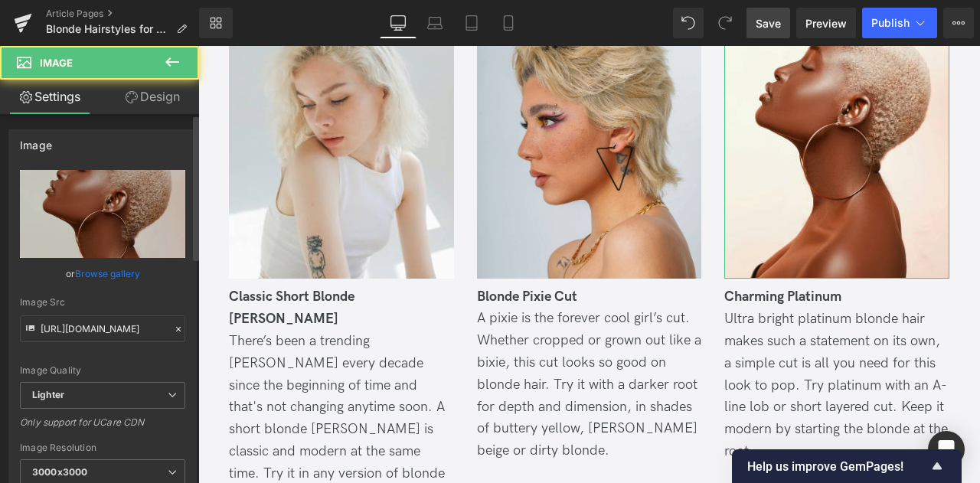
click at [103, 273] on link "Browse gallery" at bounding box center [107, 273] width 65 height 27
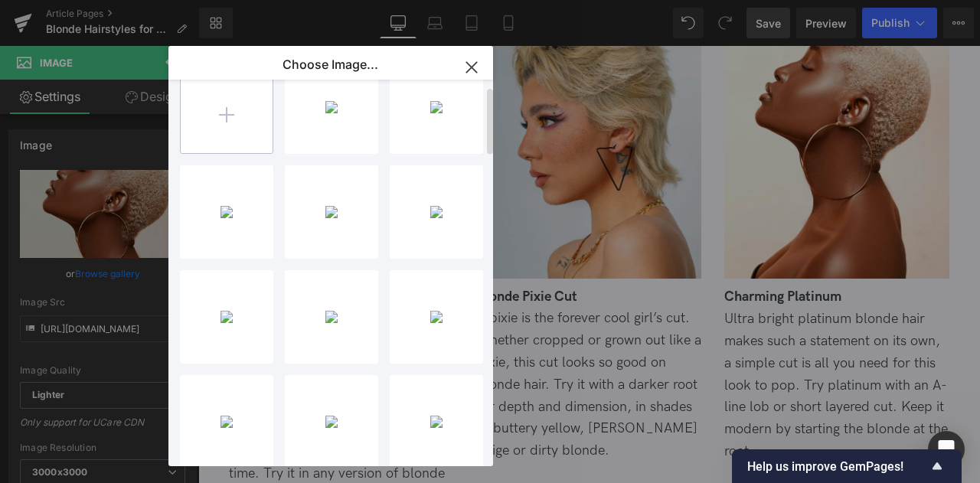
click at [201, 140] on input "file" at bounding box center [227, 107] width 92 height 92
type input "C:\fakepath\5_few.jpg"
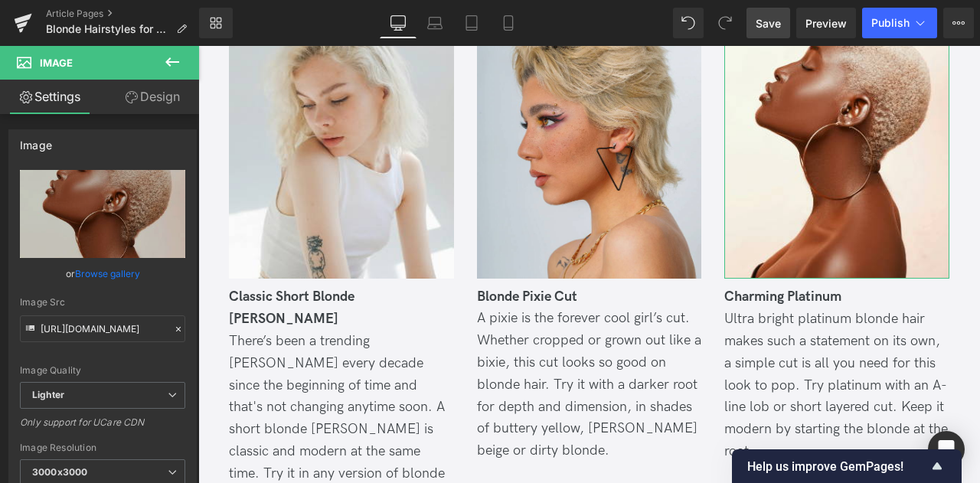
click at [121, 0] on div "You are previewing how the will restyle your page. You can not edit Elements in…" at bounding box center [490, 0] width 980 height 0
click at [121, 270] on link "Browse gallery" at bounding box center [107, 273] width 65 height 27
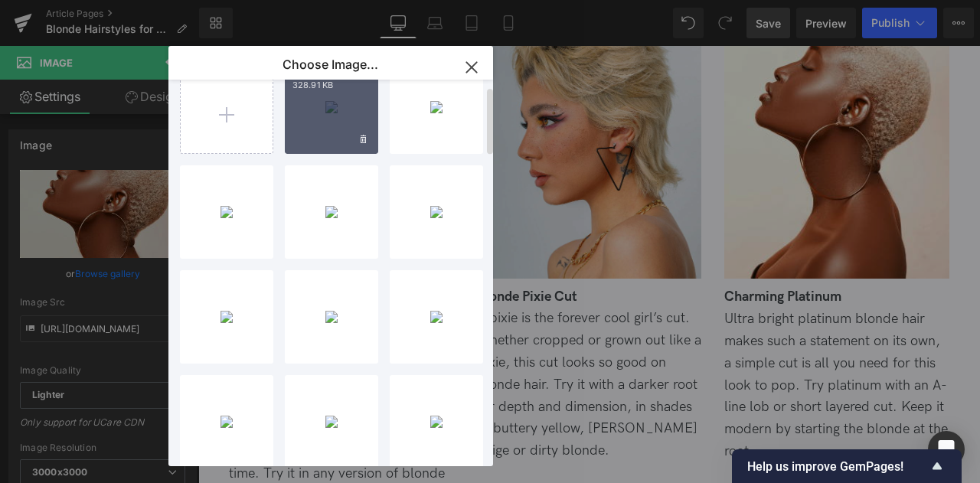
click at [330, 122] on div "5_few..._few.jpg 328.91 KB" at bounding box center [331, 106] width 93 height 93
type input "[URL][DOMAIN_NAME]"
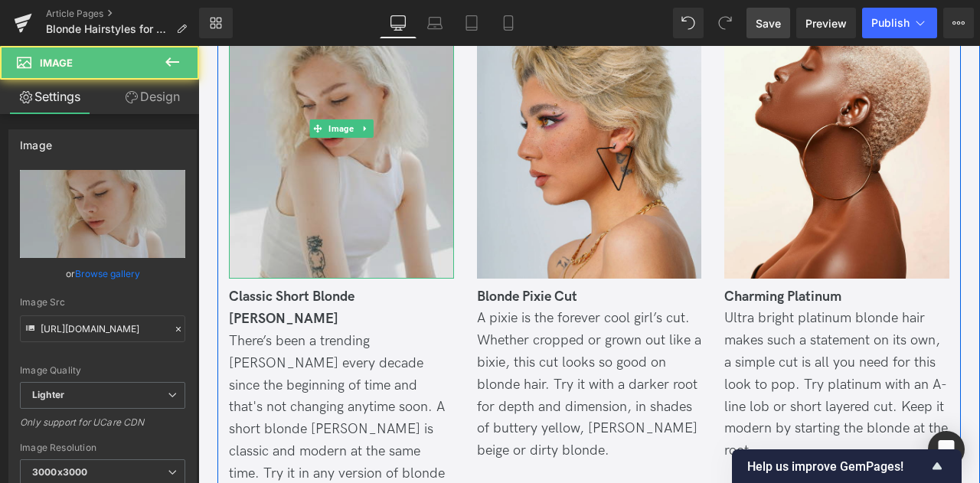
click at [382, 166] on img at bounding box center [341, 128] width 225 height 301
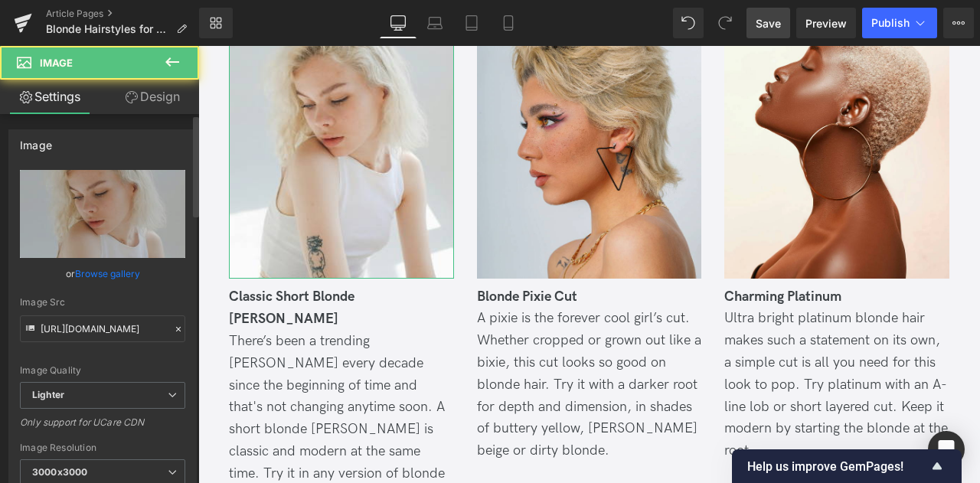
click at [116, 266] on link "Browse gallery" at bounding box center [107, 273] width 65 height 27
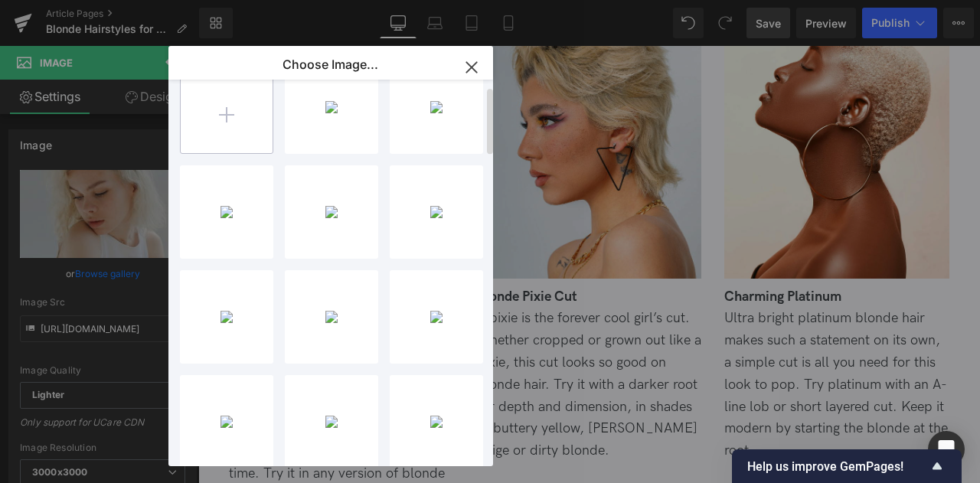
click at [232, 123] on input "file" at bounding box center [227, 107] width 92 height 92
type input "C:\fakepath\4_few.jpg"
click at [119, 0] on div "You are previewing how the will restyle your page. You can not edit Elements in…" at bounding box center [490, 0] width 980 height 0
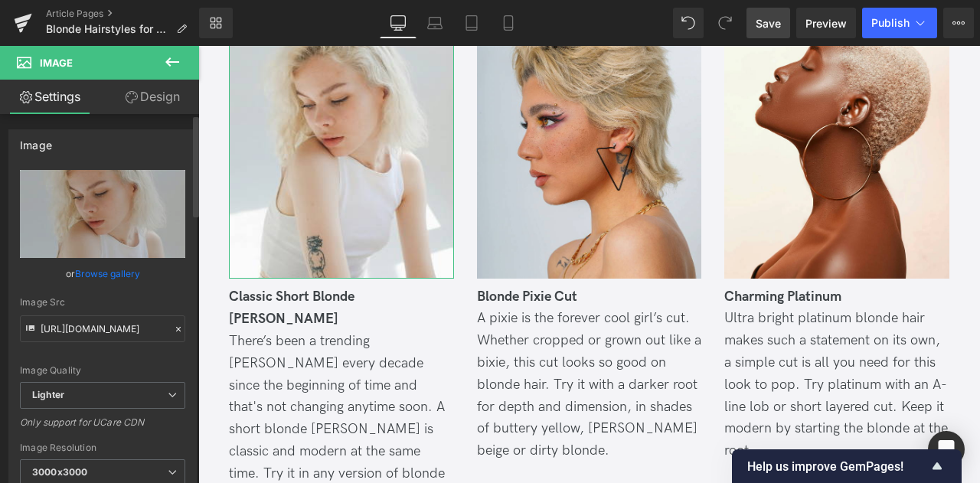
click at [119, 266] on link "Browse gallery" at bounding box center [107, 273] width 65 height 27
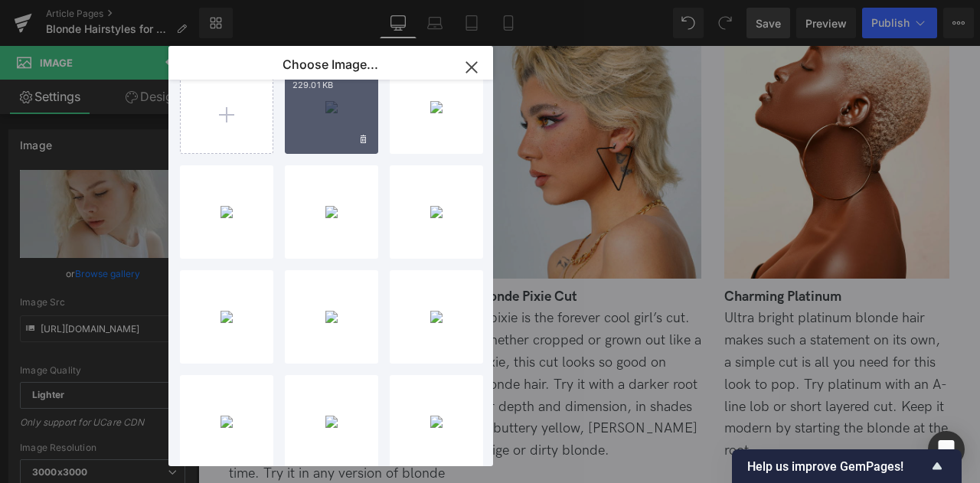
click at [296, 126] on div "4_few..._few.jpg 229.01 KB" at bounding box center [331, 106] width 93 height 93
type input "[URL][DOMAIN_NAME]"
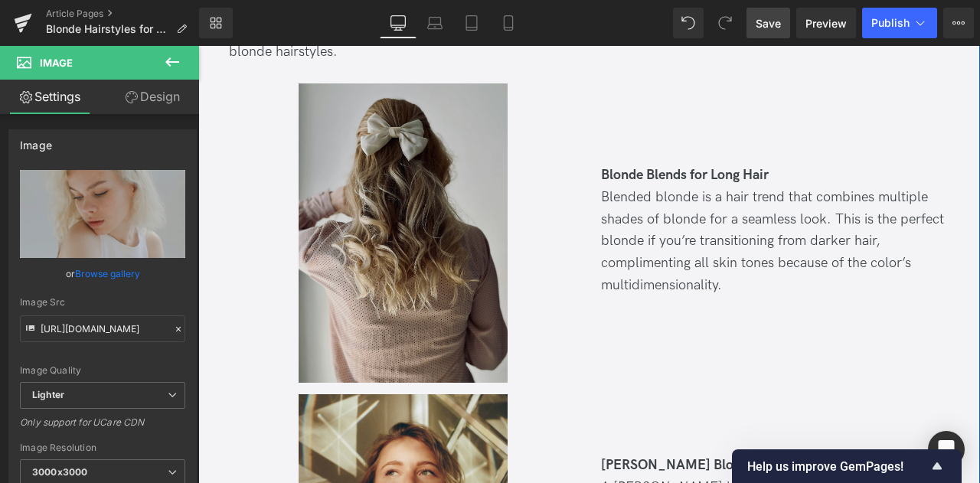
scroll to position [2874, 0]
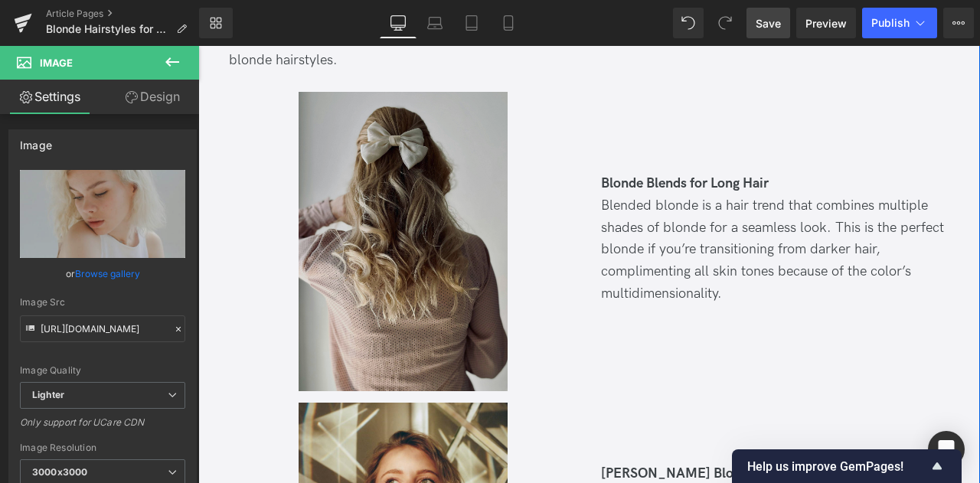
click at [337, 166] on img at bounding box center [403, 241] width 209 height 299
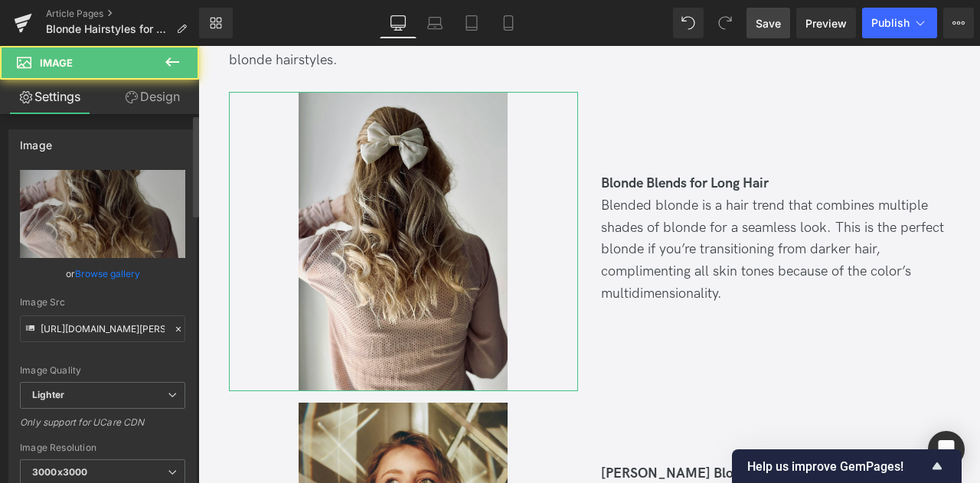
click at [93, 273] on link "Browse gallery" at bounding box center [107, 273] width 65 height 27
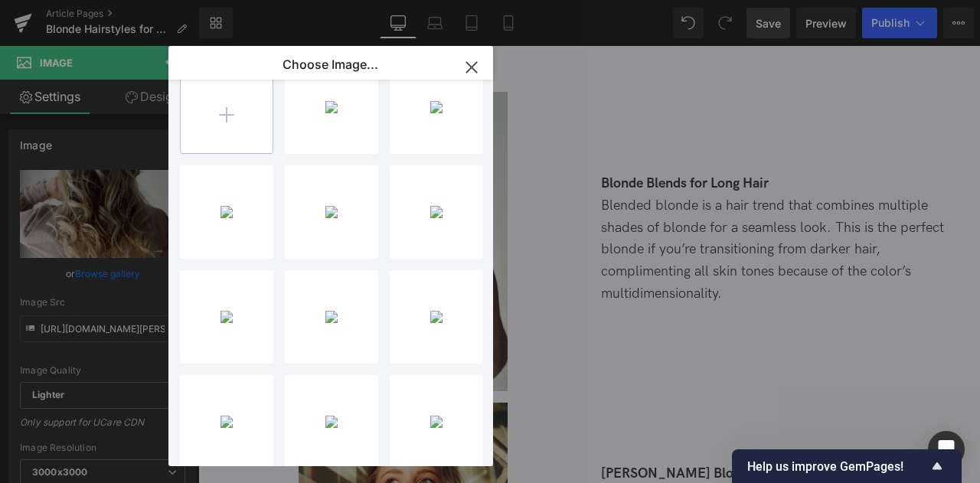
click at [224, 145] on input "file" at bounding box center [227, 107] width 92 height 92
type input "C:\fakepath\3_few.jpg"
click at [96, 0] on div "You are previewing how the will restyle your page. You can not edit Elements in…" at bounding box center [490, 0] width 980 height 0
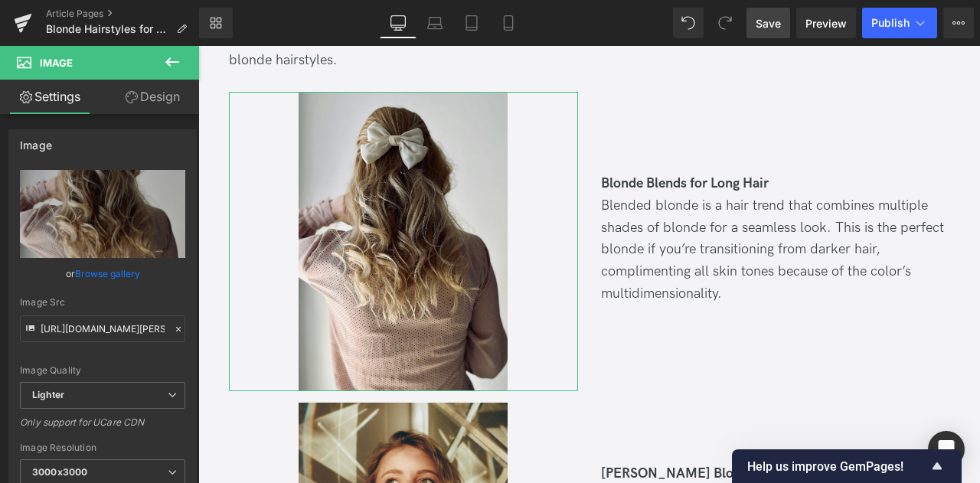
click at [96, 276] on link "Browse gallery" at bounding box center [107, 273] width 65 height 27
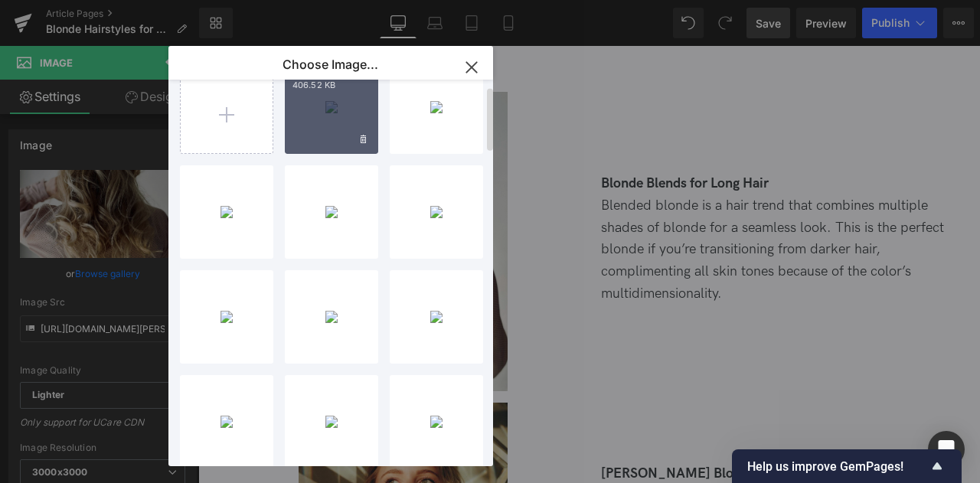
click at [308, 127] on div "3_few..._few.jpg 406.52 KB" at bounding box center [331, 106] width 93 height 93
type input "[URL][DOMAIN_NAME]"
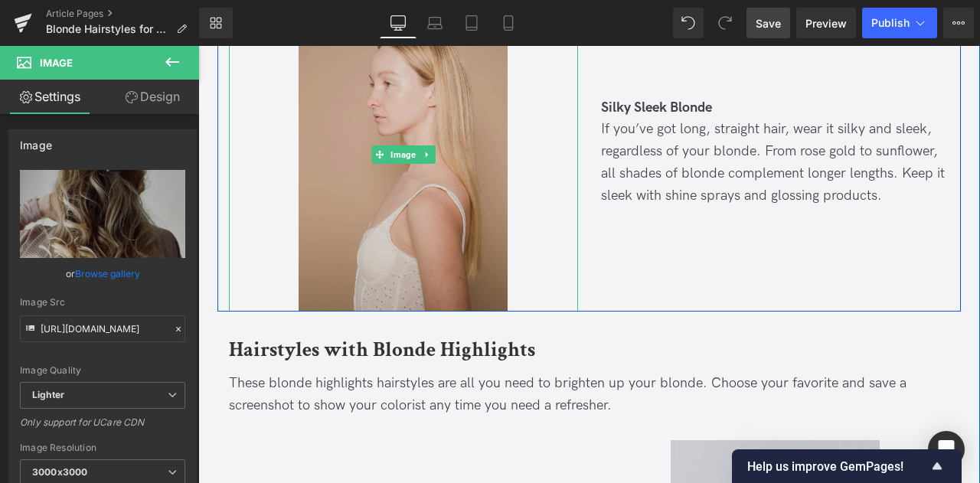
click at [389, 160] on img at bounding box center [403, 155] width 209 height 314
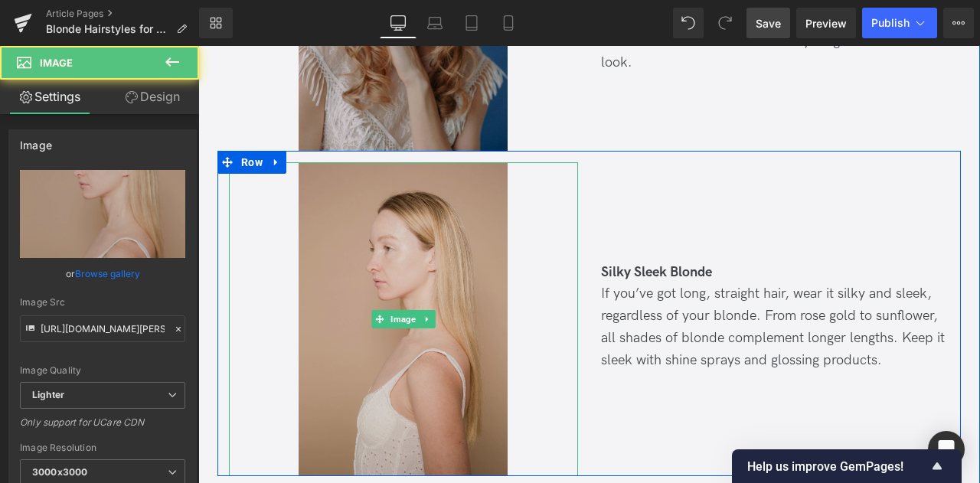
scroll to position [3968, 0]
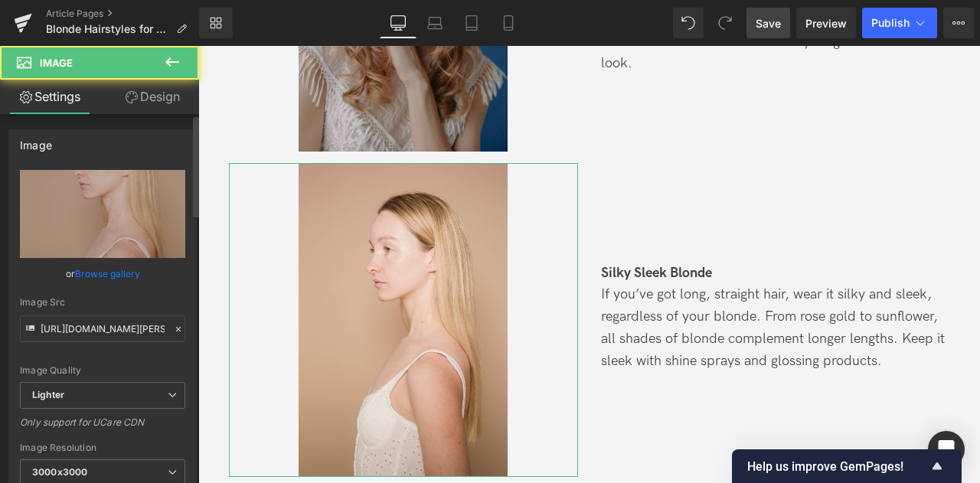
click at [103, 273] on link "Browse gallery" at bounding box center [107, 273] width 65 height 27
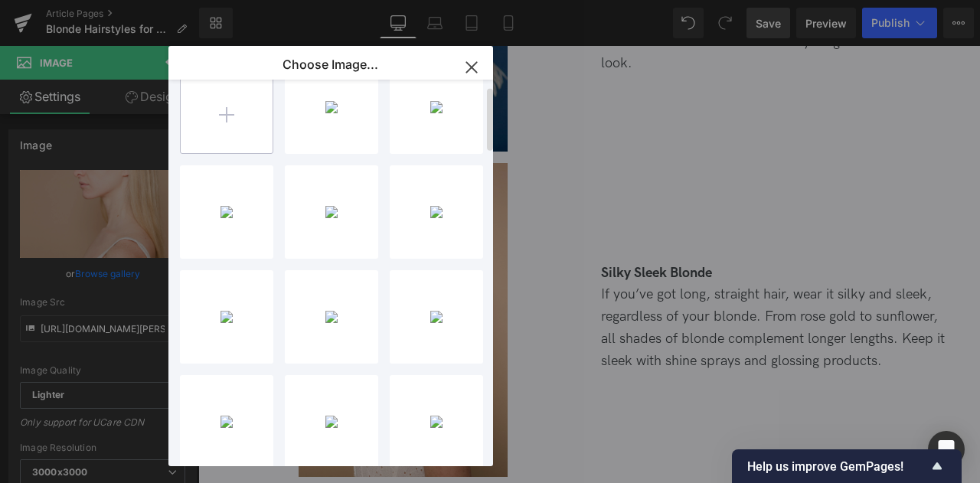
click at [202, 133] on input "file" at bounding box center [227, 107] width 92 height 92
type input "C:\fakepath\2_few.jpg"
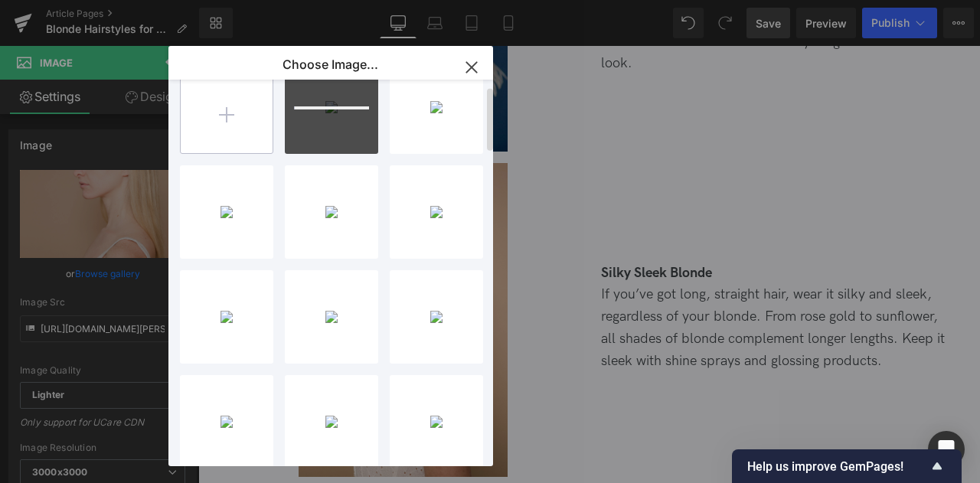
click at [228, 103] on input "file" at bounding box center [227, 107] width 92 height 92
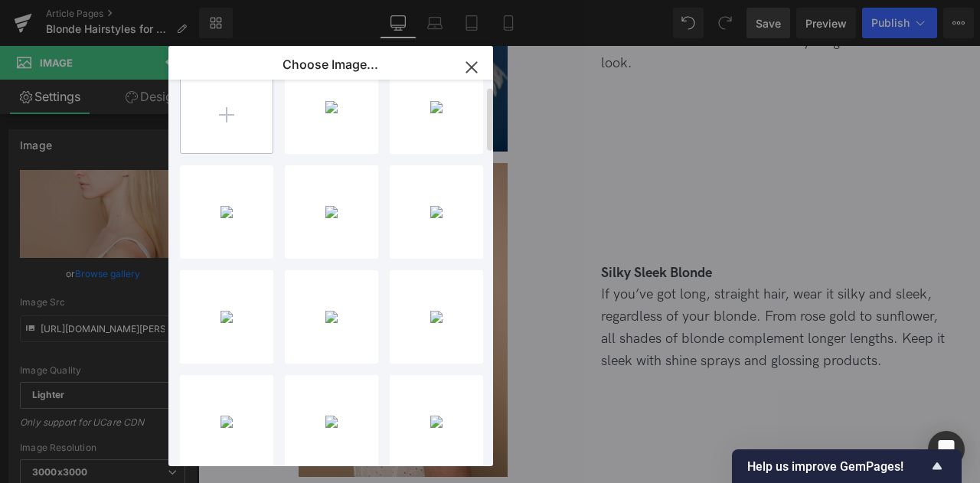
type input "C:\fakepath\1_few.jpg"
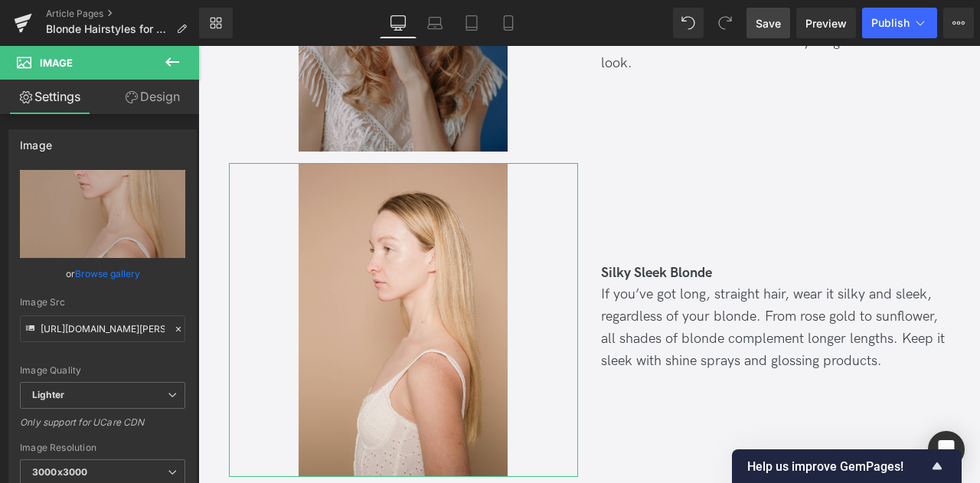
click at [109, 0] on div "You are previewing how the will restyle your page. You can not edit Elements in…" at bounding box center [490, 0] width 980 height 0
click at [109, 270] on link "Browse gallery" at bounding box center [107, 273] width 65 height 27
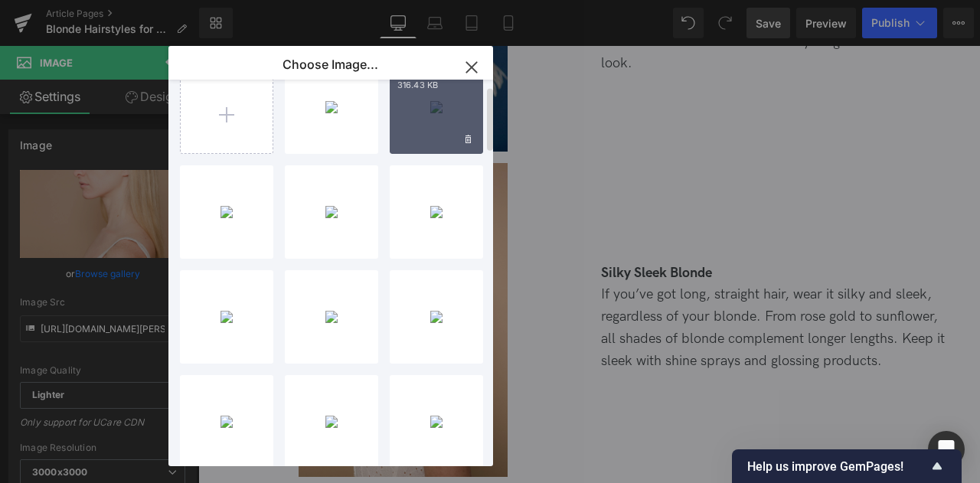
click at [420, 113] on div "2_few..._few.jpg 316.43 KB" at bounding box center [436, 106] width 93 height 93
type input "[URL][DOMAIN_NAME]"
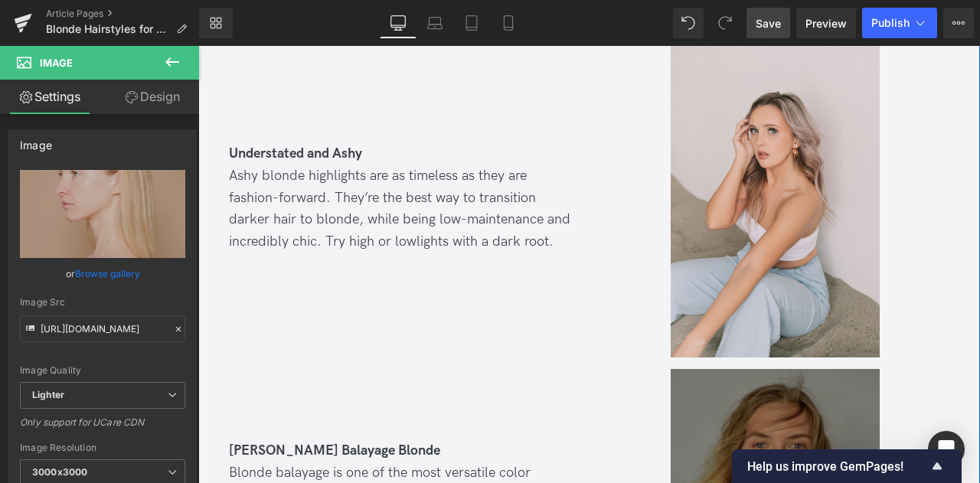
scroll to position [5380, 0]
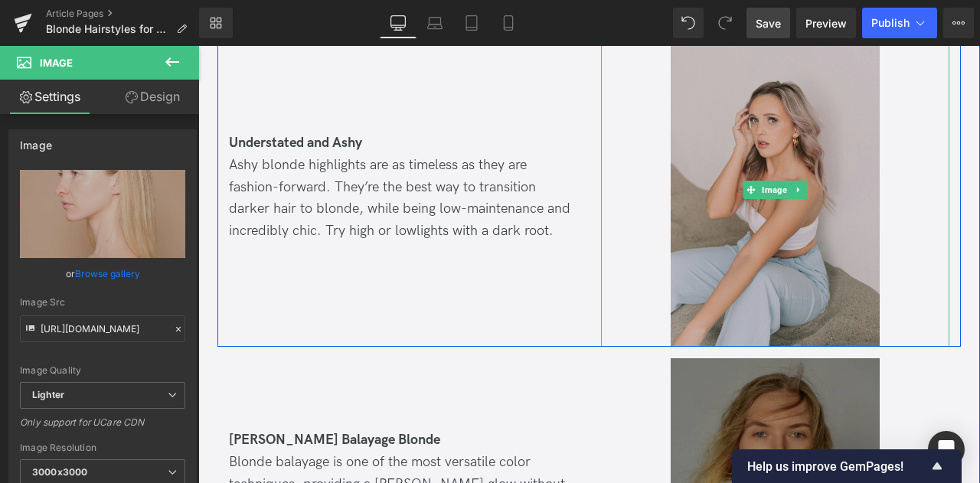
click at [748, 165] on img at bounding box center [775, 191] width 209 height 314
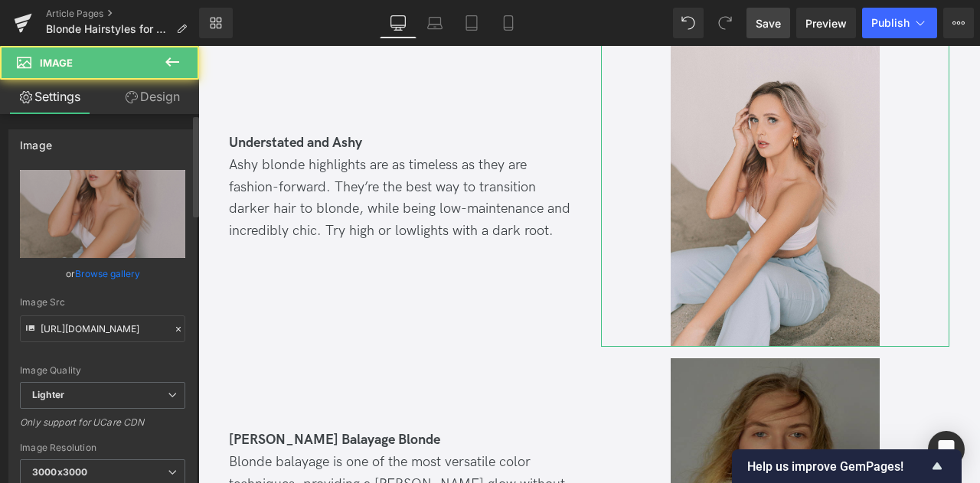
click at [126, 269] on link "Browse gallery" at bounding box center [107, 273] width 65 height 27
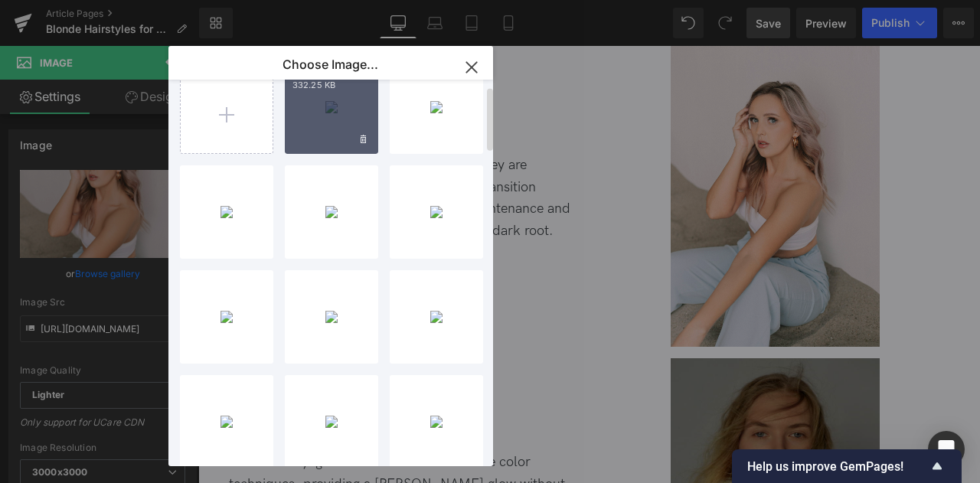
click at [317, 106] on div "1_few..._few.jpg 332.25 KB" at bounding box center [331, 106] width 93 height 93
type input "[URL][DOMAIN_NAME]"
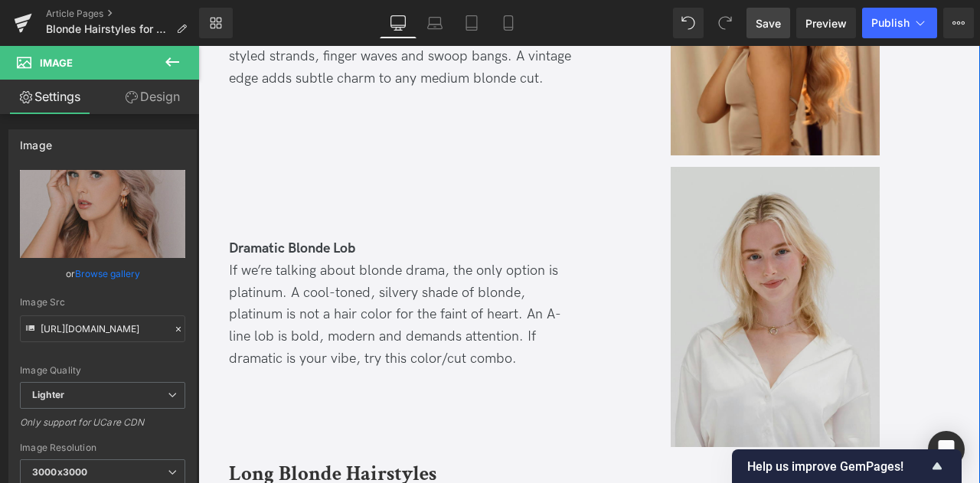
scroll to position [2379, 0]
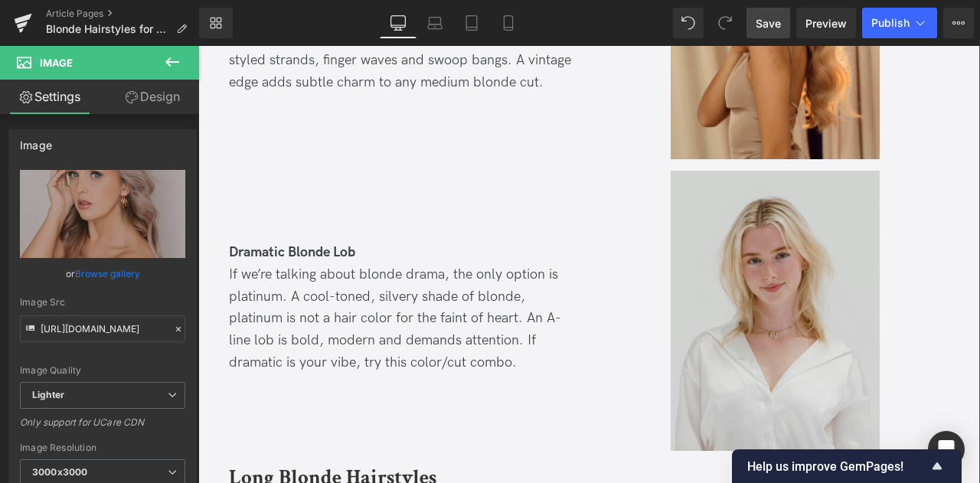
click at [720, 226] on img at bounding box center [775, 310] width 209 height 279
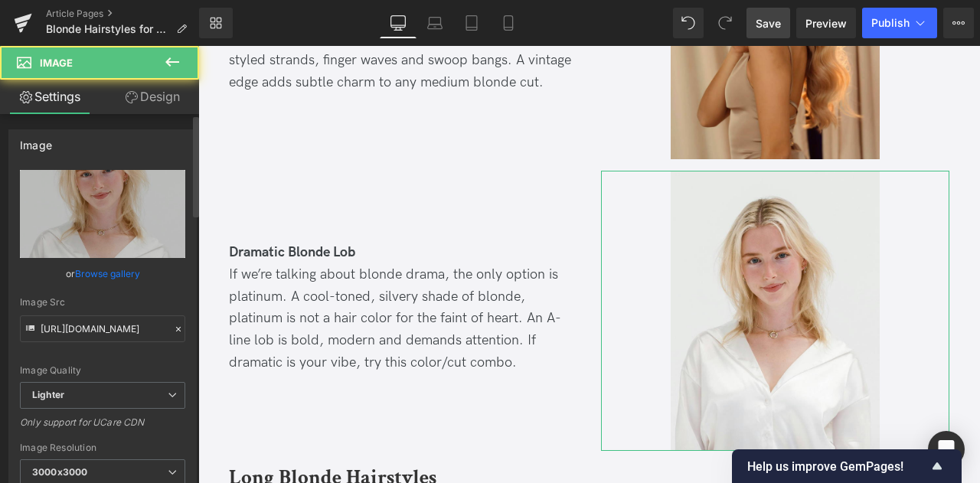
click at [136, 272] on link "Browse gallery" at bounding box center [107, 273] width 65 height 27
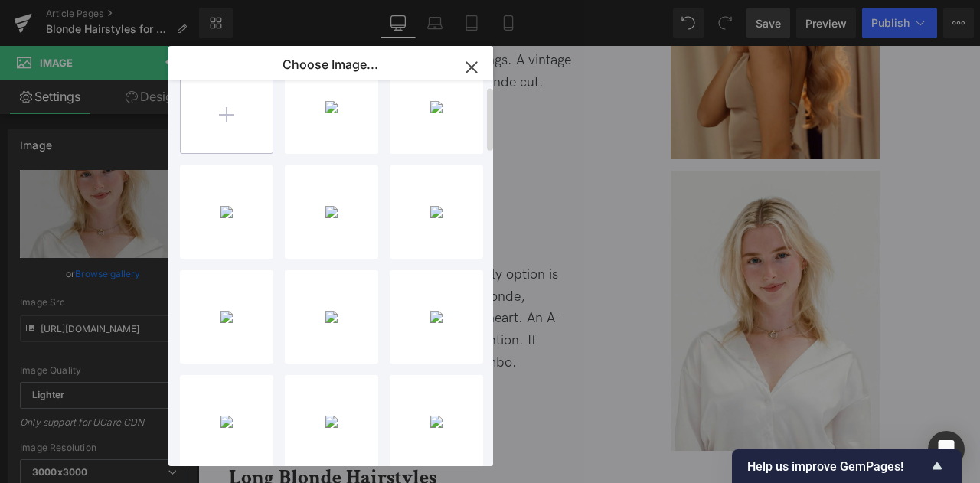
click at [247, 113] on input "file" at bounding box center [227, 107] width 92 height 92
type input "C:\fakepath\22_few.jpg"
click at [100, 0] on div "You are previewing how the will restyle your page. You can not edit Elements in…" at bounding box center [490, 0] width 980 height 0
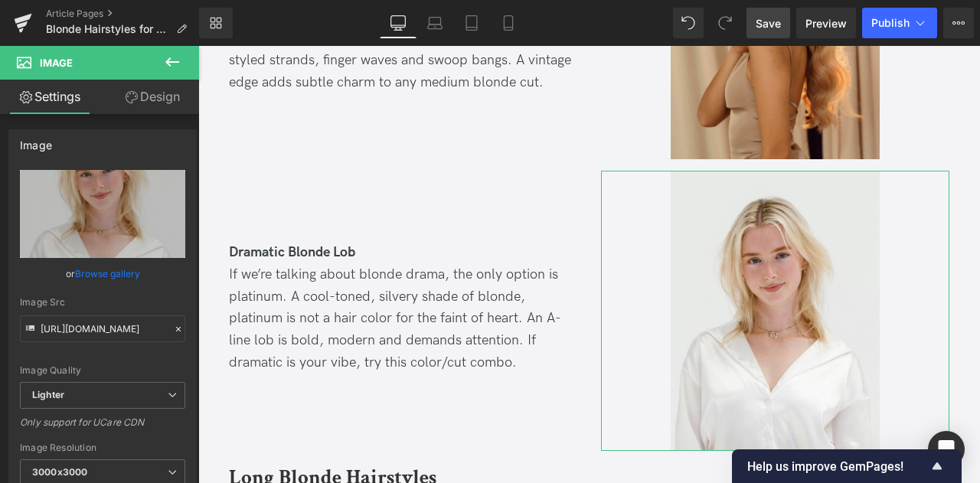
click at [100, 272] on link "Browse gallery" at bounding box center [107, 273] width 65 height 27
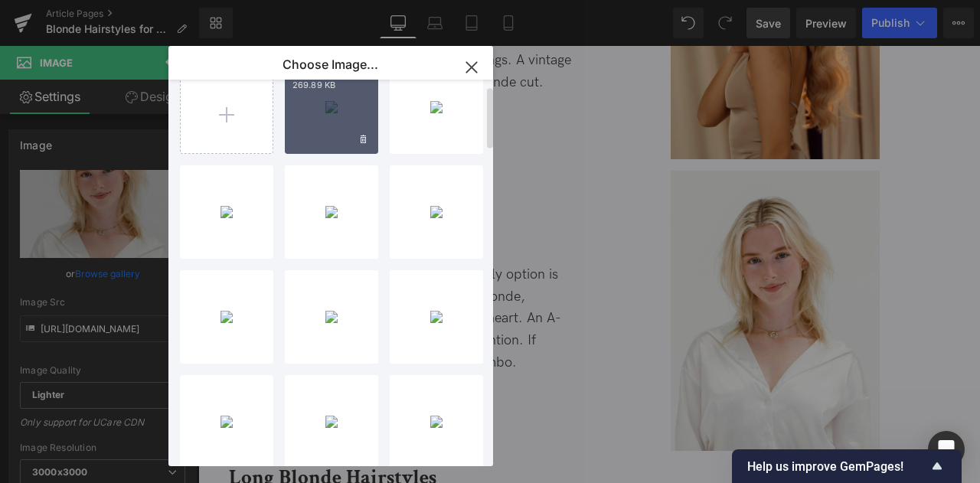
click at [322, 126] on div "22_few..._few.jpg 269.89 KB" at bounding box center [331, 106] width 93 height 93
type input "[URL][DOMAIN_NAME]"
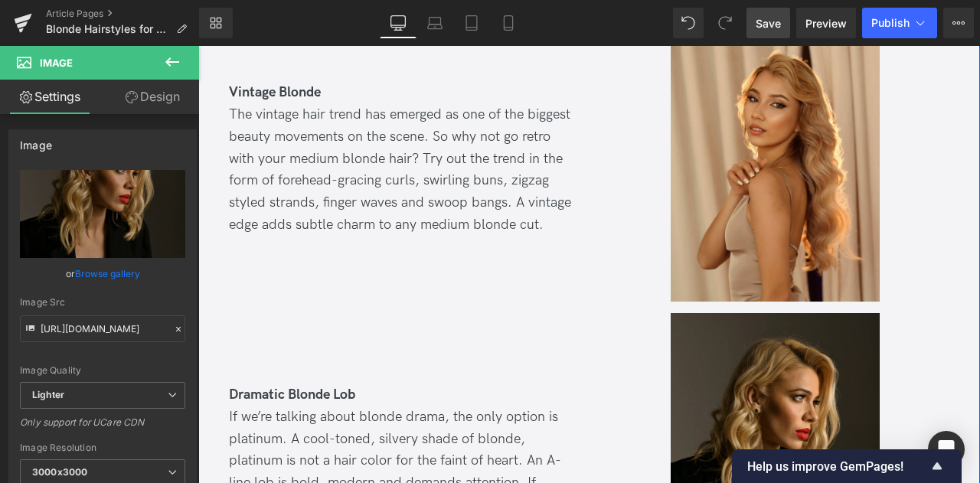
scroll to position [2227, 0]
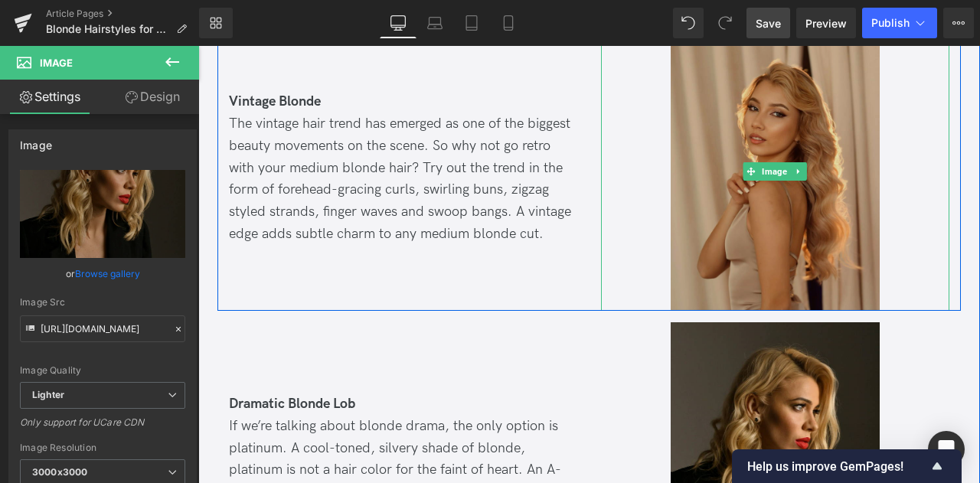
click at [715, 111] on img at bounding box center [775, 170] width 209 height 279
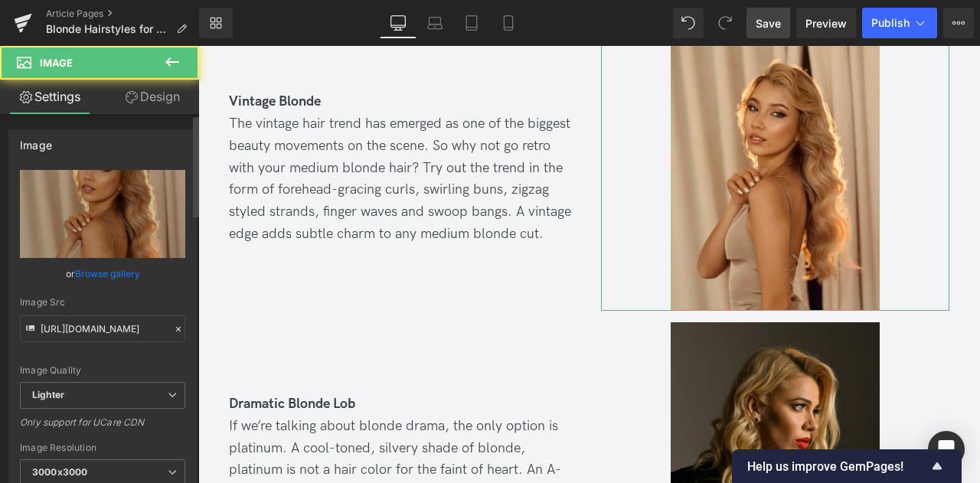
click at [122, 274] on link "Browse gallery" at bounding box center [107, 273] width 65 height 27
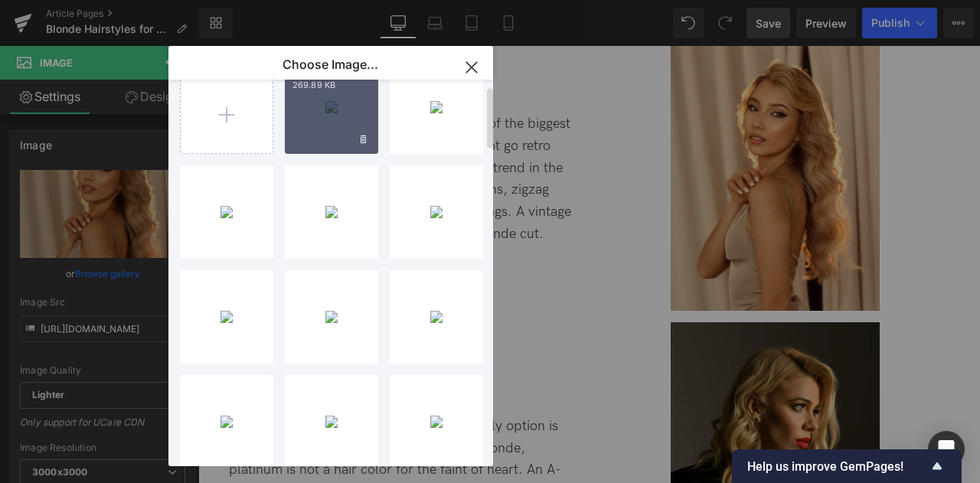
click at [338, 126] on div "22_few..._few.jpg 269.89 KB" at bounding box center [331, 106] width 93 height 93
type input "[URL][DOMAIN_NAME]"
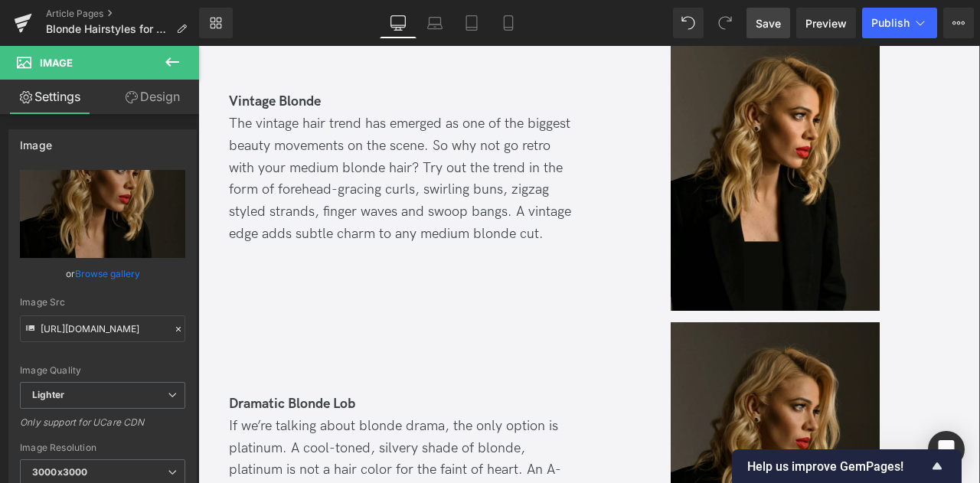
click at [701, 342] on img at bounding box center [775, 461] width 209 height 279
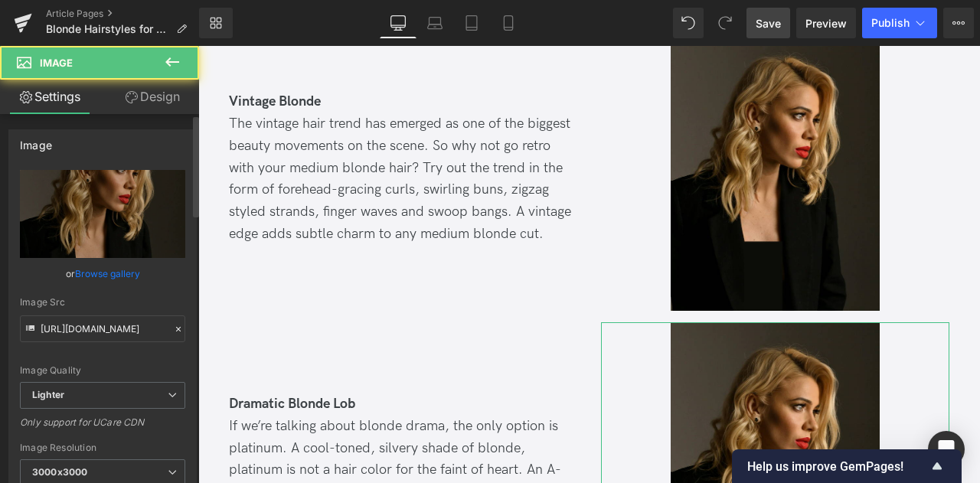
click at [129, 270] on link "Browse gallery" at bounding box center [107, 273] width 65 height 27
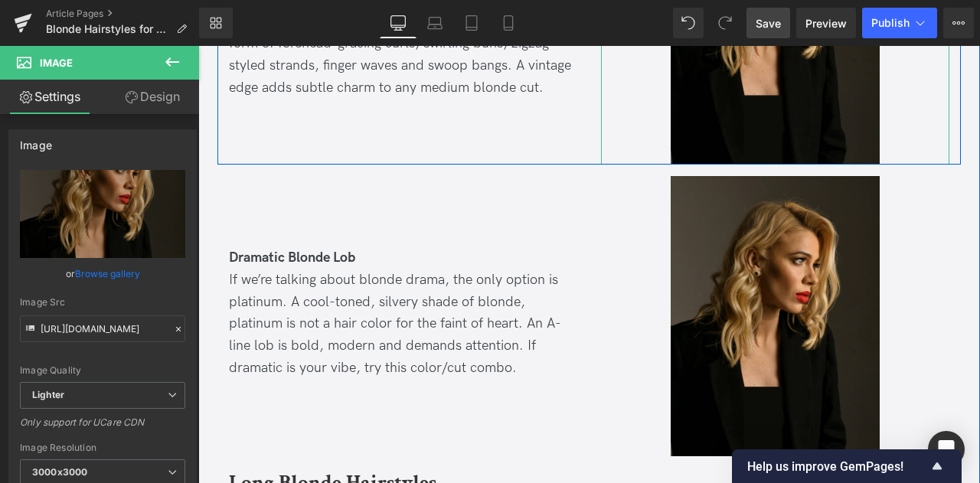
scroll to position [2374, 0]
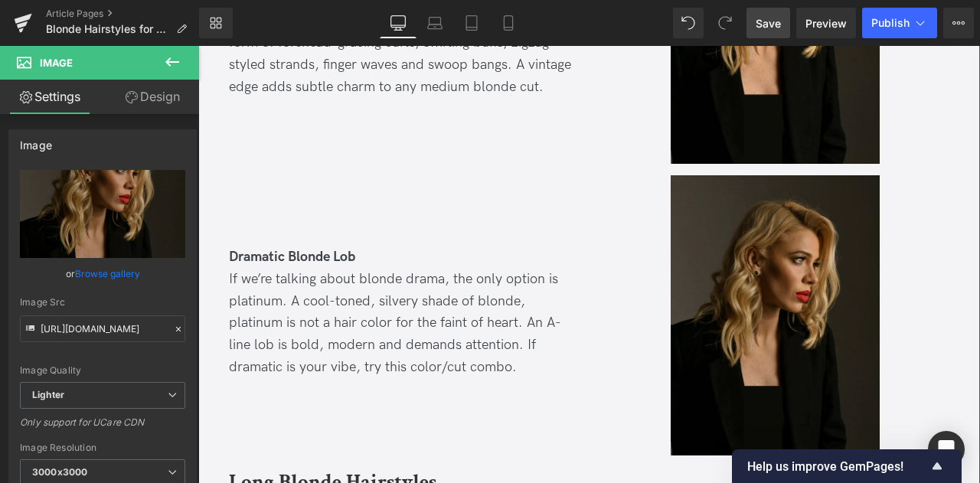
click at [701, 237] on img at bounding box center [775, 314] width 209 height 279
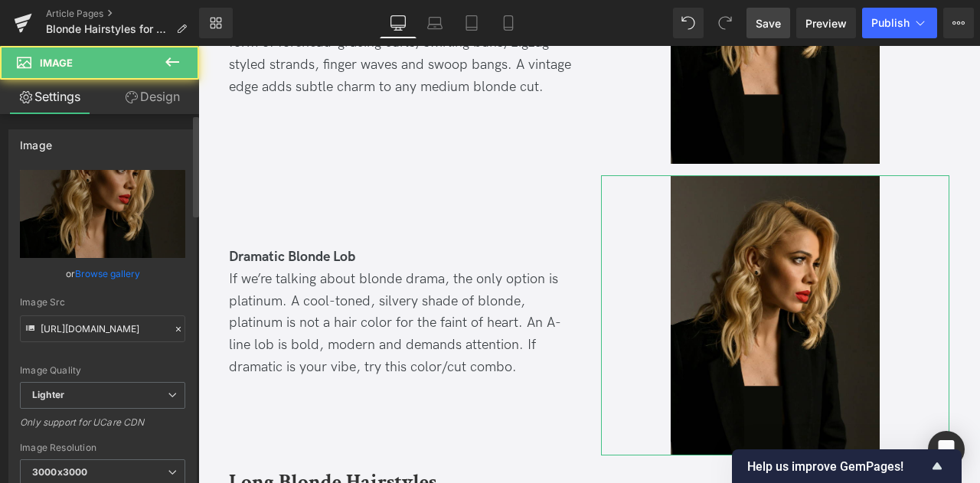
click at [126, 270] on link "Browse gallery" at bounding box center [107, 273] width 65 height 27
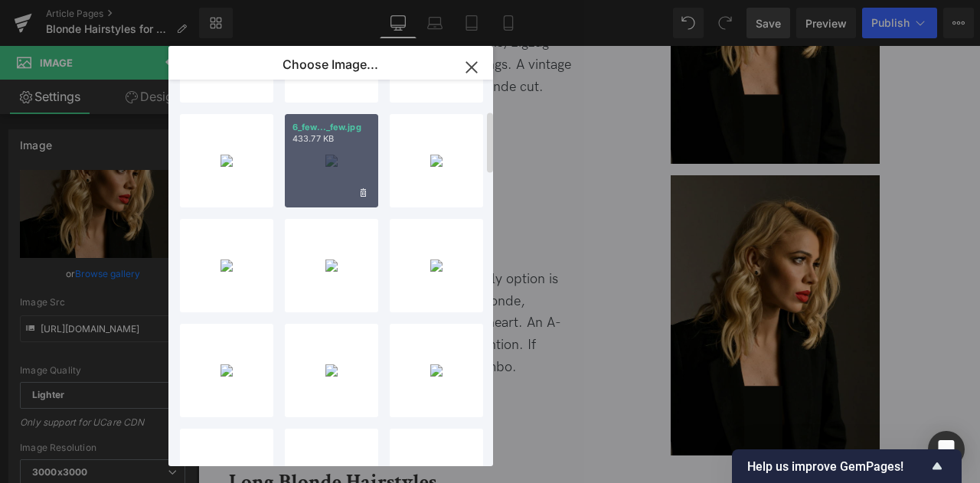
scroll to position [0, 0]
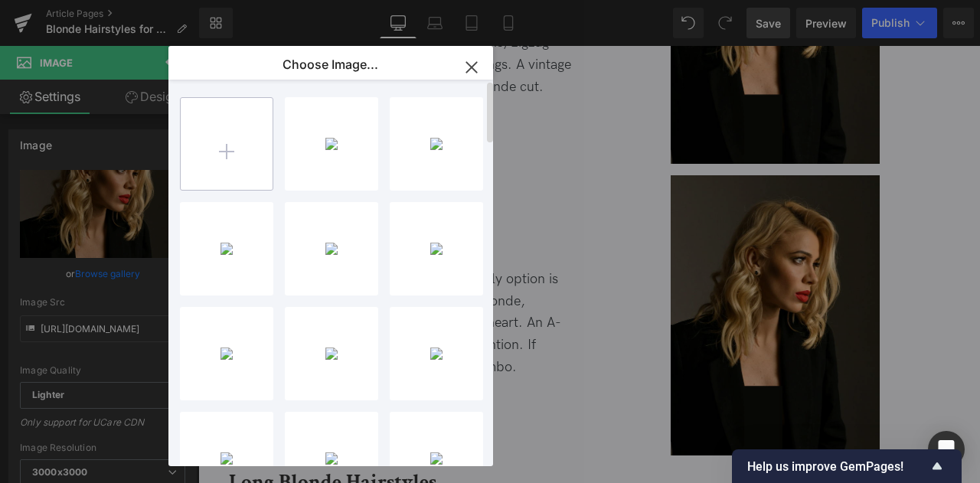
click at [234, 138] on input "file" at bounding box center [227, 144] width 92 height 92
type input "C:\fakepath\16_few.jpg"
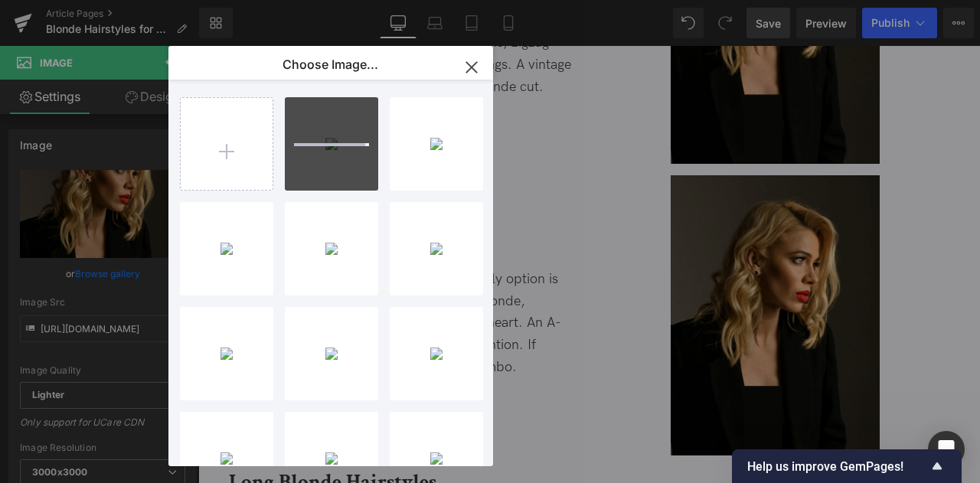
click at [118, 0] on div "You are previewing how the will restyle your page. You can not edit Elements in…" at bounding box center [490, 0] width 980 height 0
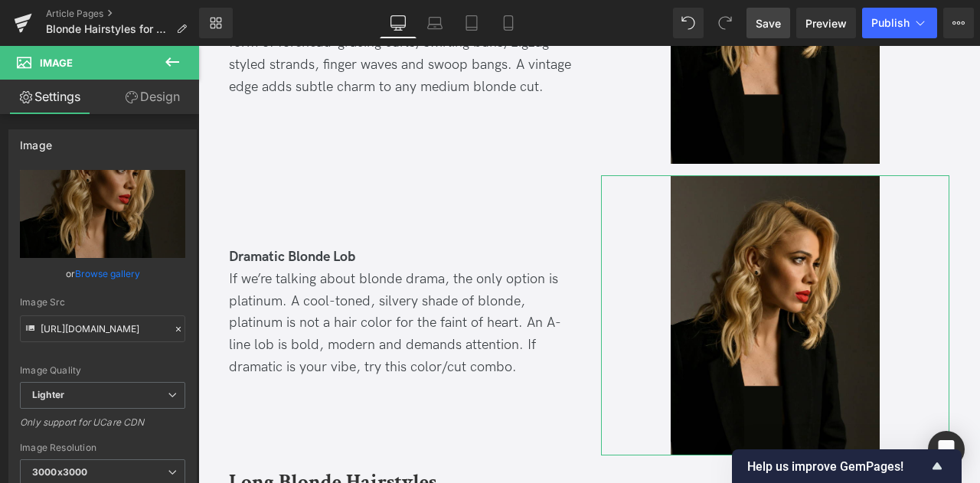
click at [118, 278] on link "Browse gallery" at bounding box center [107, 273] width 65 height 27
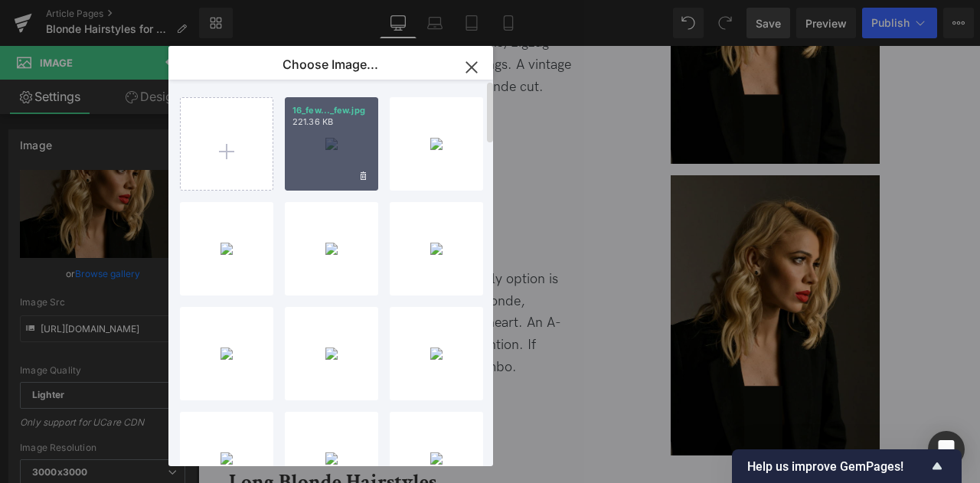
click at [319, 166] on div "16_few..._few.jpg 221.36 KB" at bounding box center [331, 143] width 93 height 93
type input "[URL][DOMAIN_NAME]"
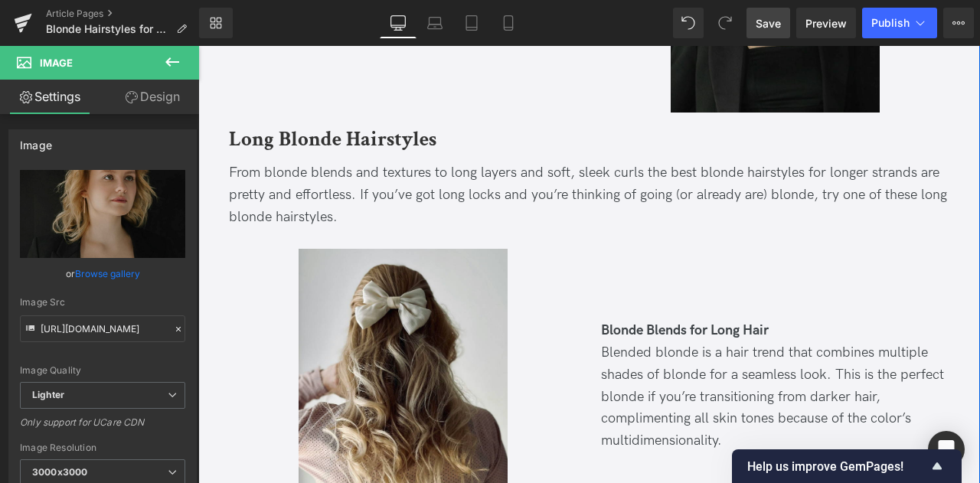
scroll to position [2746, 0]
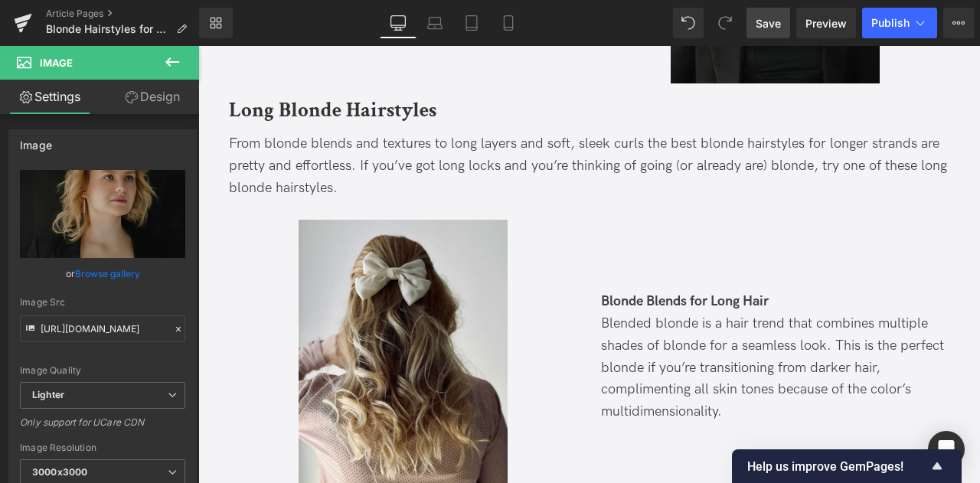
click at [757, 22] on span "Save" at bounding box center [768, 23] width 25 height 16
